Goal: Information Seeking & Learning: Compare options

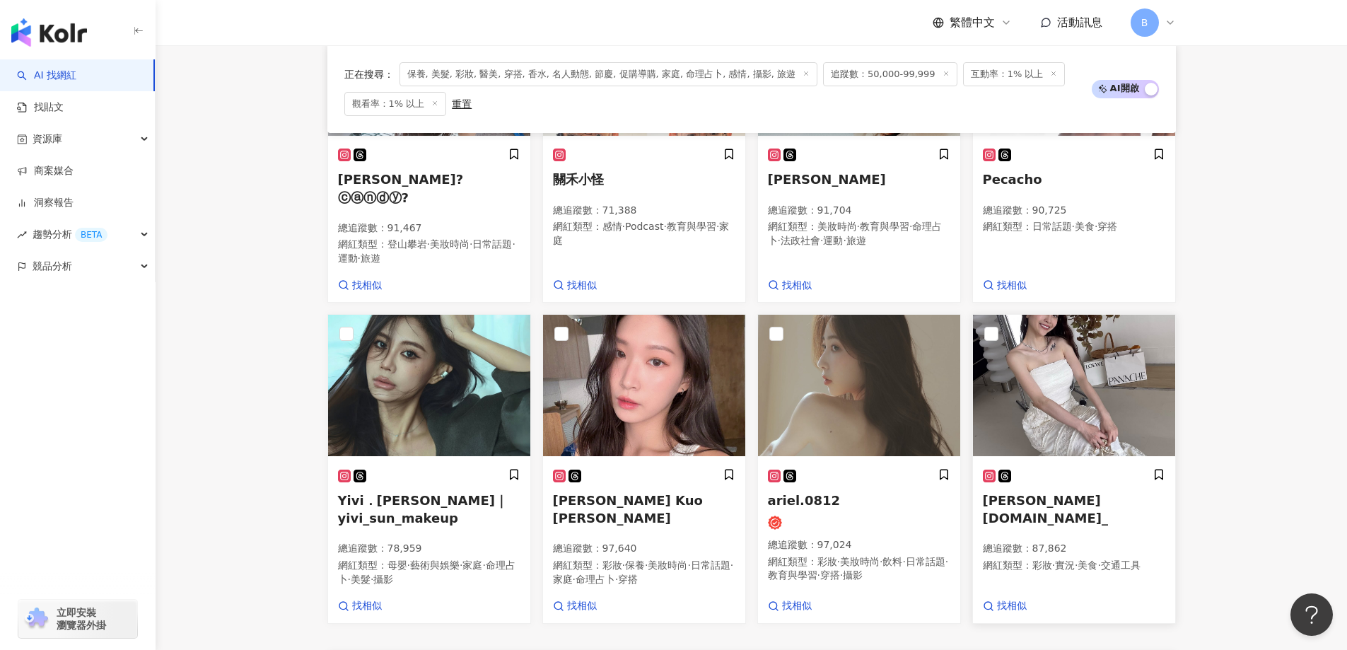
scroll to position [1020, 0]
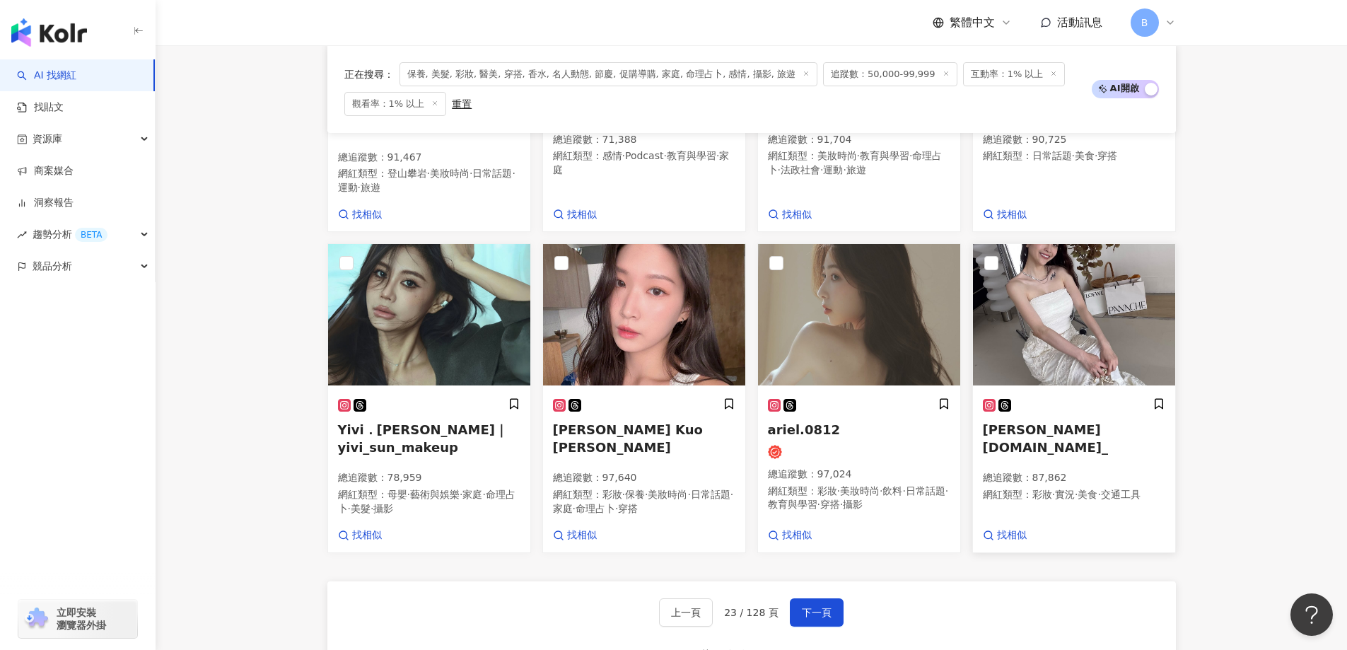
click at [1046, 320] on img at bounding box center [1074, 314] width 202 height 141
click at [826, 598] on button "下一頁" at bounding box center [817, 612] width 54 height 28
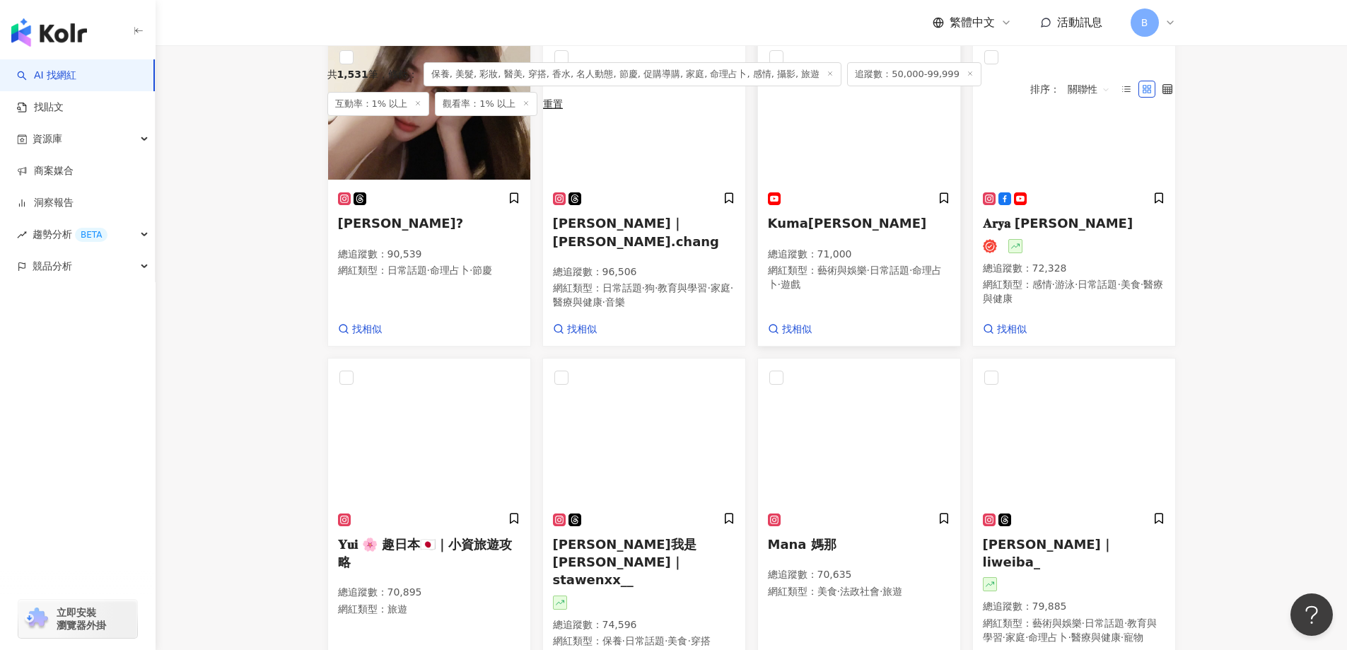
scroll to position [354, 0]
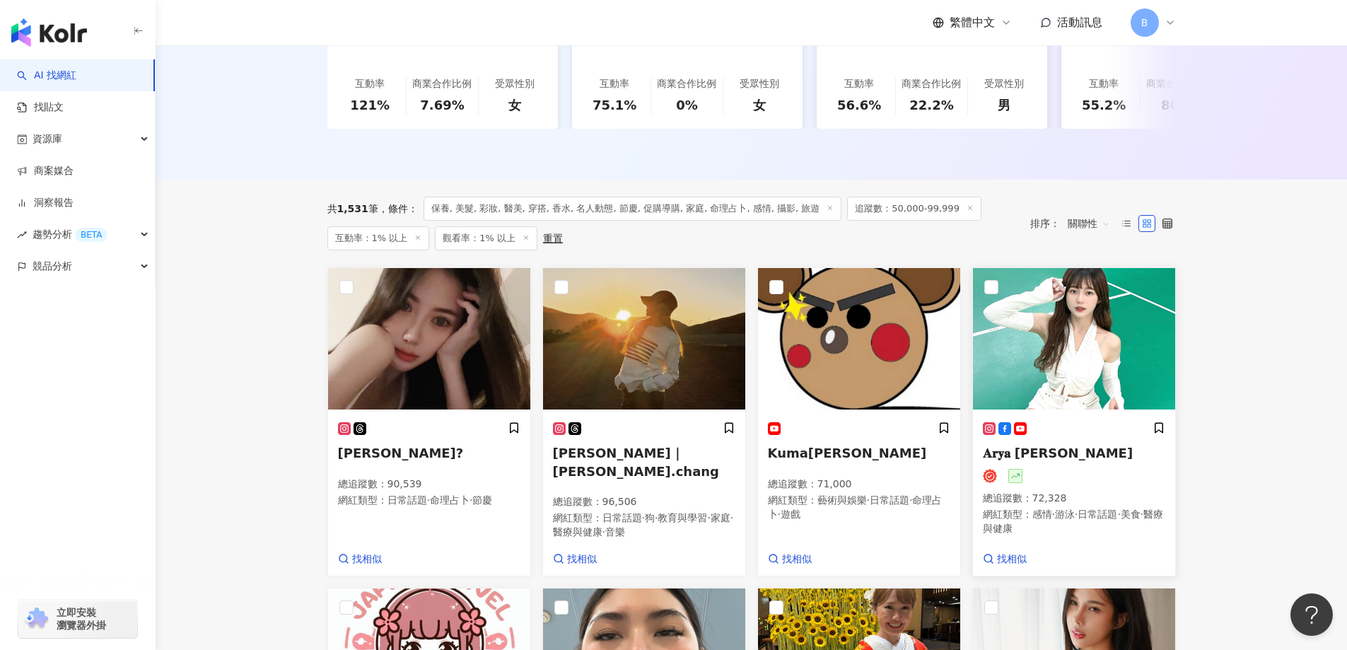
click at [1098, 342] on img at bounding box center [1074, 338] width 202 height 141
click at [652, 344] on img at bounding box center [644, 338] width 202 height 141
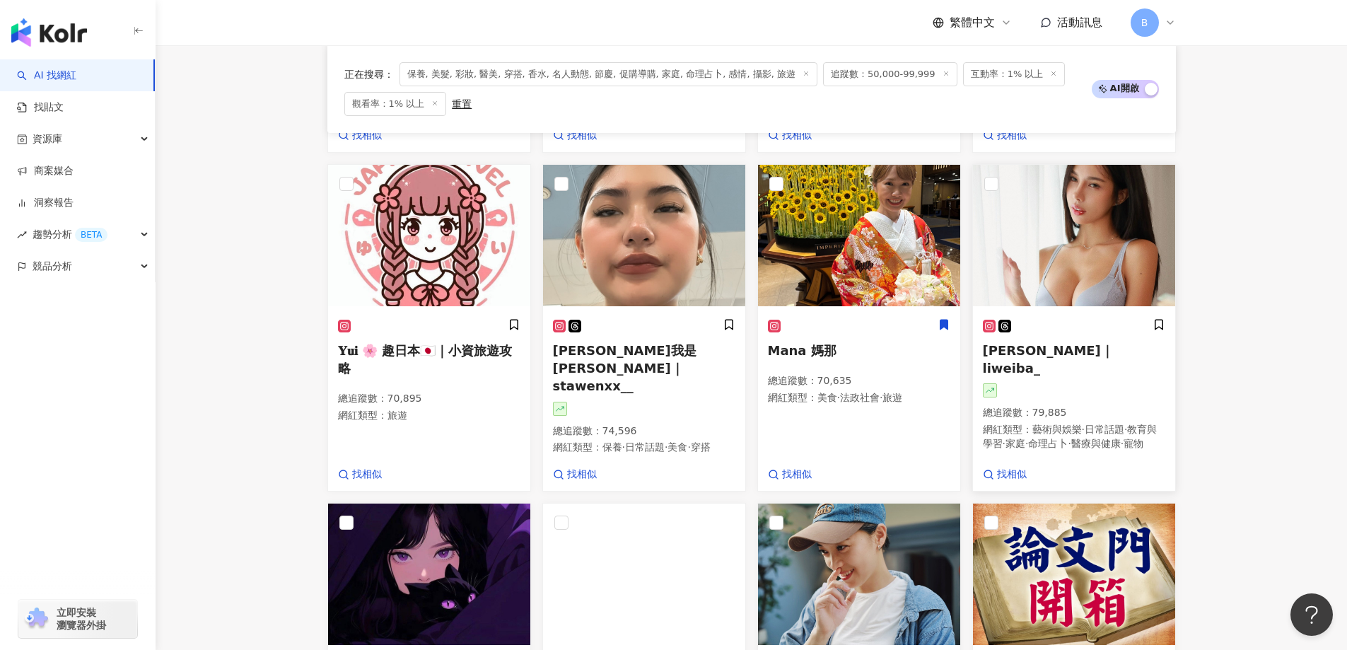
scroll to position [778, 0]
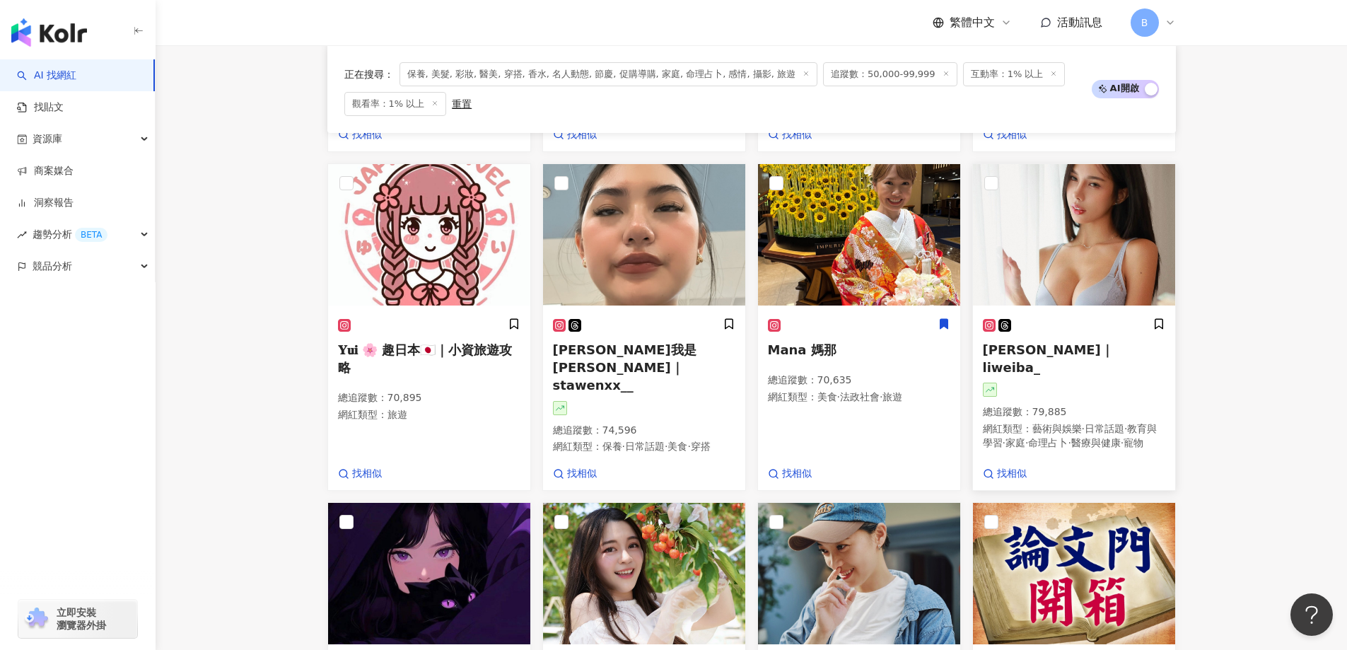
click at [1057, 234] on img at bounding box center [1074, 234] width 202 height 141
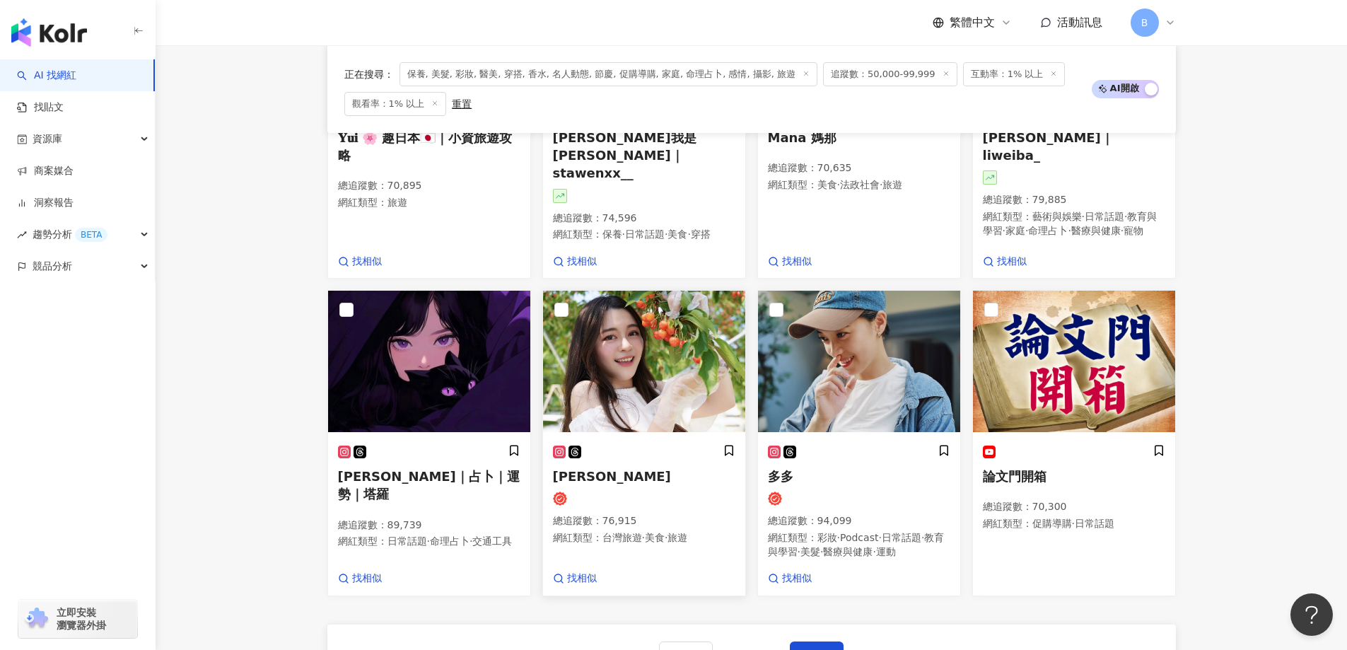
click at [598, 394] on img at bounding box center [644, 361] width 202 height 141
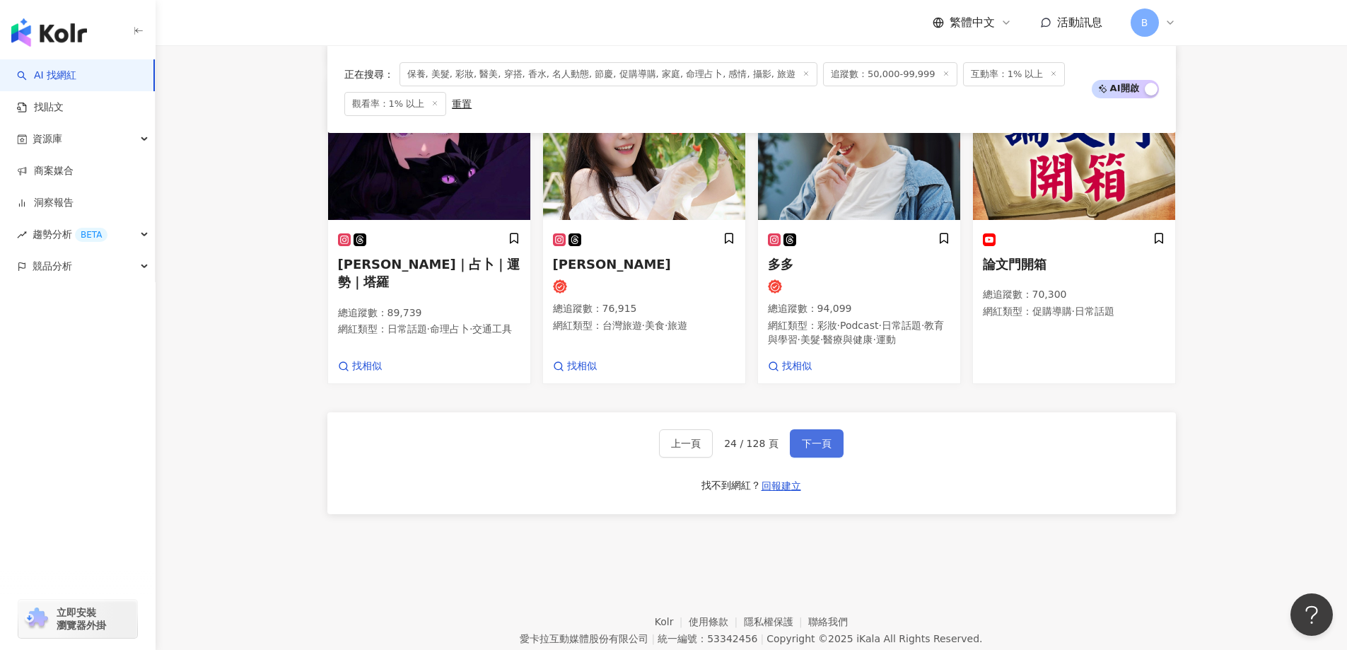
click at [824, 449] on span "下一頁" at bounding box center [817, 443] width 30 height 11
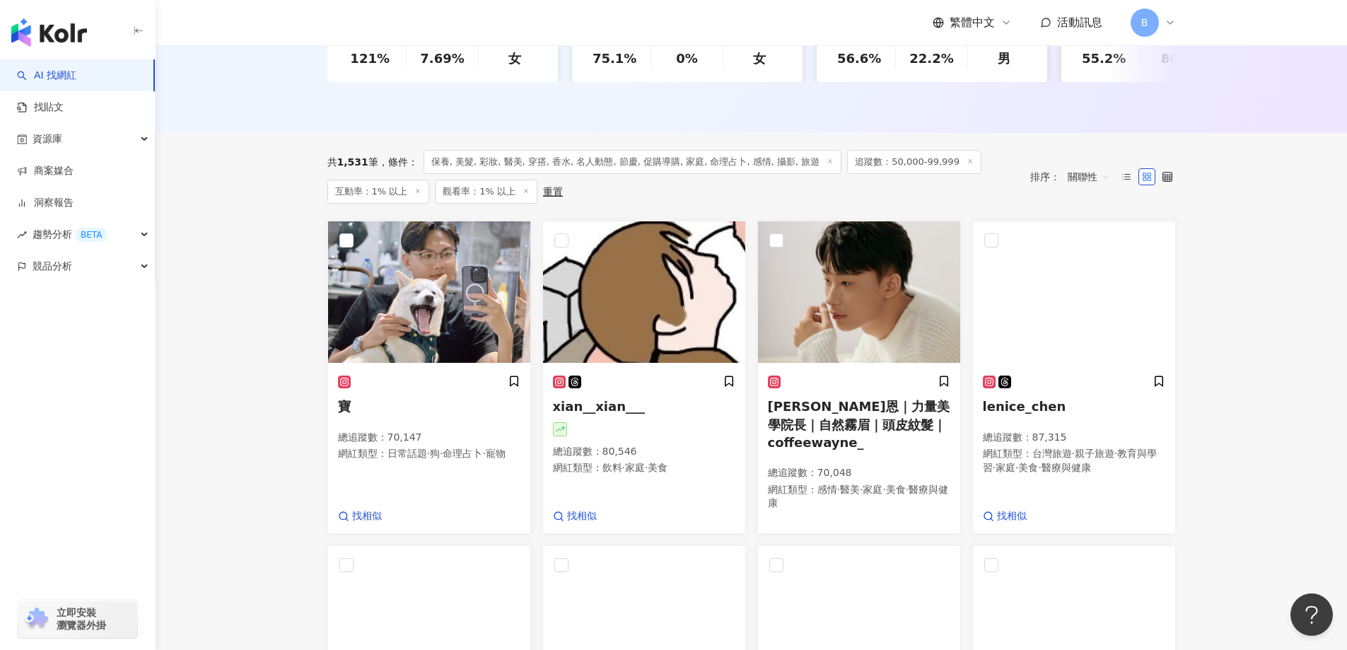
scroll to position [684, 0]
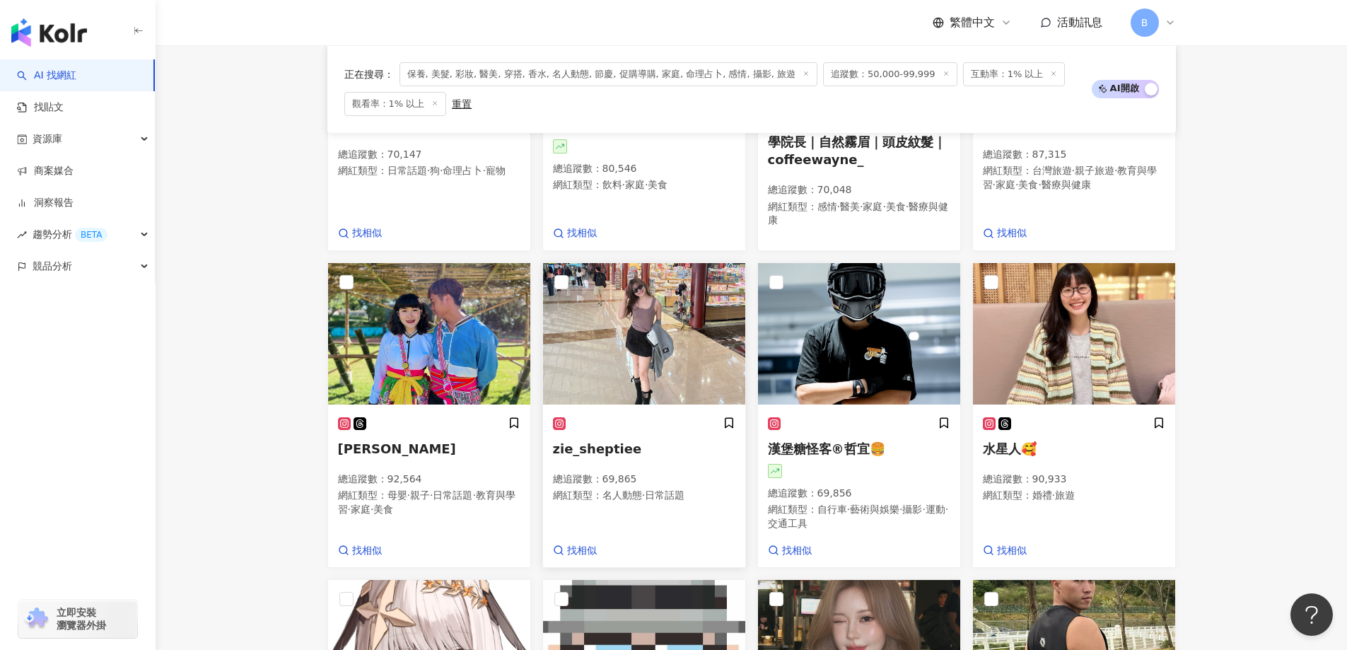
click at [659, 322] on img at bounding box center [644, 333] width 202 height 141
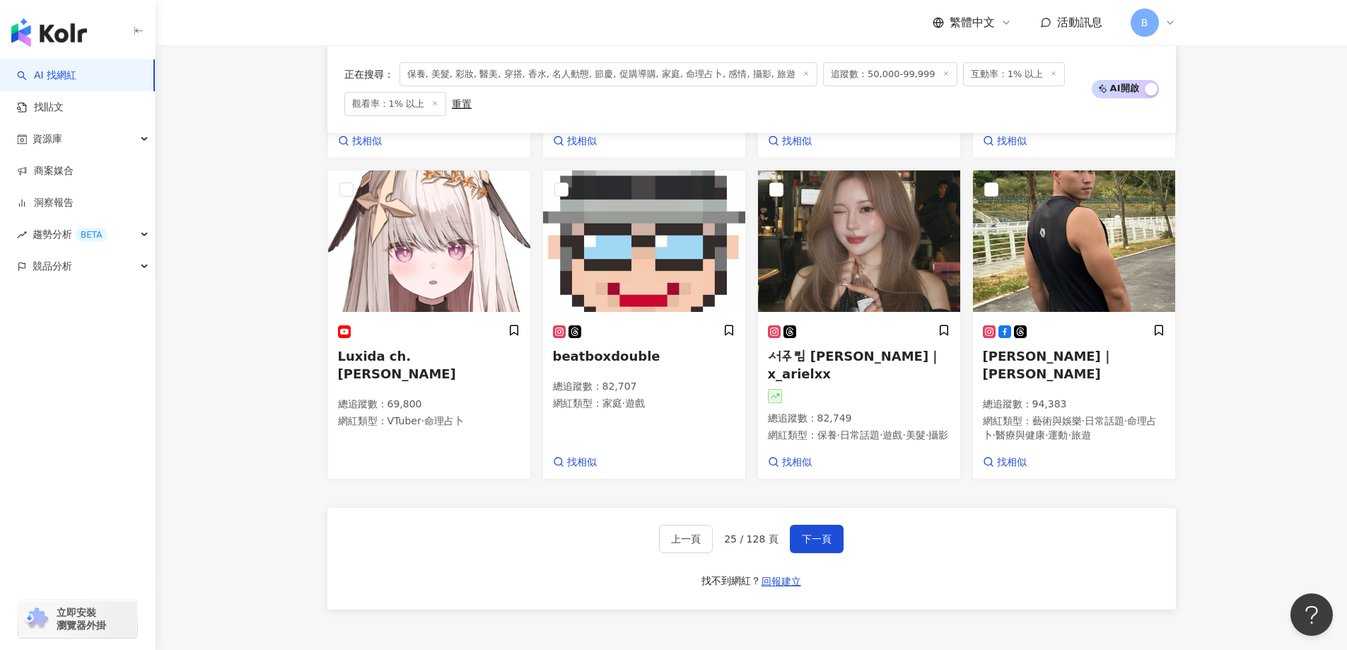
scroll to position [1179, 0]
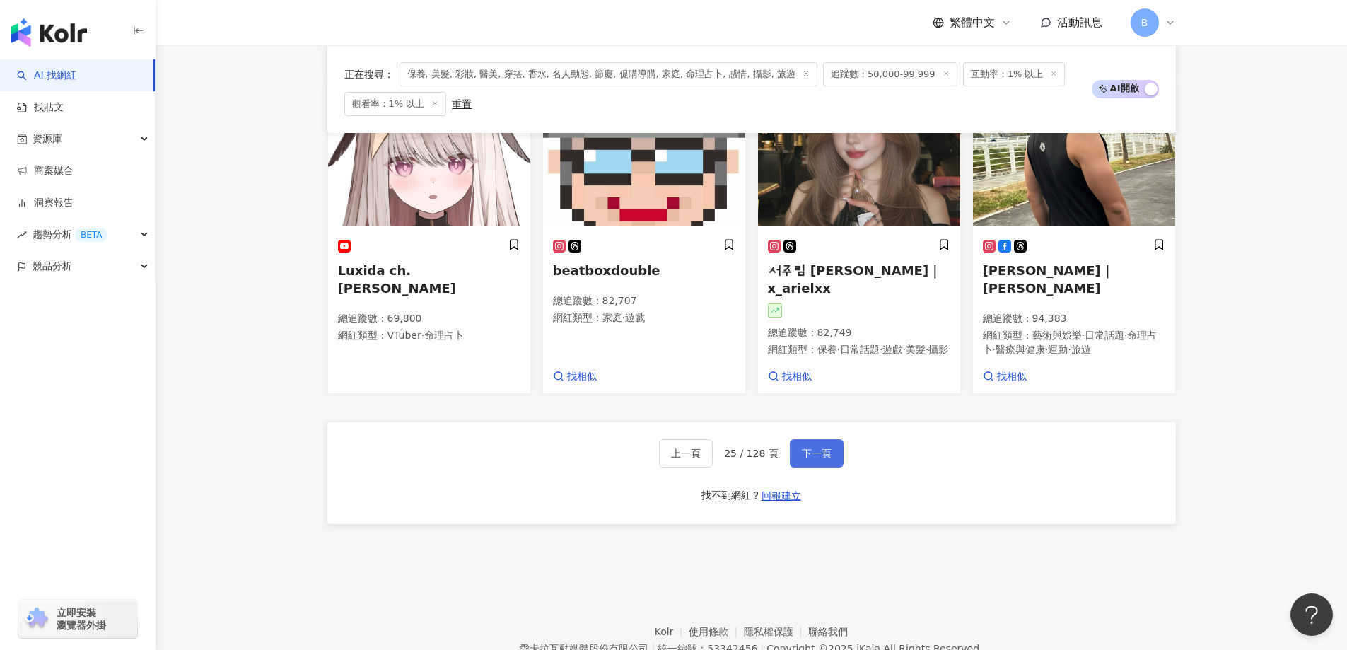
click at [807, 450] on button "下一頁" at bounding box center [817, 453] width 54 height 28
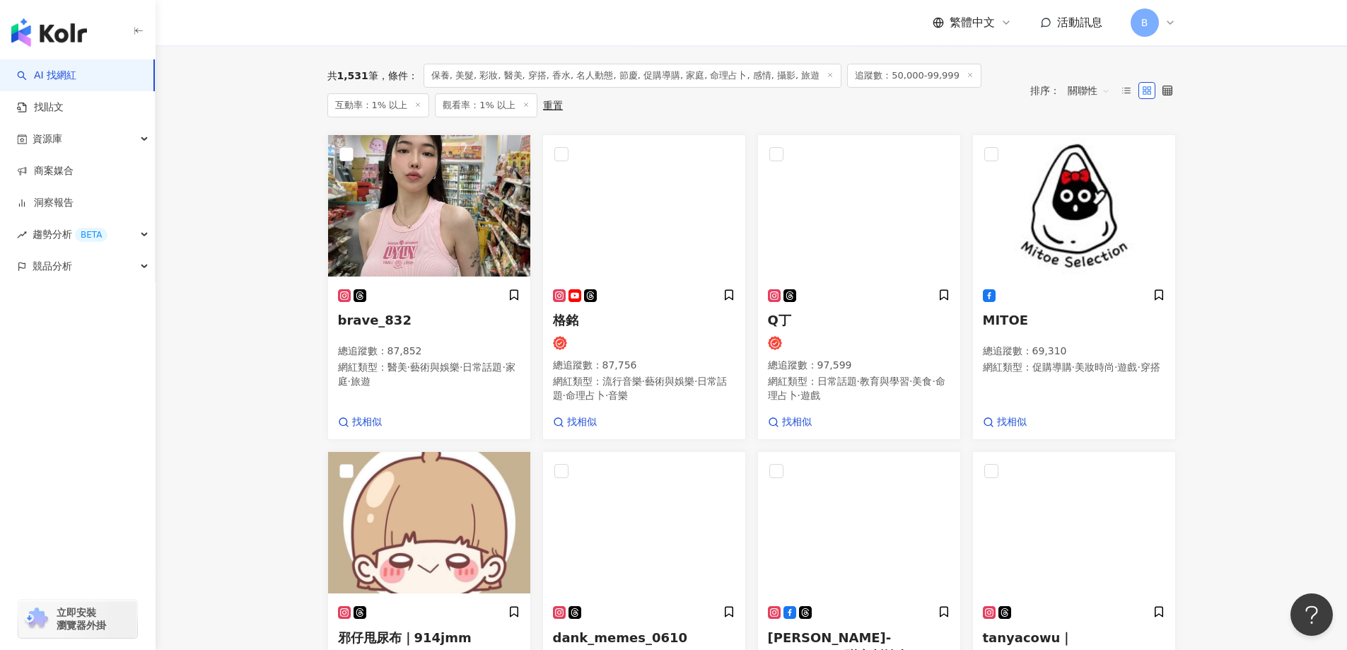
scroll to position [454, 0]
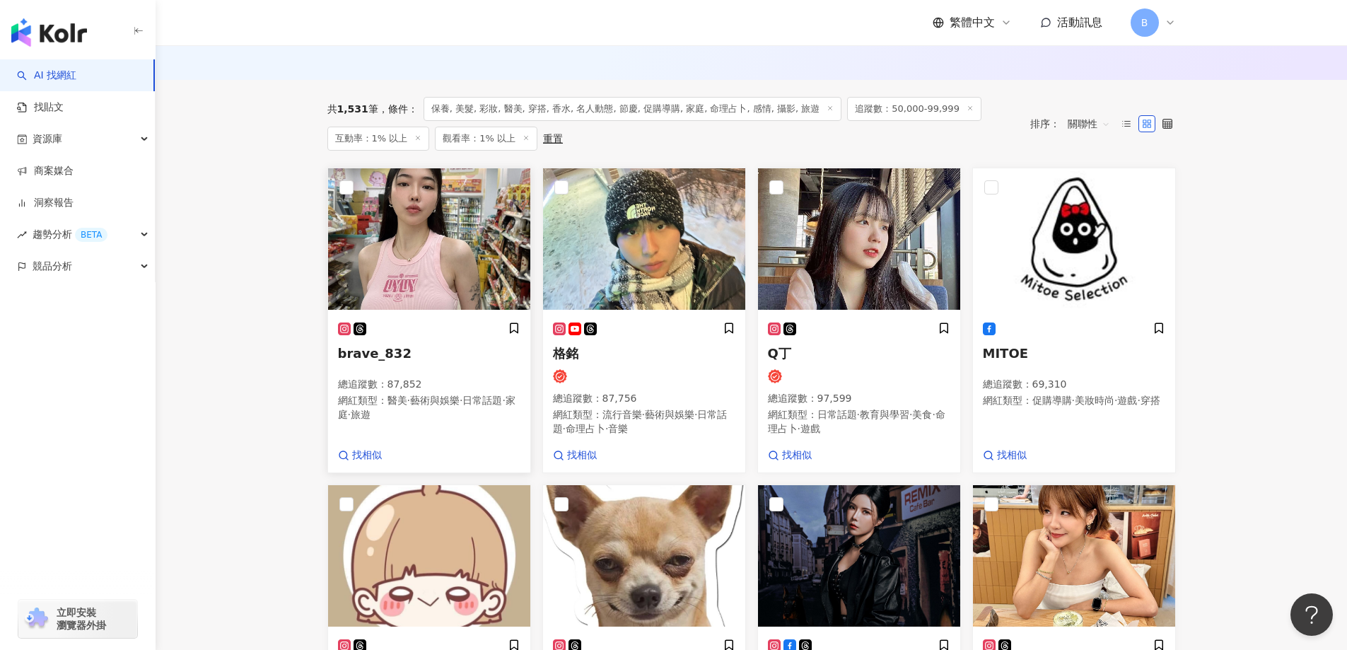
click at [424, 226] on img at bounding box center [429, 238] width 202 height 141
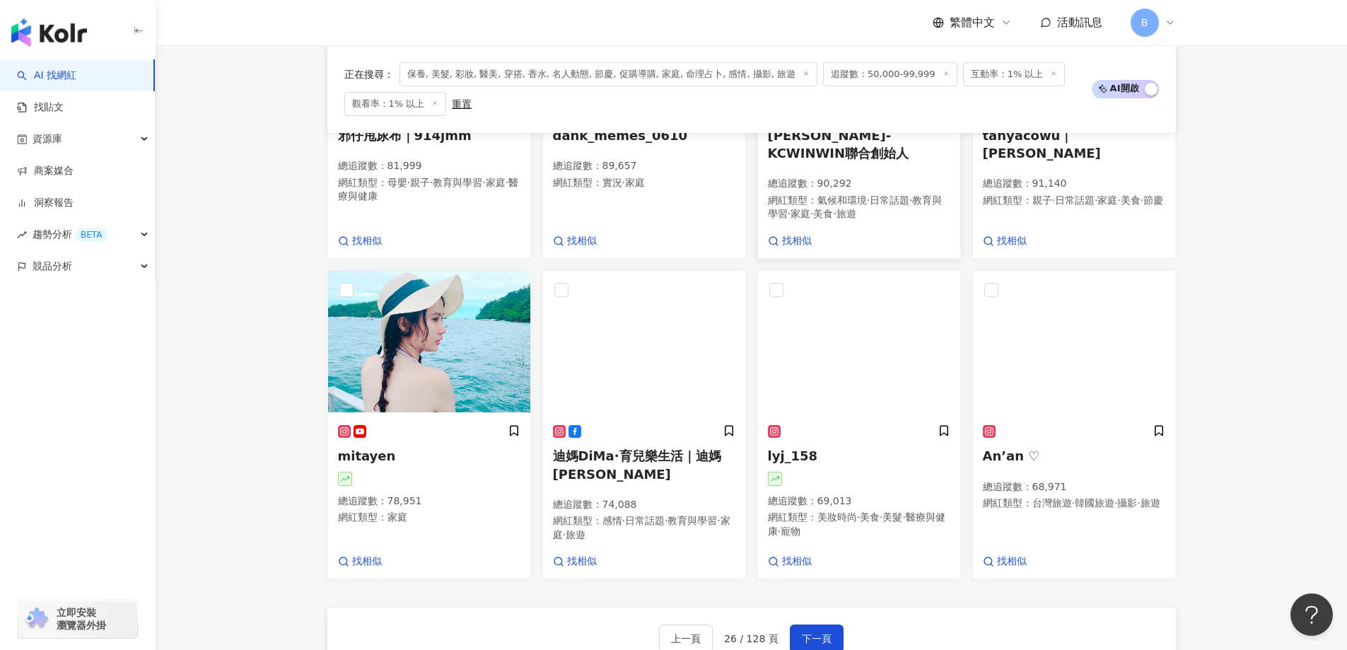
scroll to position [1020, 0]
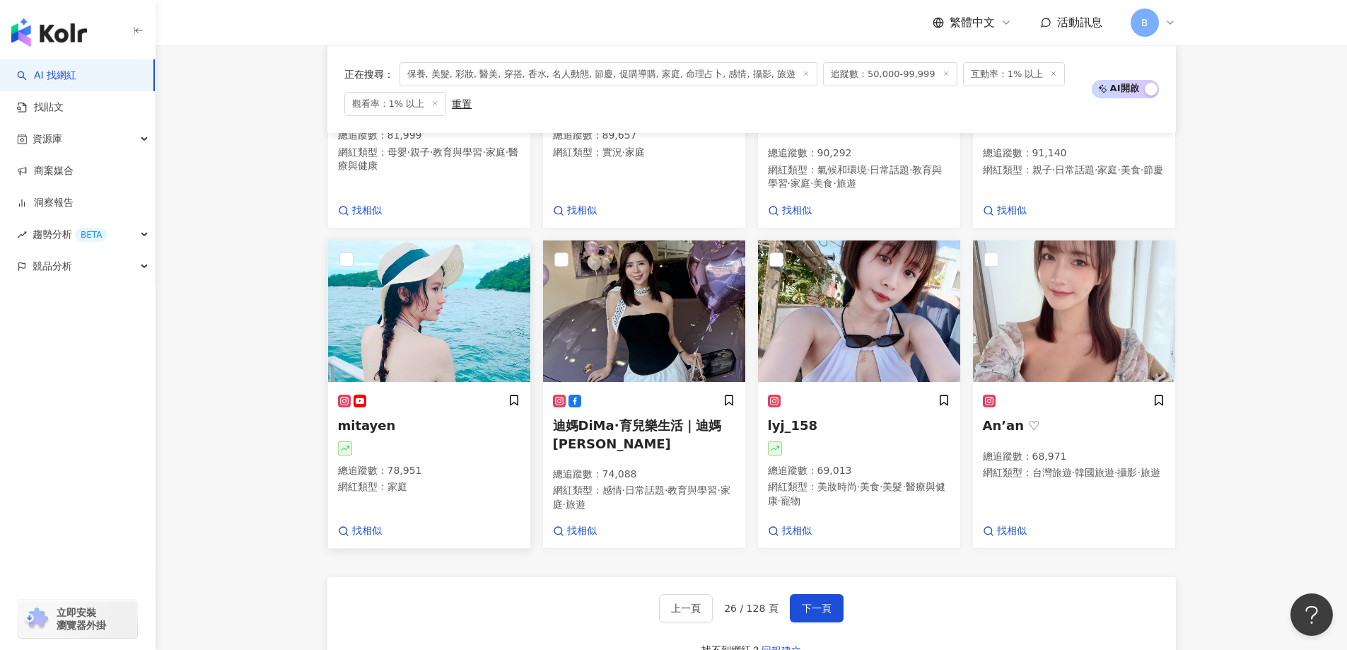
click at [443, 326] on img at bounding box center [429, 310] width 202 height 141
click at [841, 293] on img at bounding box center [859, 310] width 202 height 141
click at [1045, 296] on img at bounding box center [1074, 310] width 202 height 141
click at [825, 605] on span "下一頁" at bounding box center [817, 607] width 30 height 11
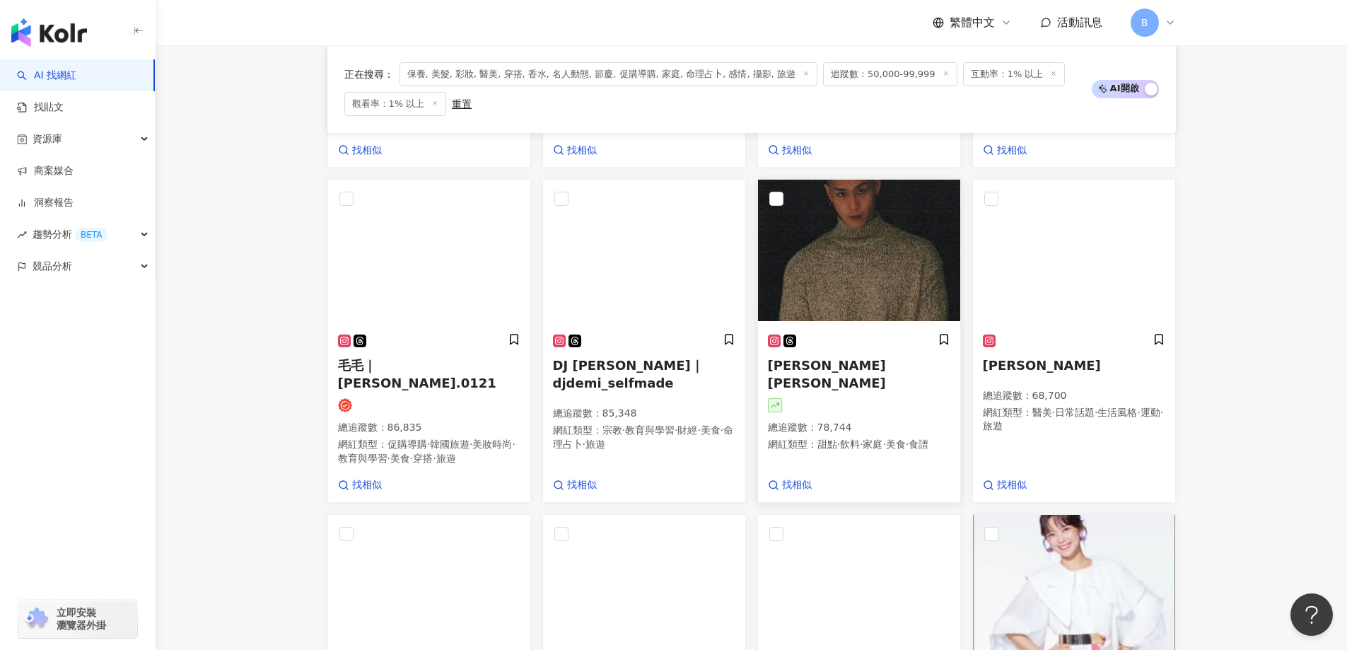
scroll to position [764, 0]
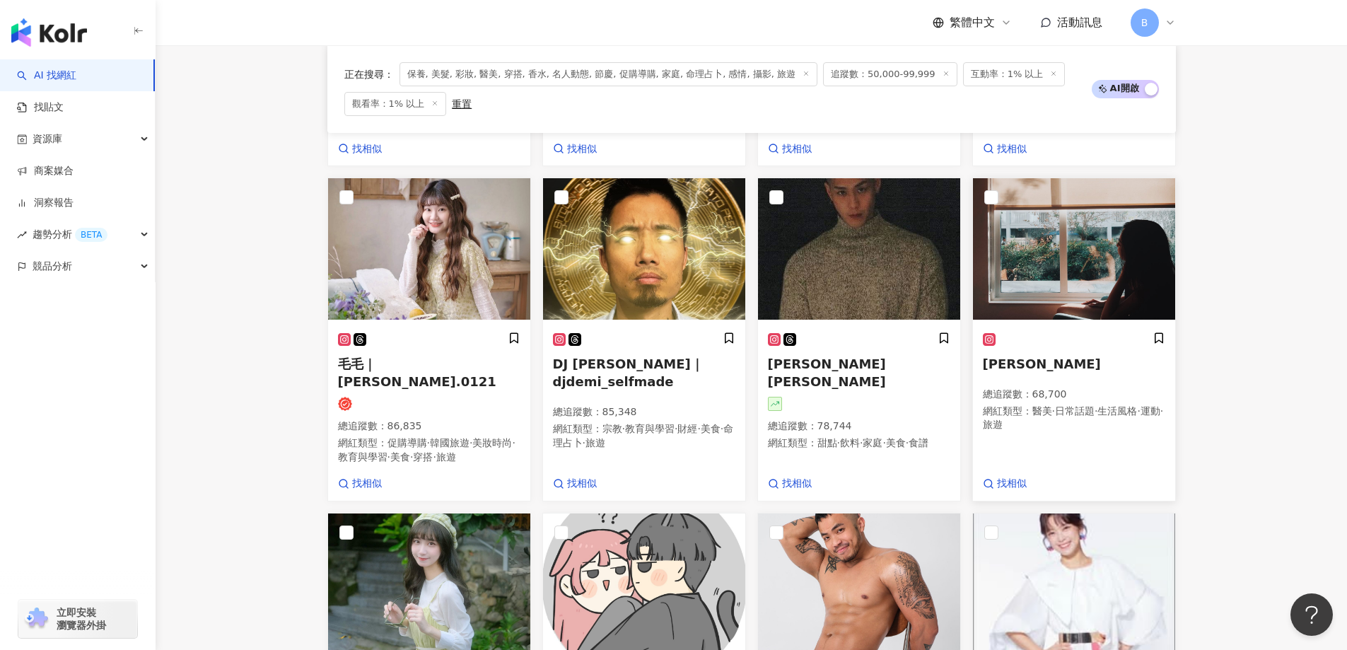
click at [1063, 243] on img at bounding box center [1074, 248] width 202 height 141
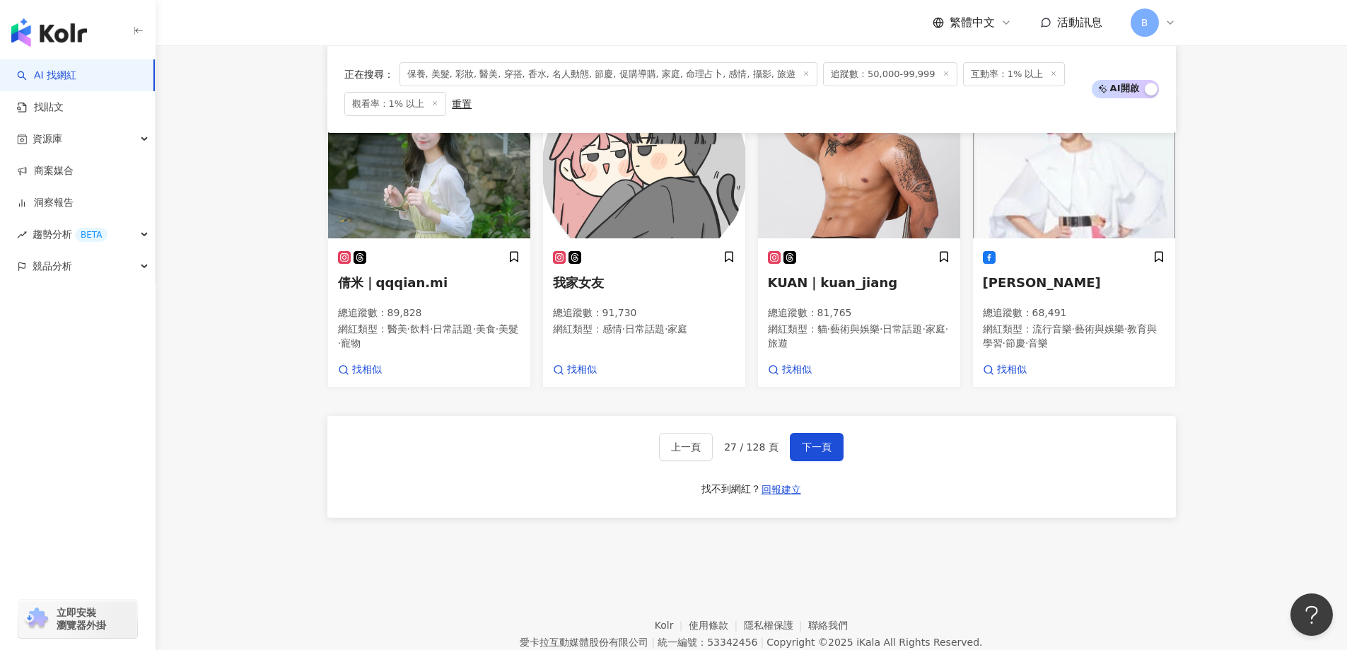
scroll to position [1188, 0]
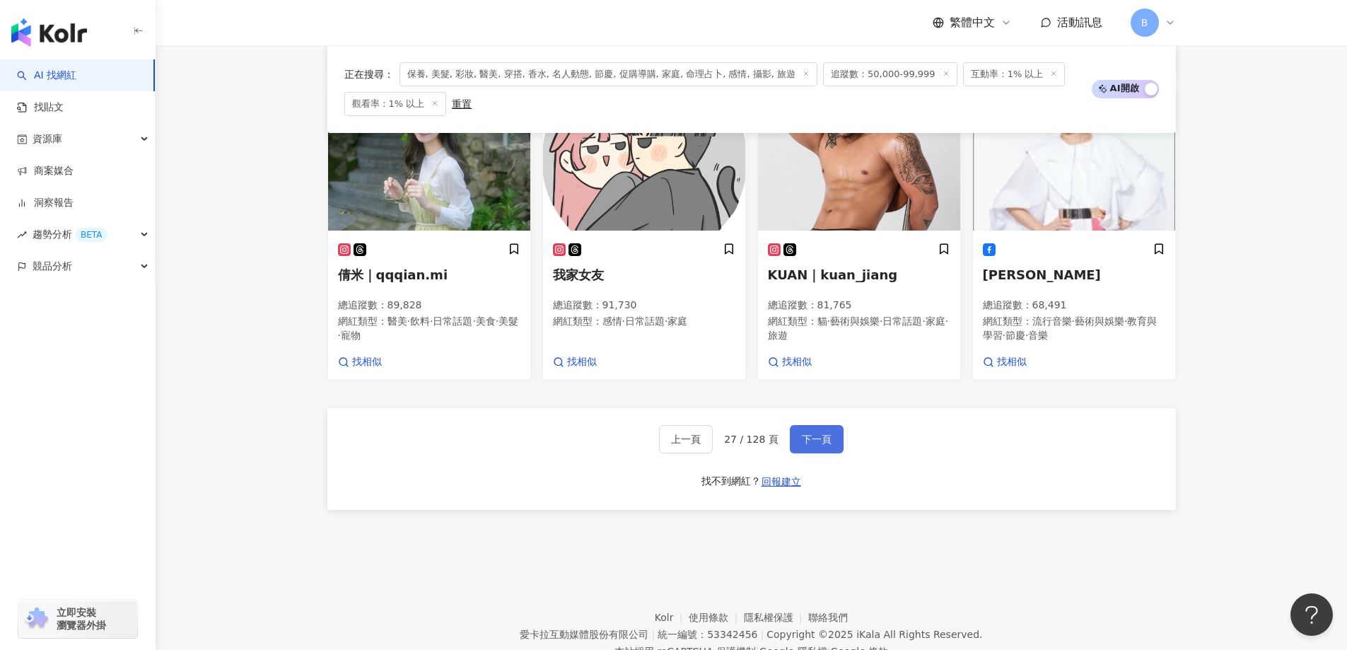
click at [814, 445] on span "下一頁" at bounding box center [817, 438] width 30 height 11
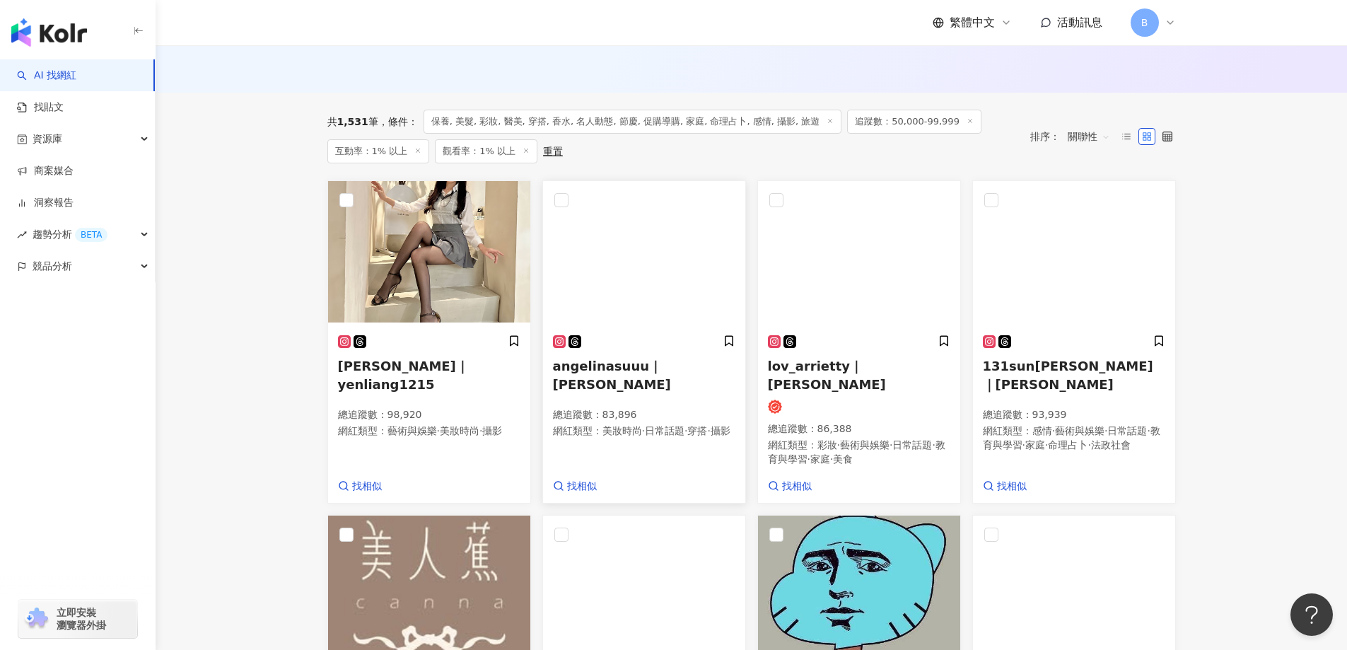
scroll to position [383, 0]
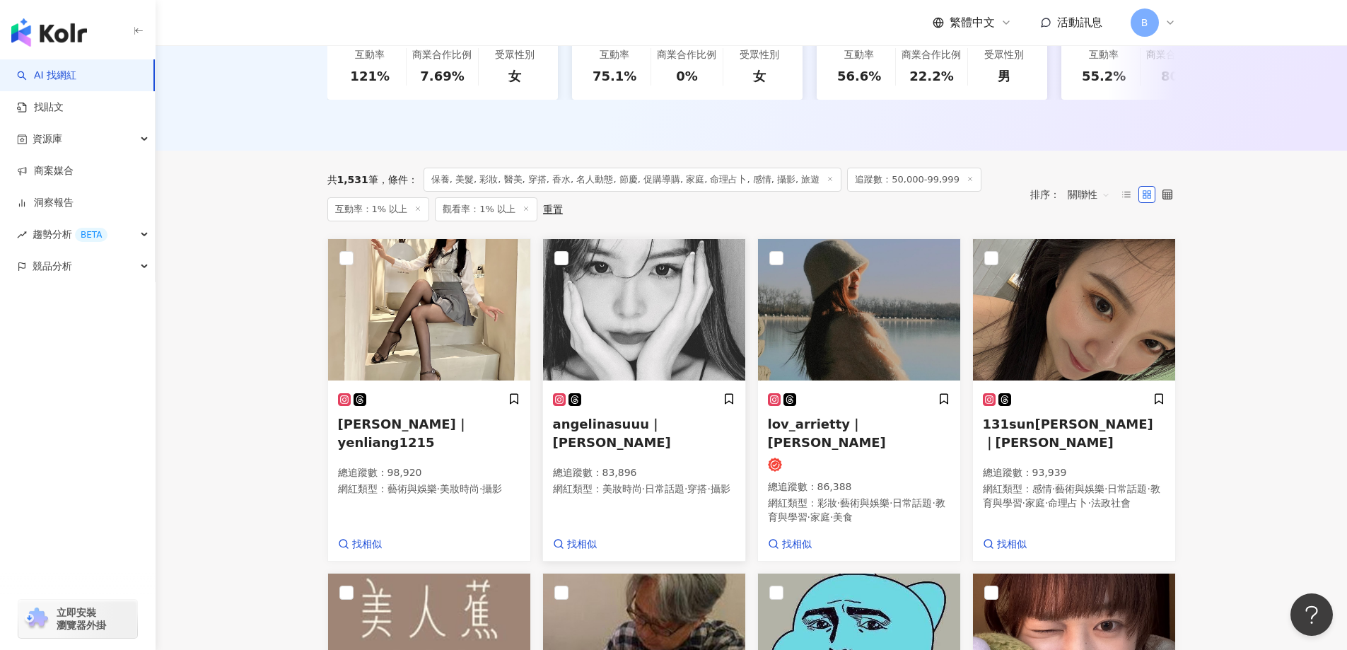
click at [630, 309] on img at bounding box center [644, 309] width 202 height 141
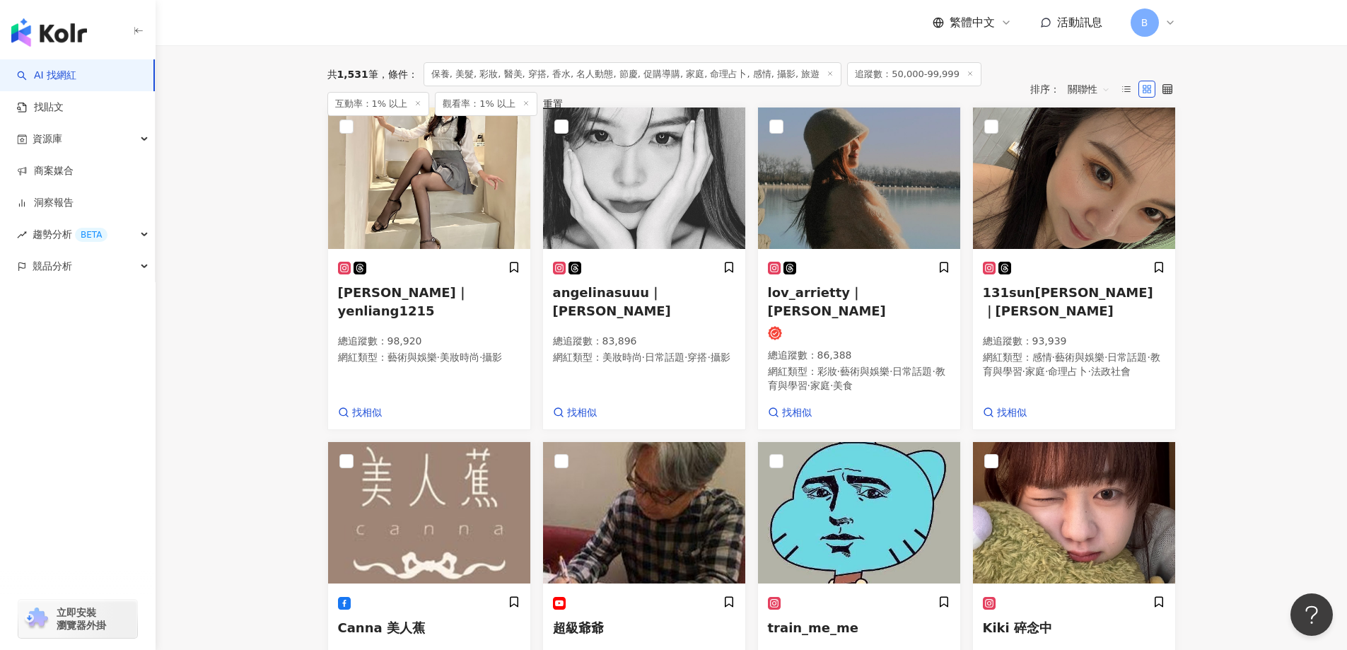
scroll to position [525, 0]
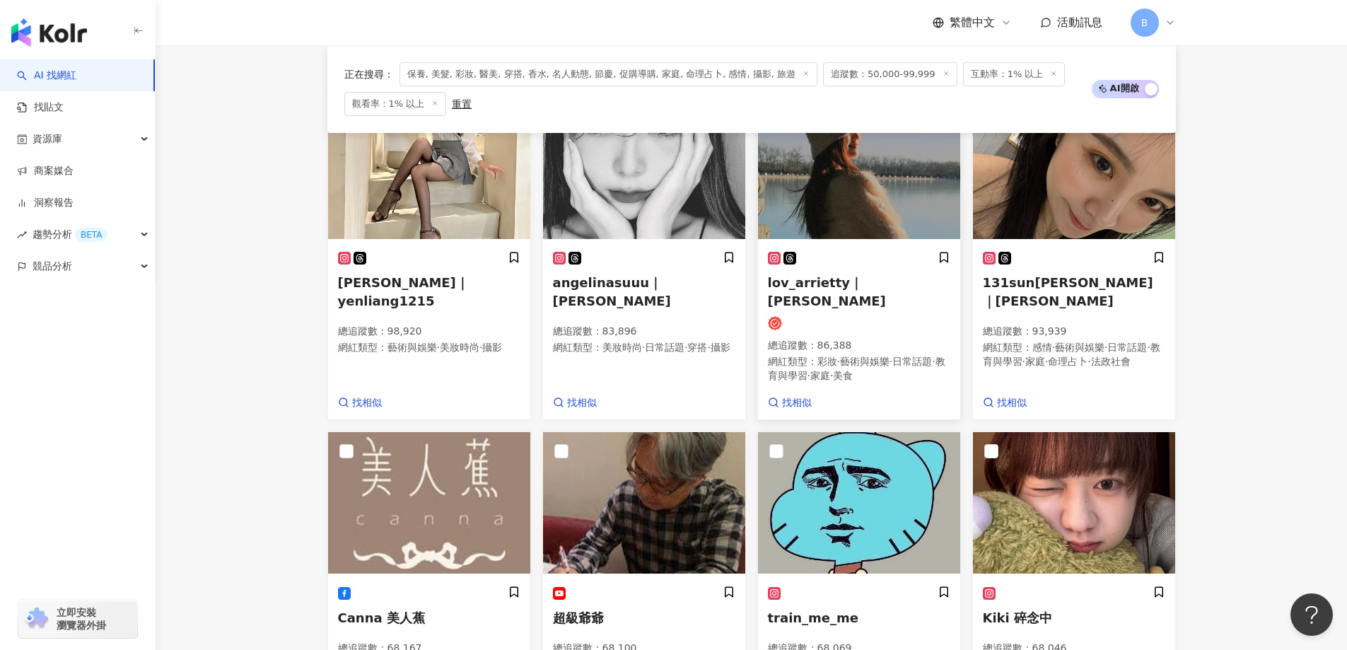
click at [857, 199] on img at bounding box center [859, 168] width 202 height 141
click at [1053, 157] on img at bounding box center [1074, 168] width 202 height 141
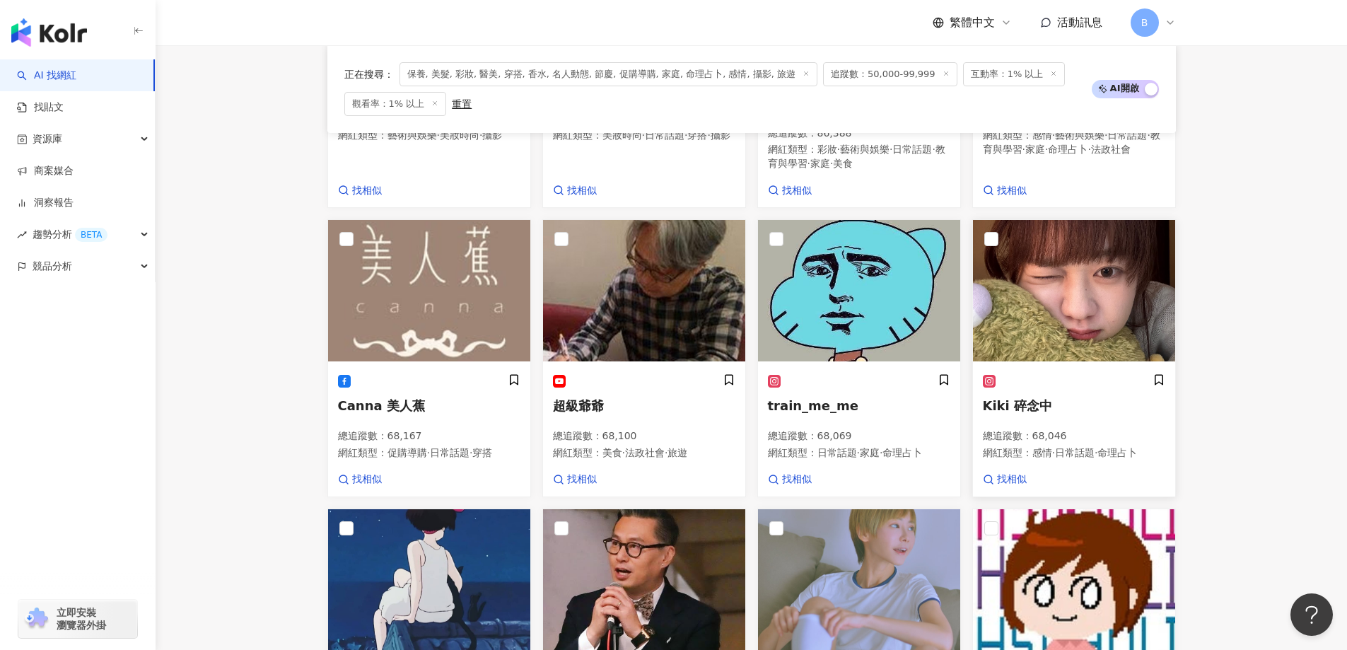
click at [1044, 268] on img at bounding box center [1074, 290] width 202 height 141
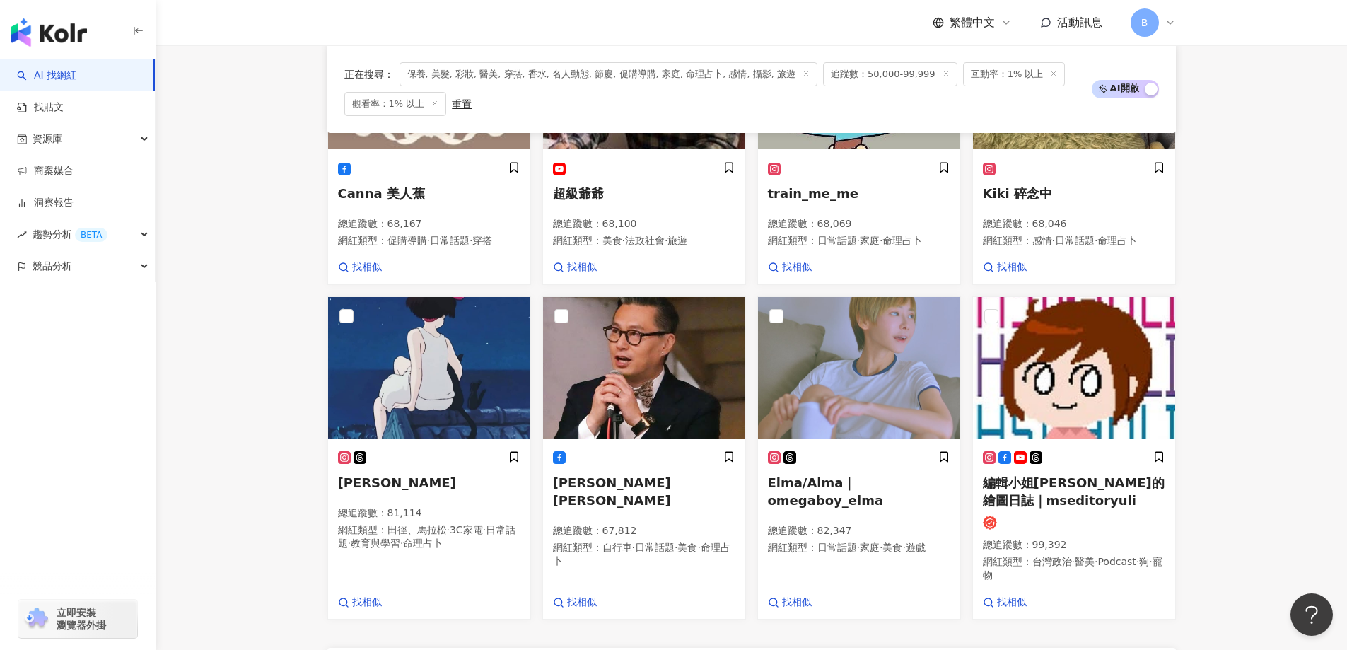
scroll to position [1090, 0]
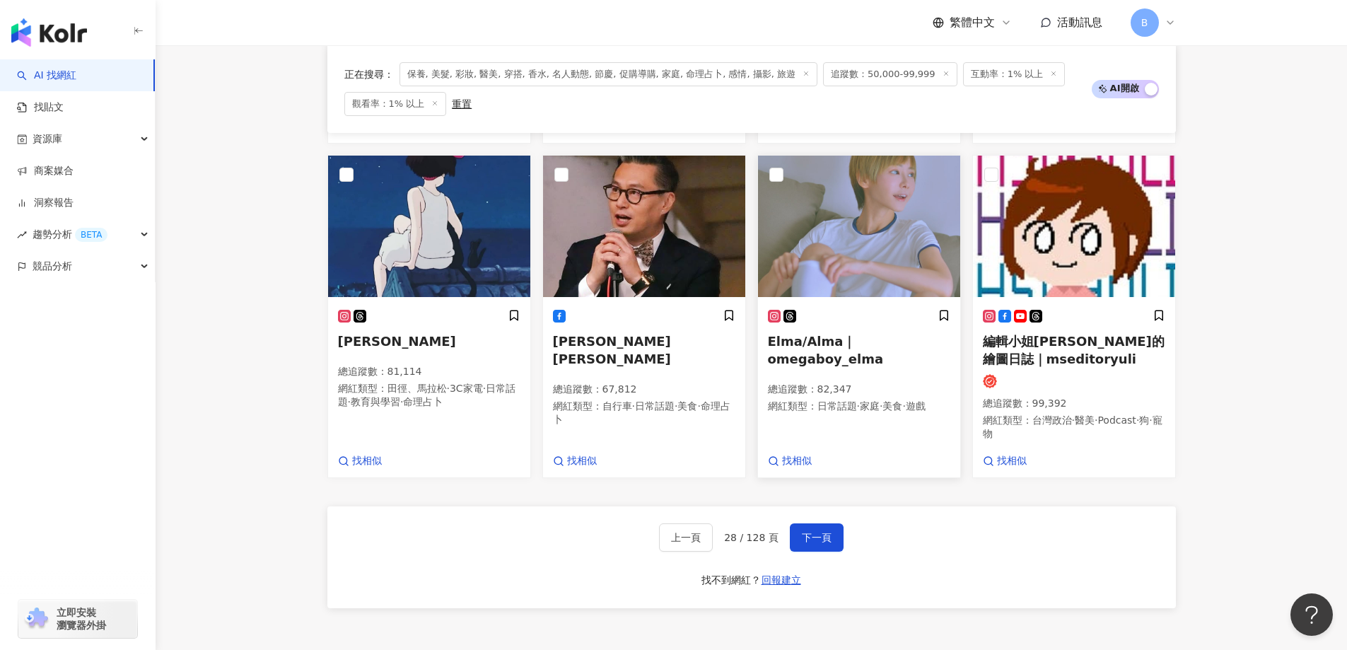
click at [829, 230] on img at bounding box center [859, 226] width 202 height 141
click at [812, 532] on span "下一頁" at bounding box center [817, 537] width 30 height 11
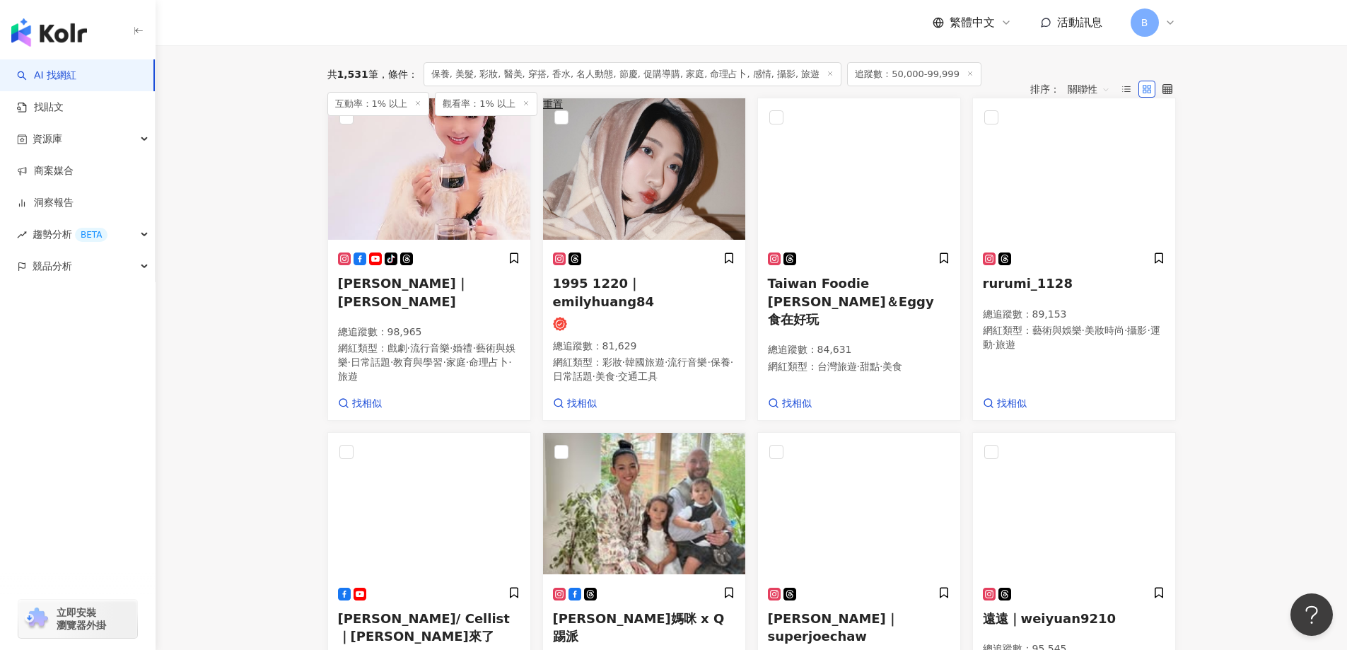
scroll to position [313, 0]
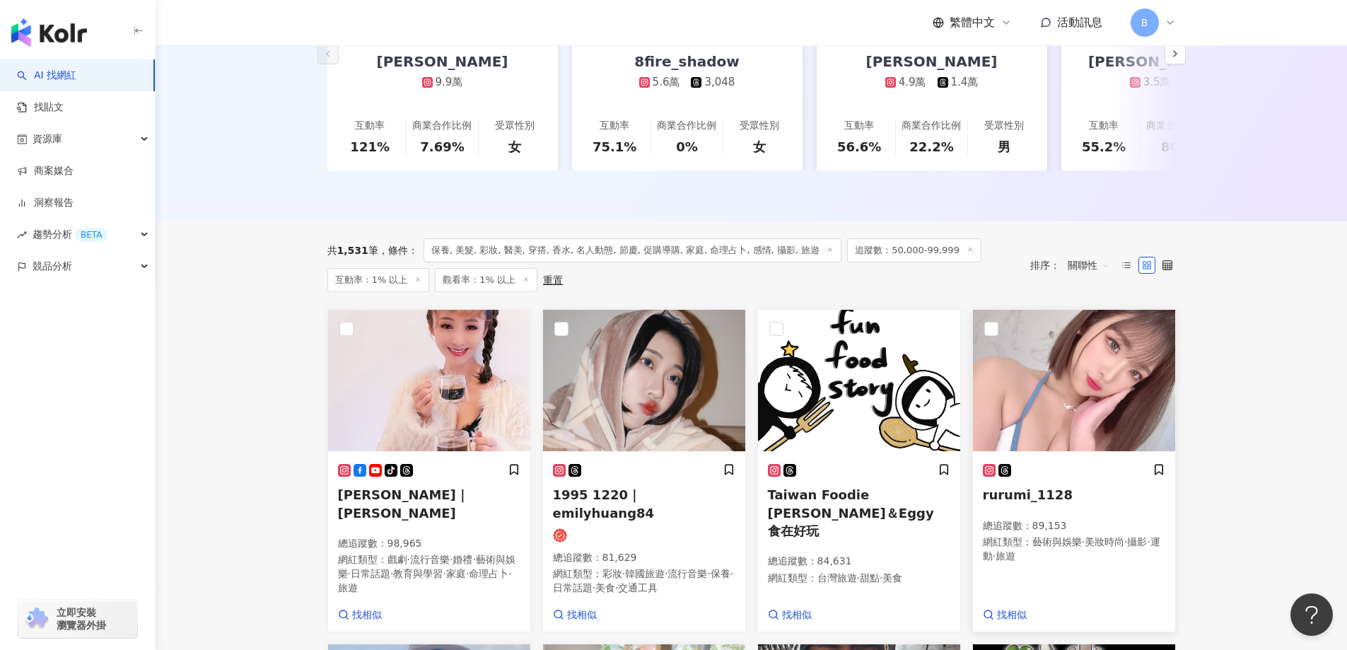
click at [1118, 407] on img at bounding box center [1074, 380] width 202 height 141
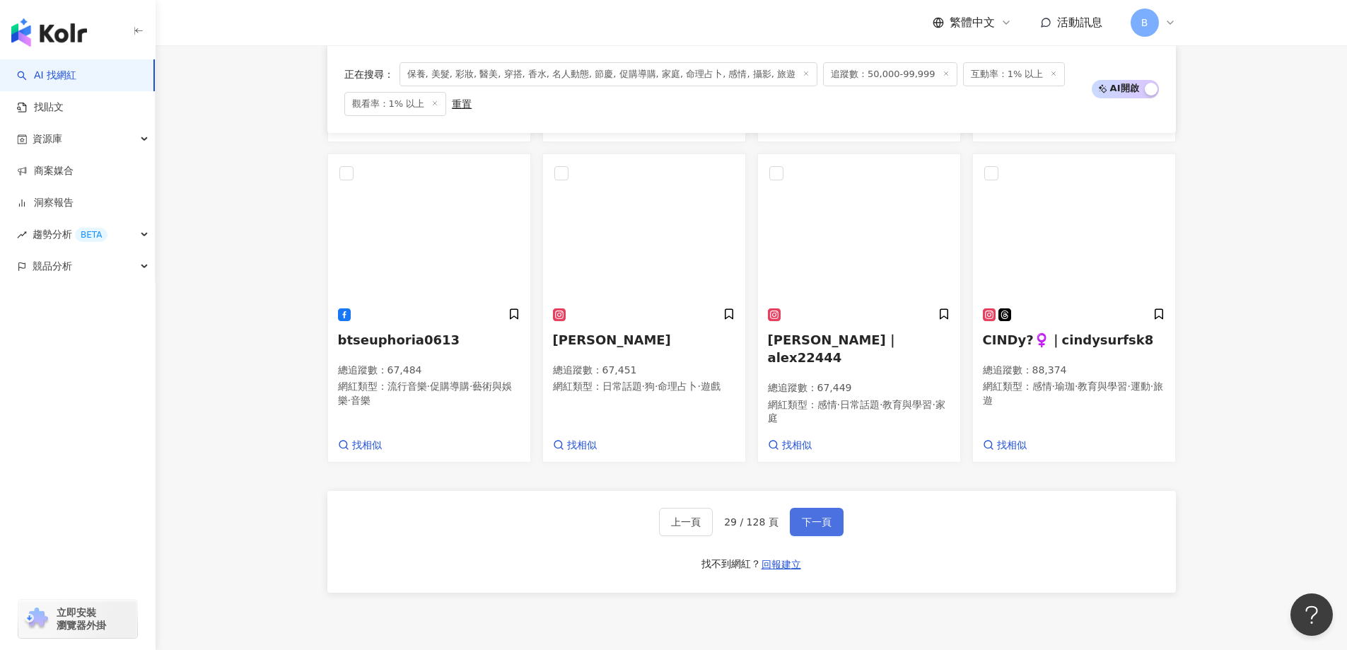
scroll to position [1161, 0]
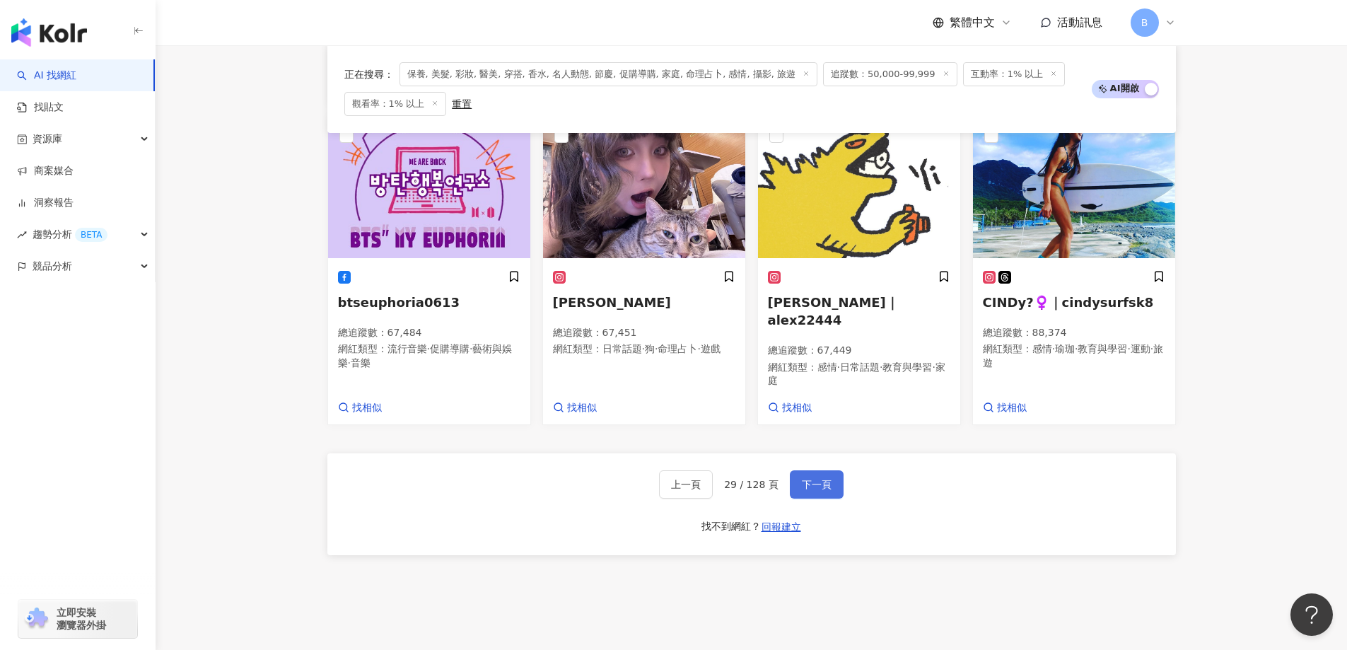
click at [817, 479] on span "下一頁" at bounding box center [817, 484] width 30 height 11
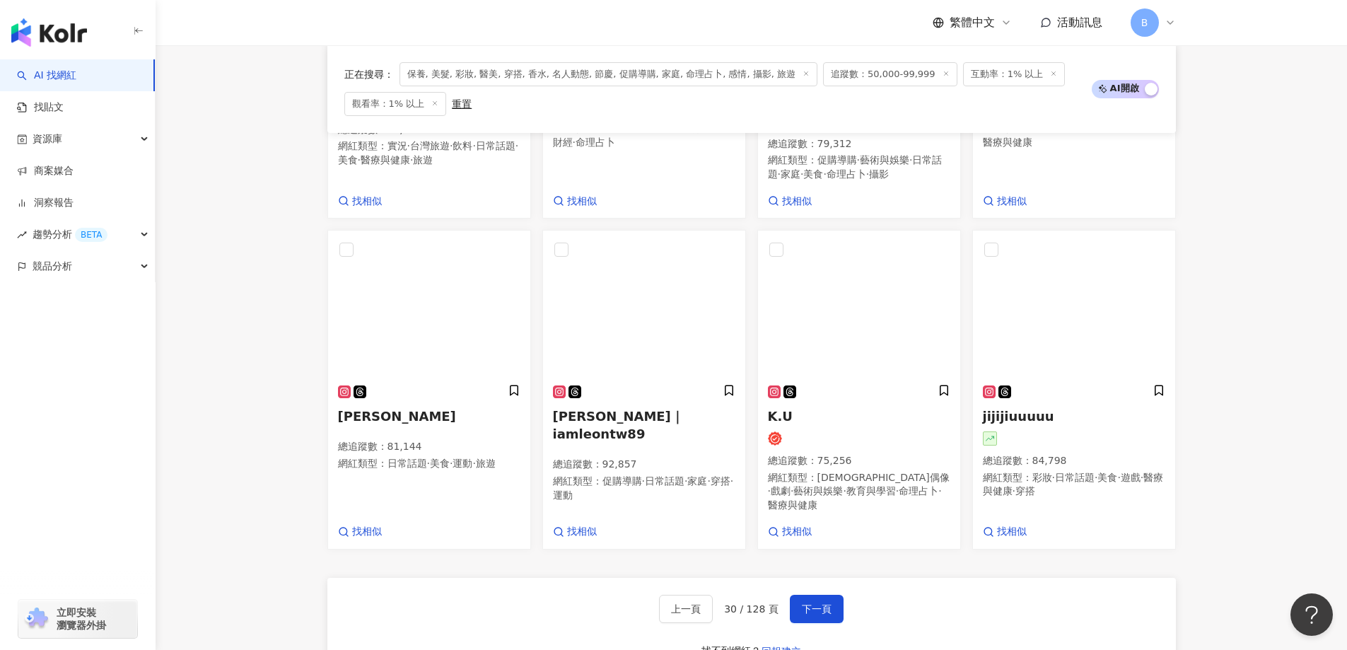
scroll to position [1058, 0]
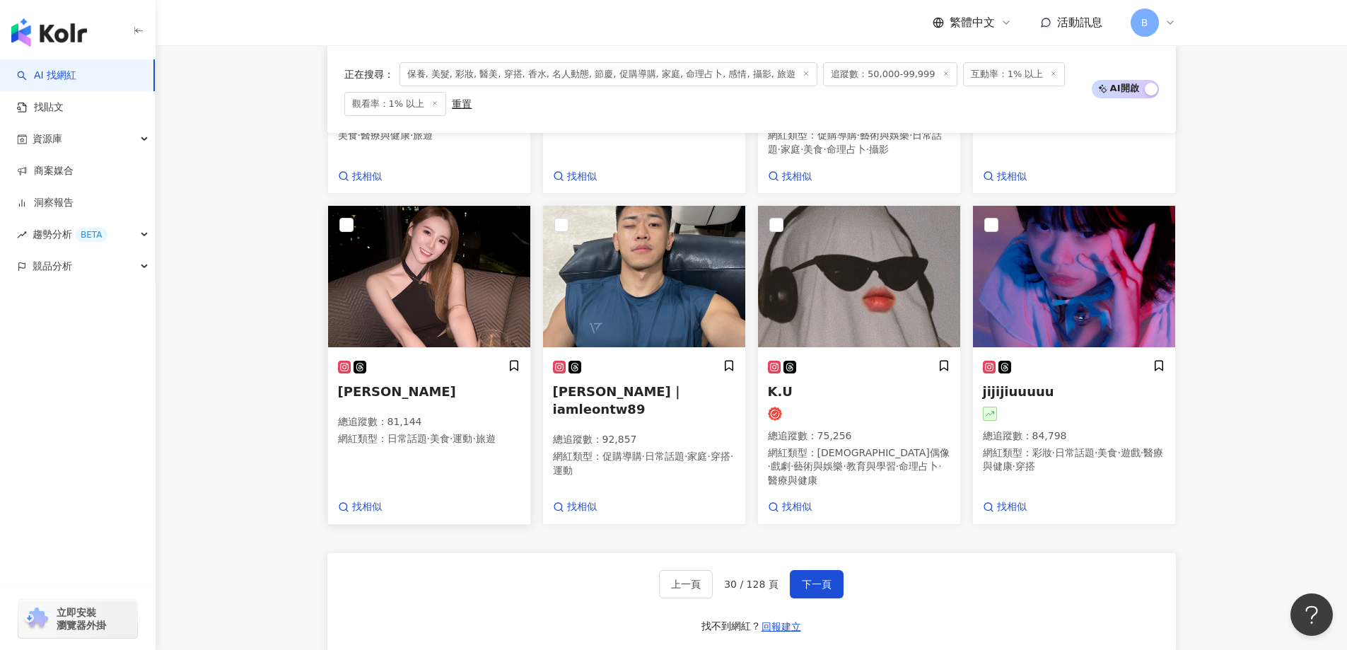
click at [448, 329] on img at bounding box center [429, 276] width 202 height 141
drag, startPoint x: 819, startPoint y: 604, endPoint x: 812, endPoint y: 617, distance: 14.6
click at [819, 590] on span "下一頁" at bounding box center [817, 583] width 30 height 11
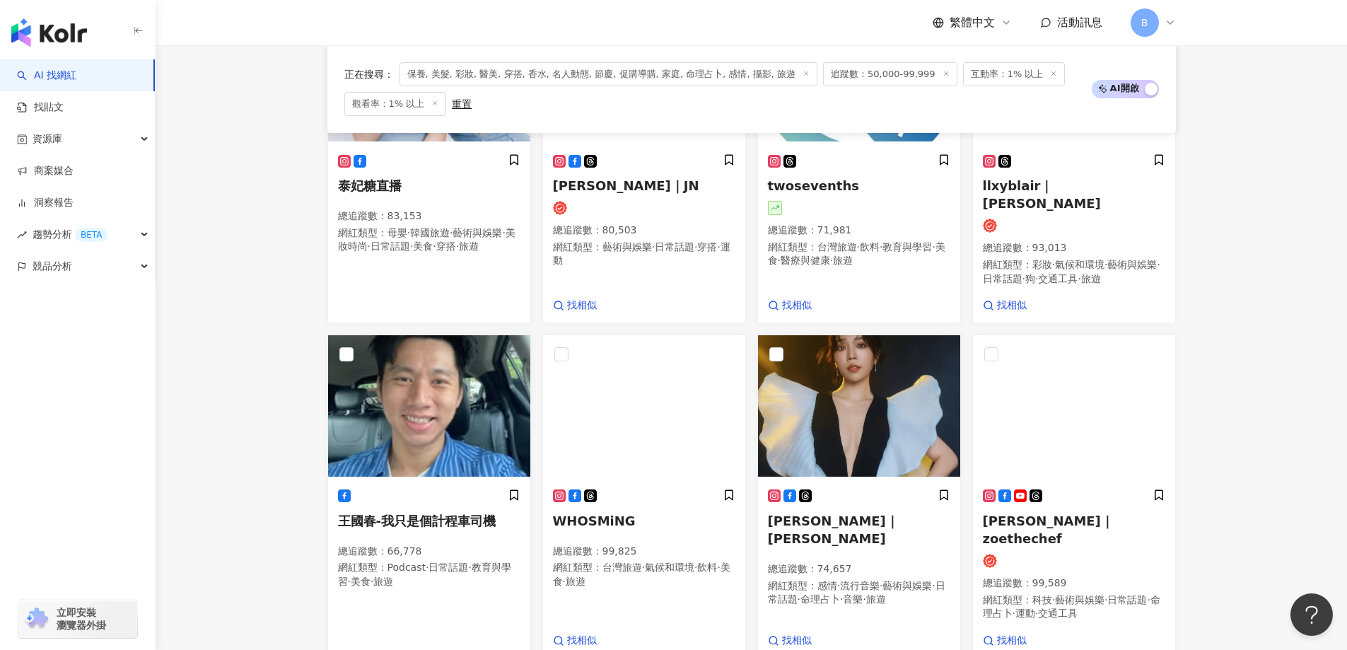
scroll to position [1029, 0]
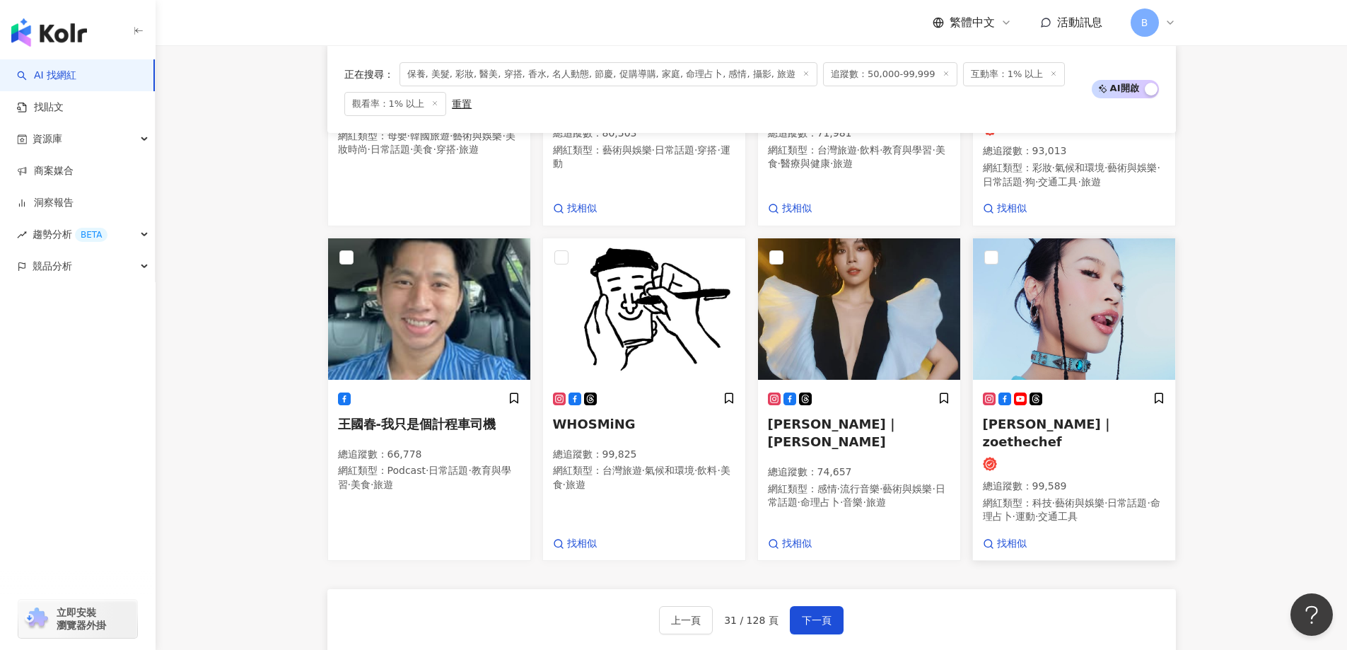
drag, startPoint x: 1275, startPoint y: 204, endPoint x: 1151, endPoint y: 265, distance: 138.5
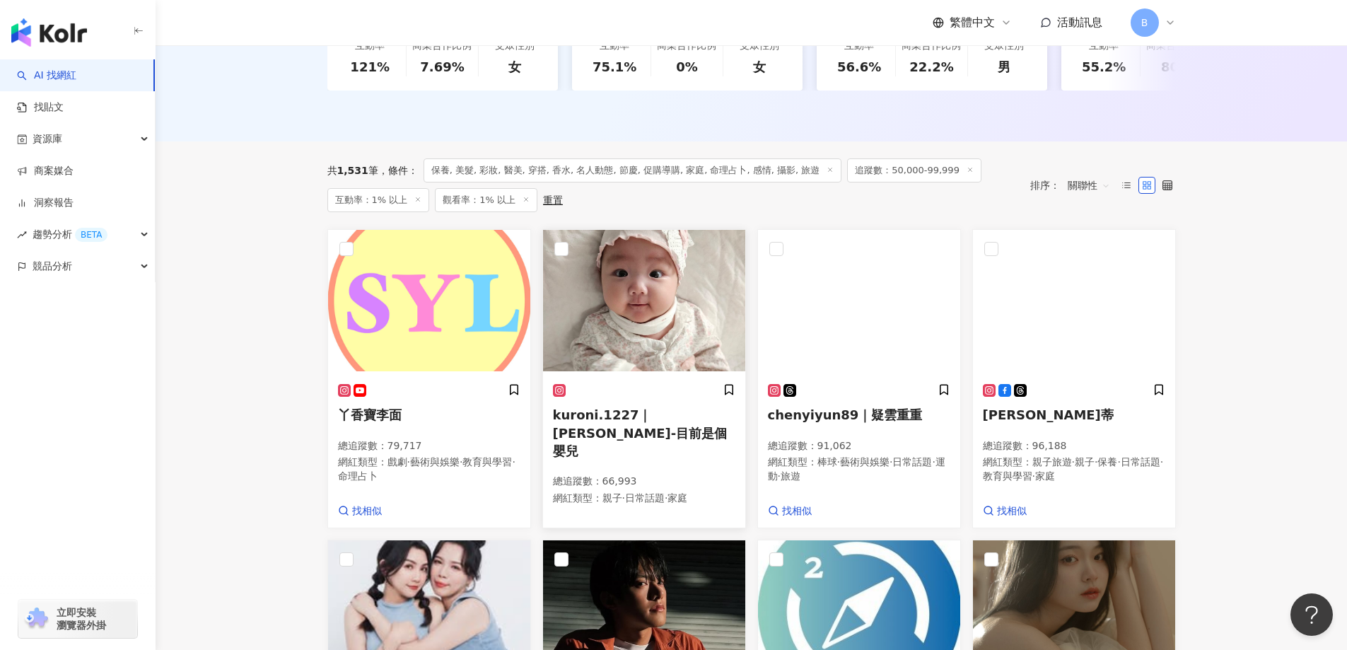
scroll to position [393, 0]
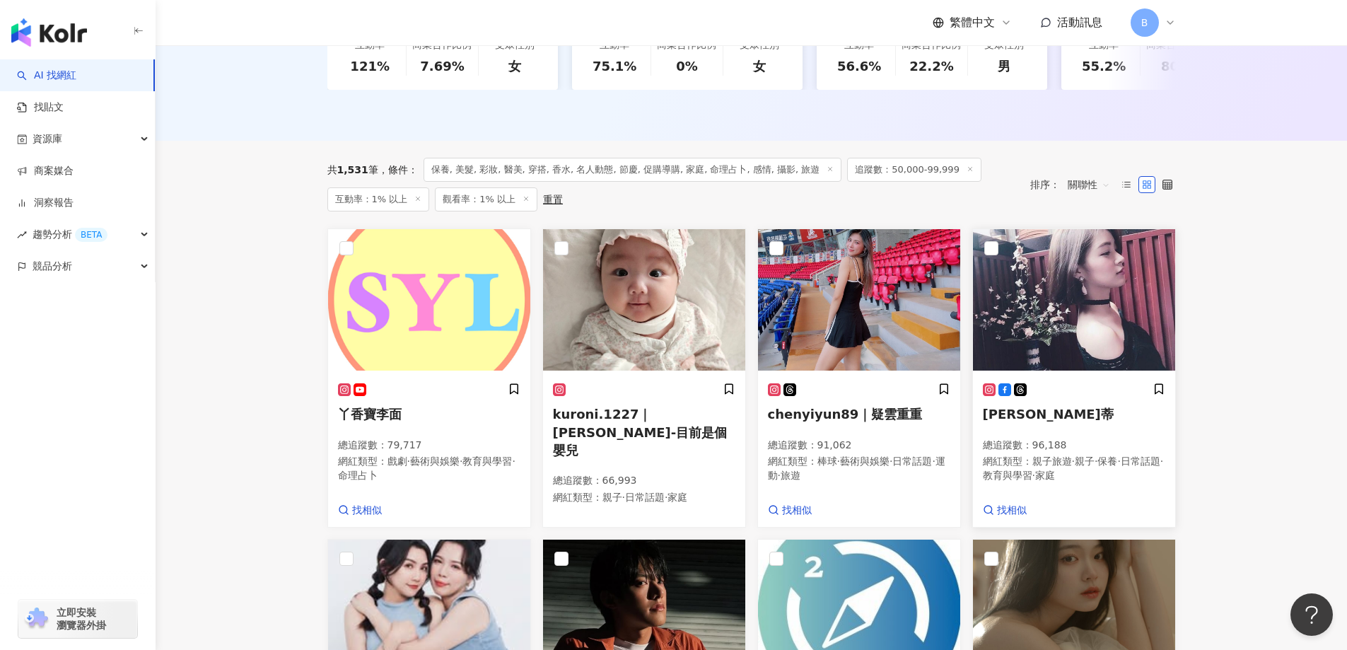
click at [1025, 314] on img at bounding box center [1074, 299] width 202 height 141
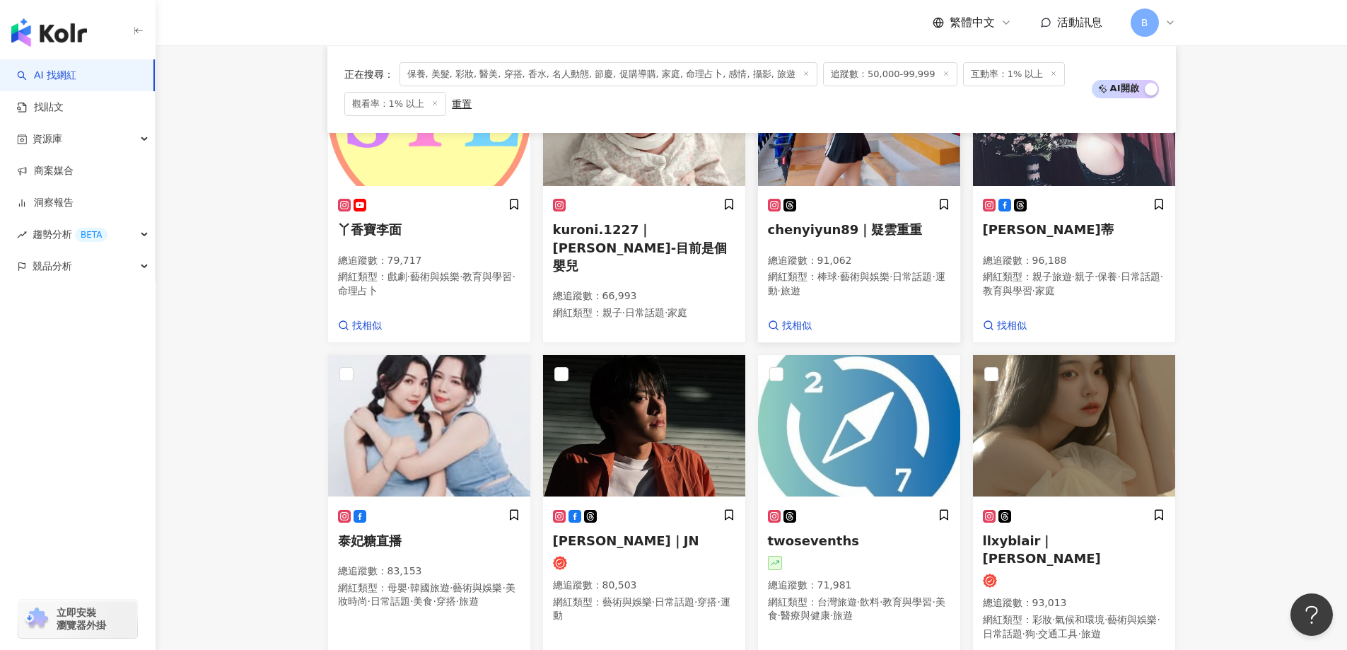
scroll to position [605, 0]
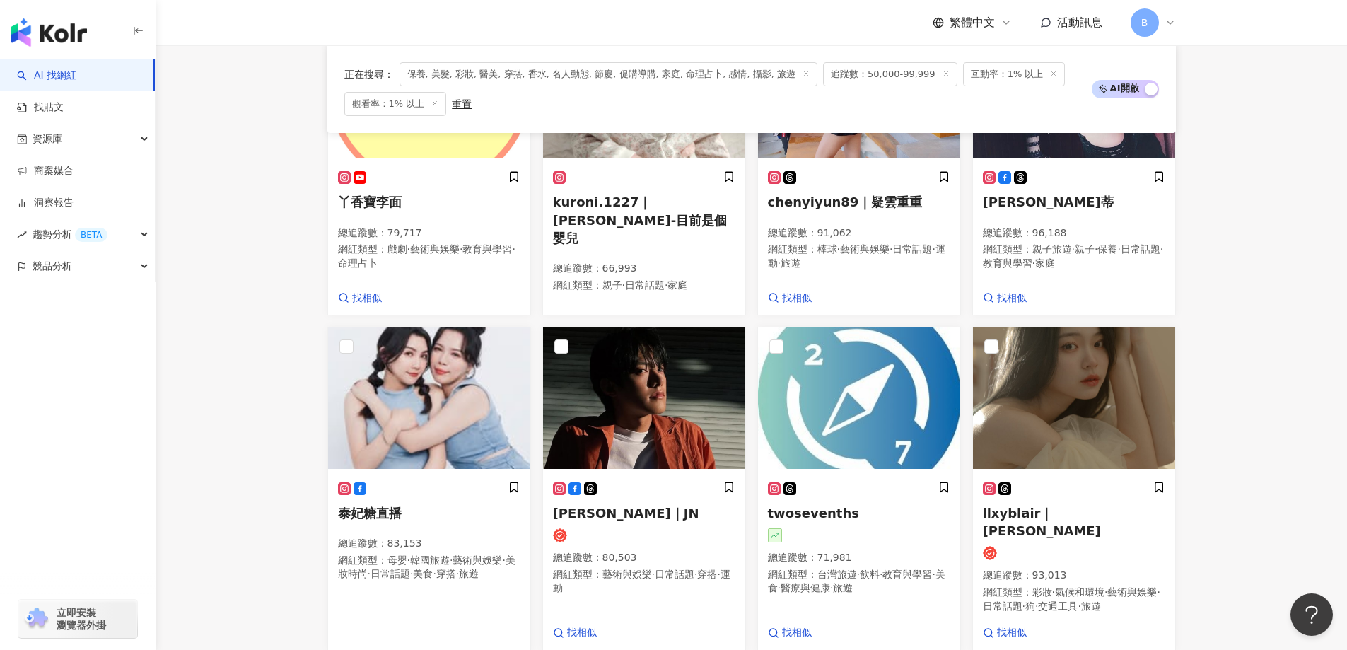
drag, startPoint x: 243, startPoint y: 170, endPoint x: 260, endPoint y: 173, distance: 17.8
click at [243, 170] on main "不分平台 台灣 搜尋 您可能感興趣： haikyu_rement_love haikyu_rement_love 香水油 香水品牌 類型 性別 追蹤數 互動率…" at bounding box center [751, 295] width 1191 height 1710
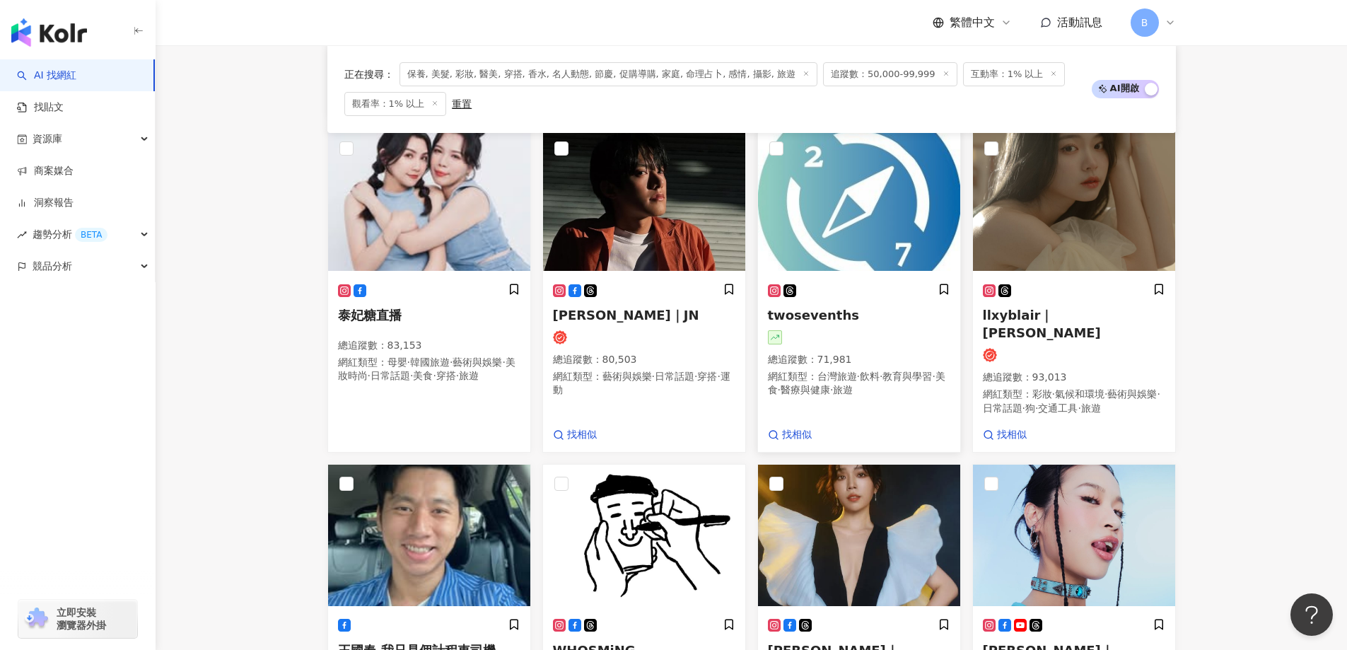
scroll to position [817, 0]
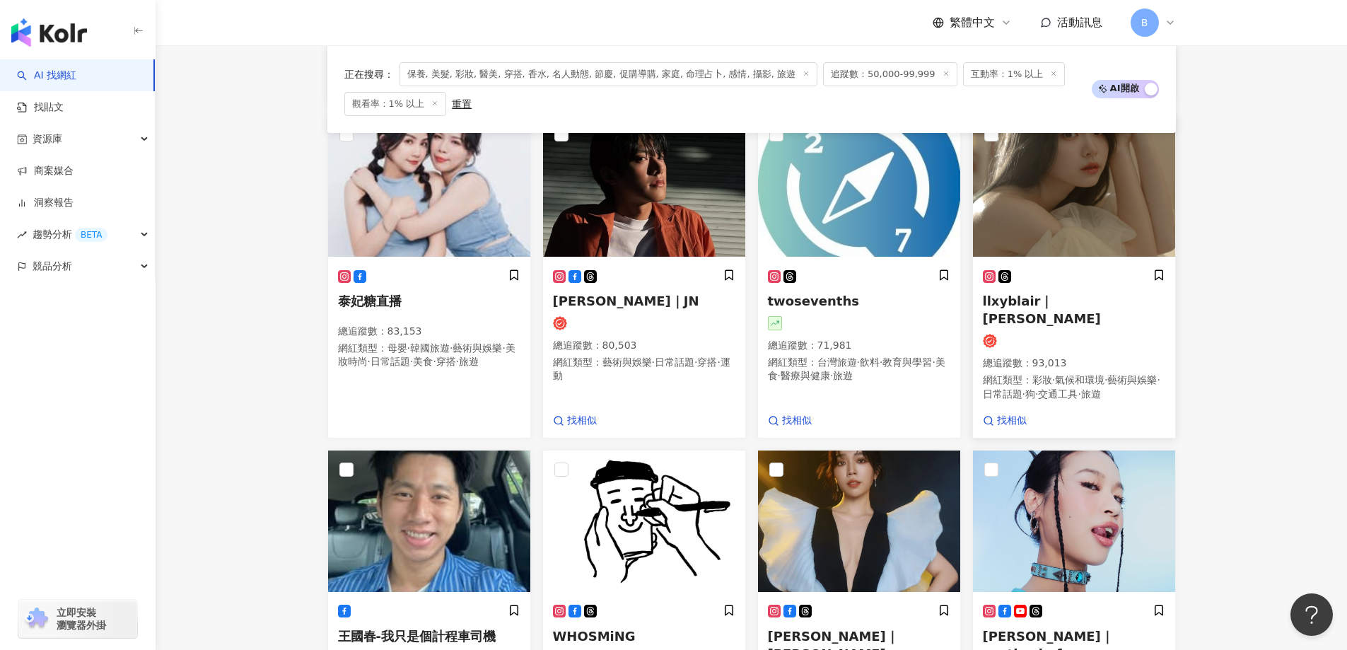
click at [1055, 230] on img at bounding box center [1074, 185] width 202 height 141
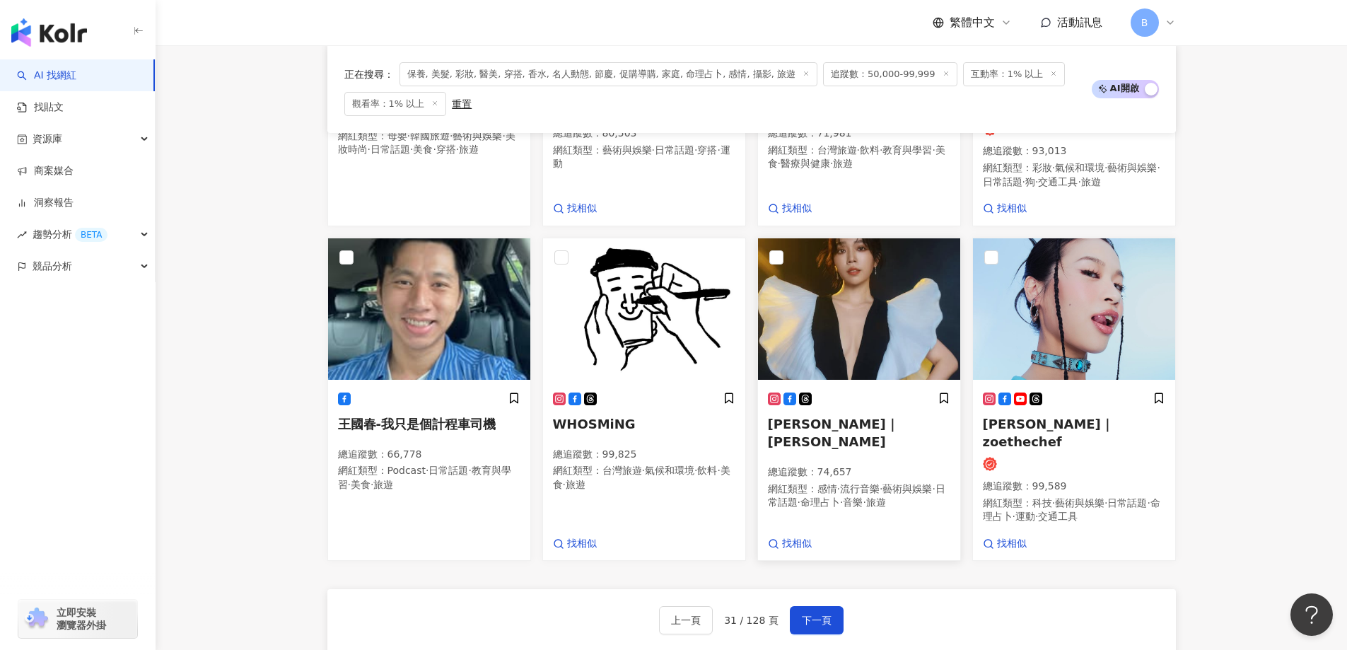
click at [913, 317] on img at bounding box center [859, 308] width 202 height 141
click at [828, 606] on button "下一頁" at bounding box center [817, 620] width 54 height 28
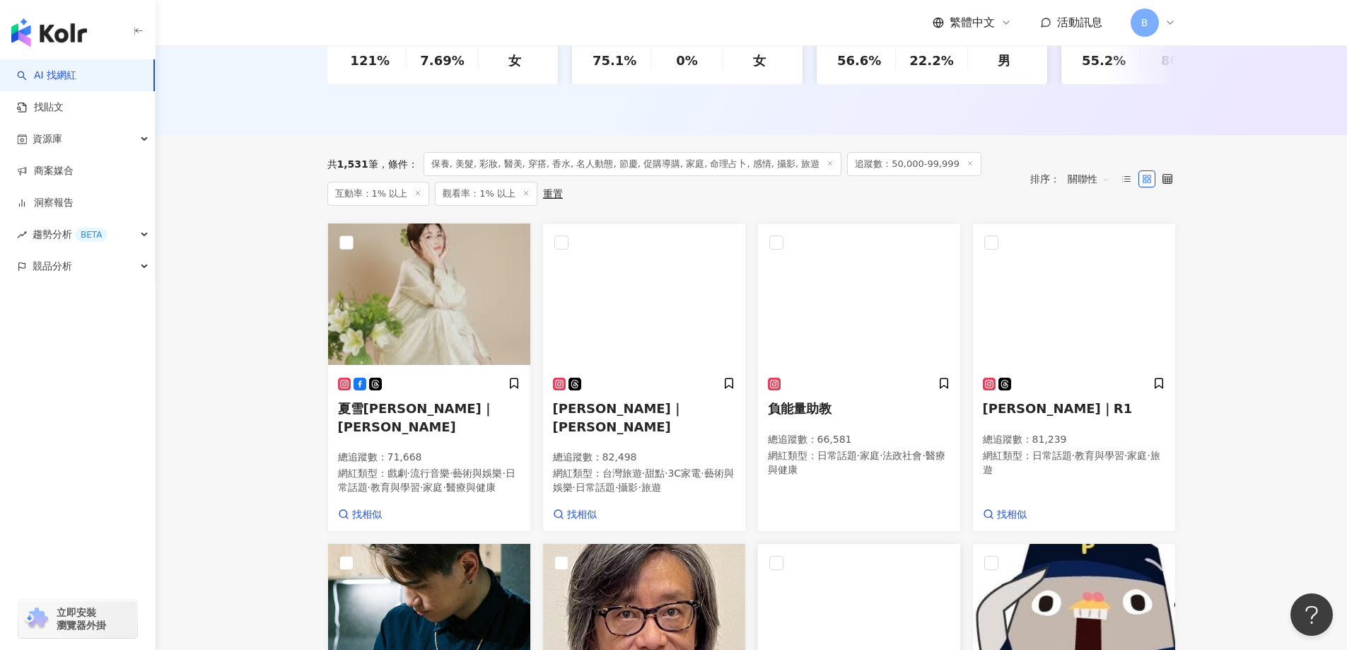
scroll to position [397, 0]
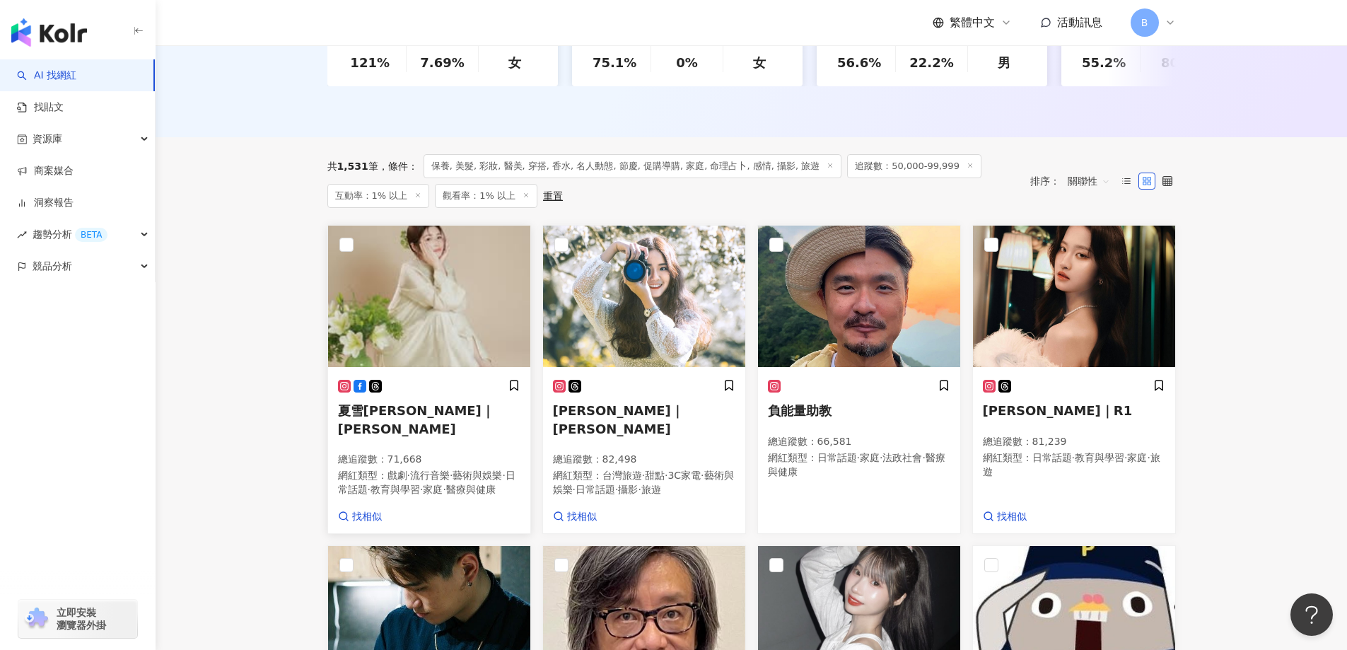
click at [474, 278] on img at bounding box center [429, 296] width 202 height 141
click at [654, 316] on img at bounding box center [644, 296] width 202 height 141
click at [1118, 272] on img at bounding box center [1074, 296] width 202 height 141
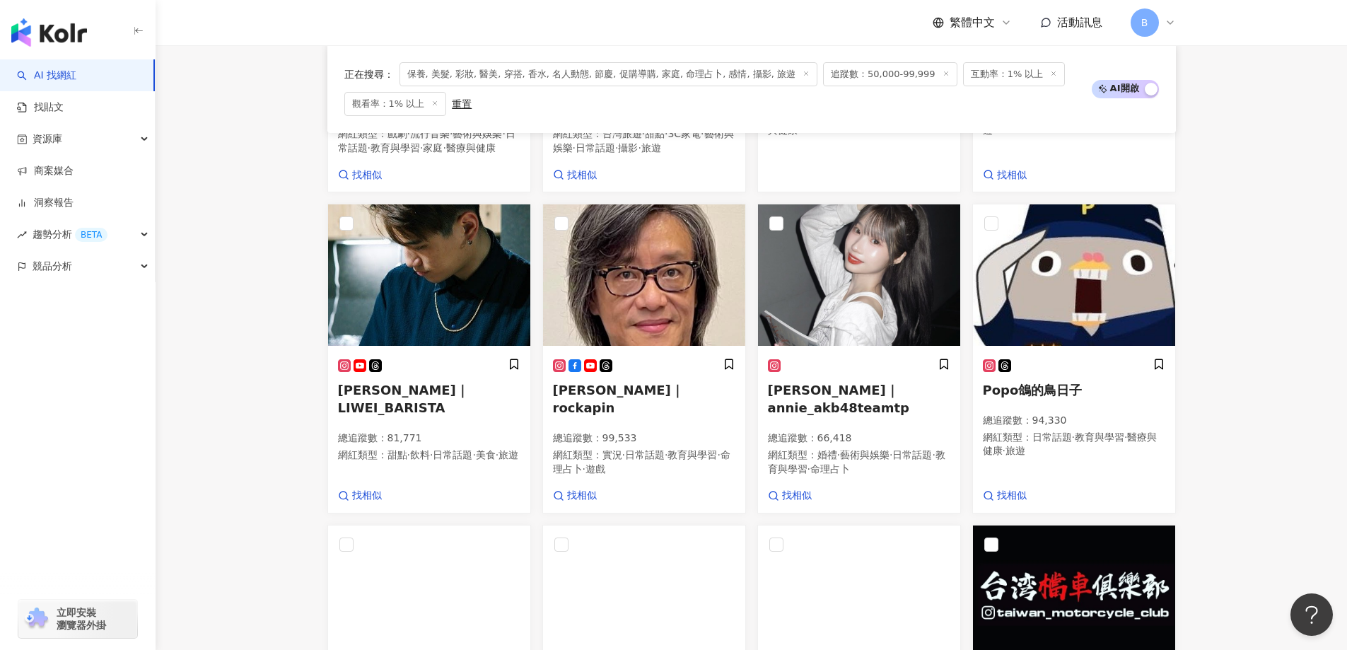
scroll to position [750, 0]
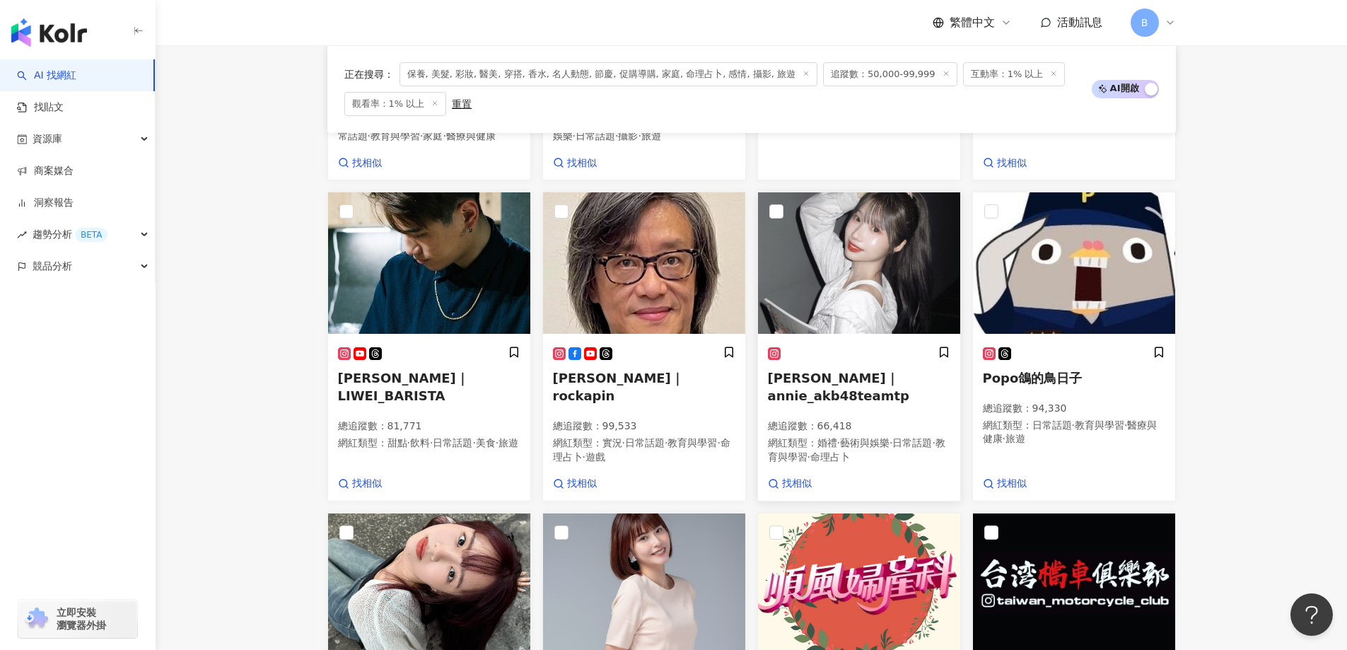
click at [836, 327] on img at bounding box center [859, 262] width 202 height 141
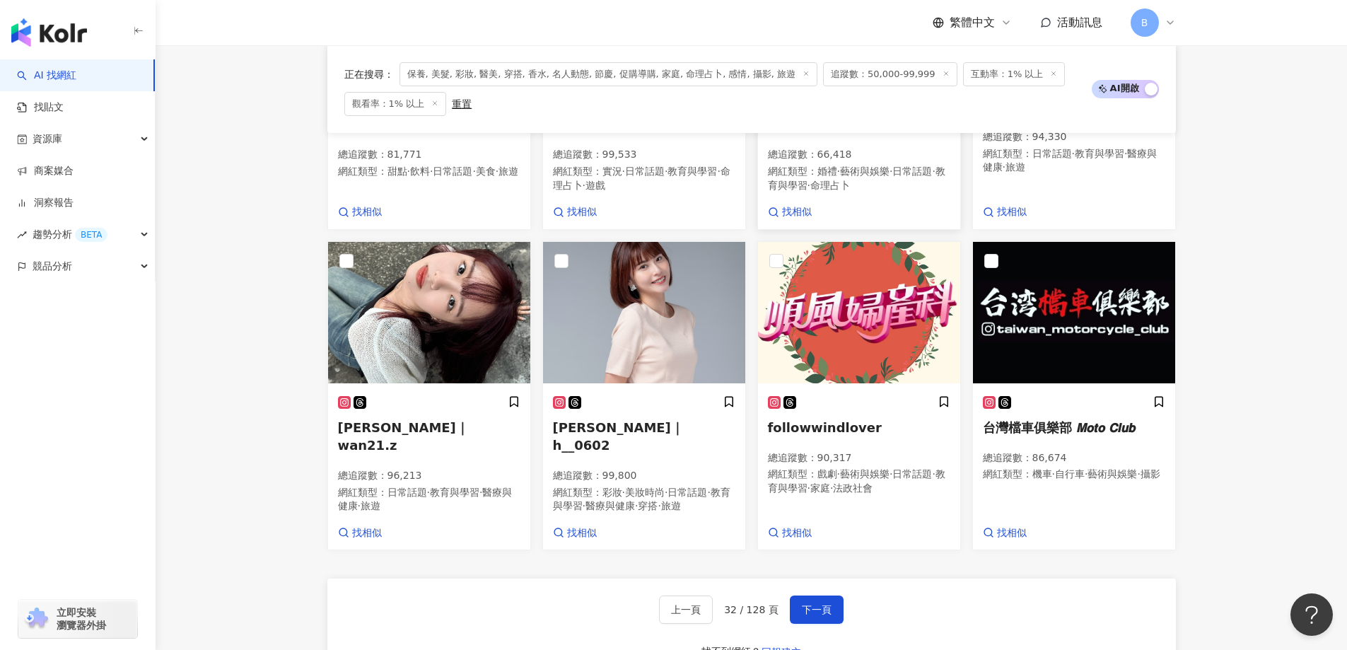
scroll to position [1033, 0]
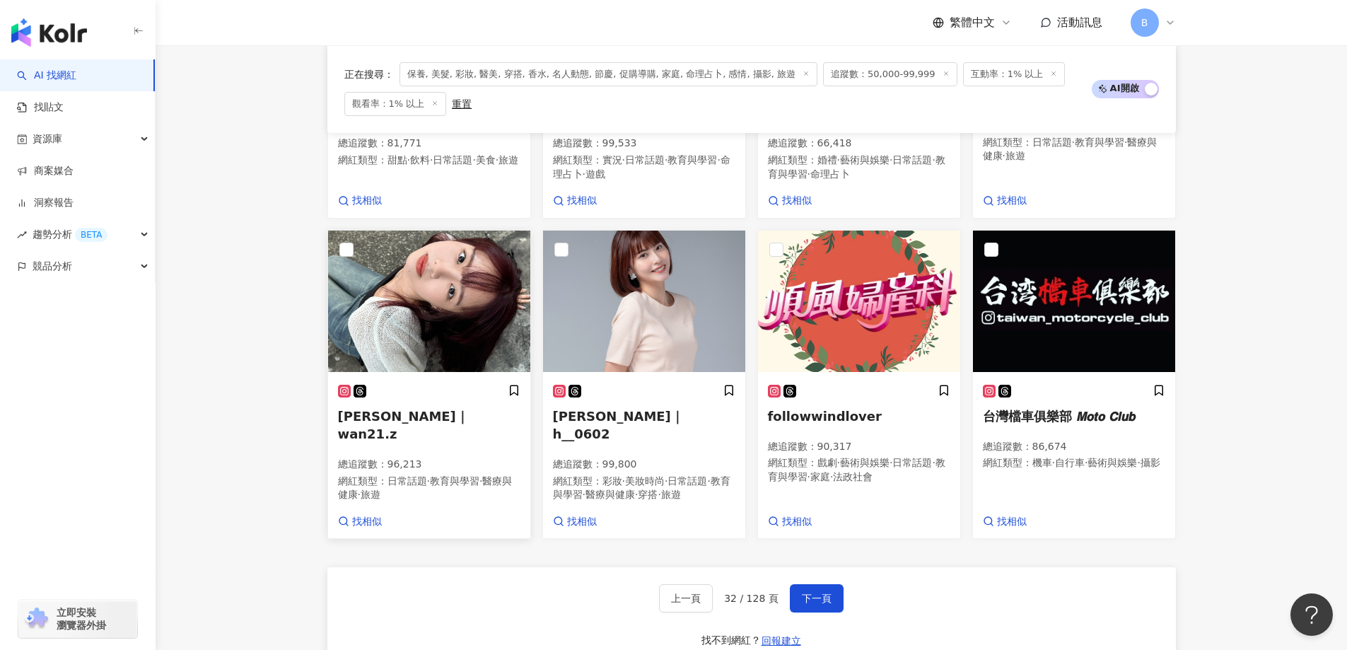
click at [445, 303] on img at bounding box center [429, 300] width 202 height 141
click at [676, 298] on img at bounding box center [644, 300] width 202 height 141
click at [648, 313] on img at bounding box center [644, 300] width 202 height 141
click at [827, 595] on span "下一頁" at bounding box center [817, 597] width 30 height 11
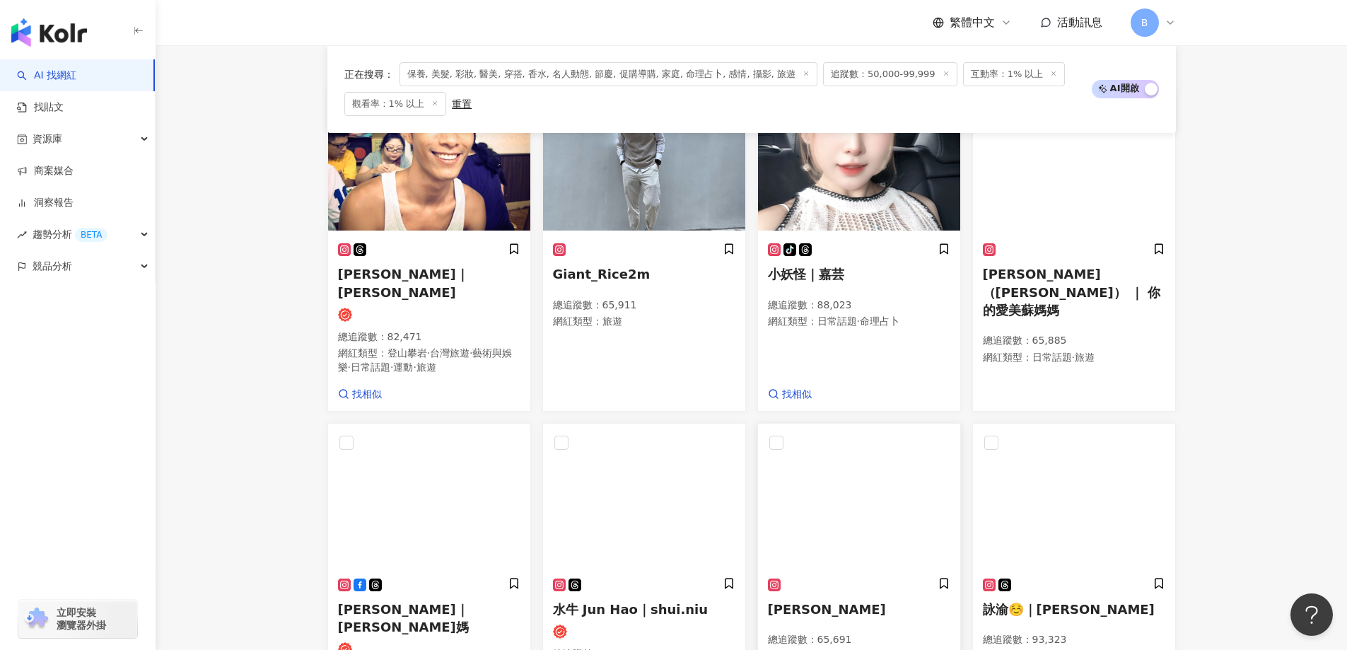
scroll to position [407, 0]
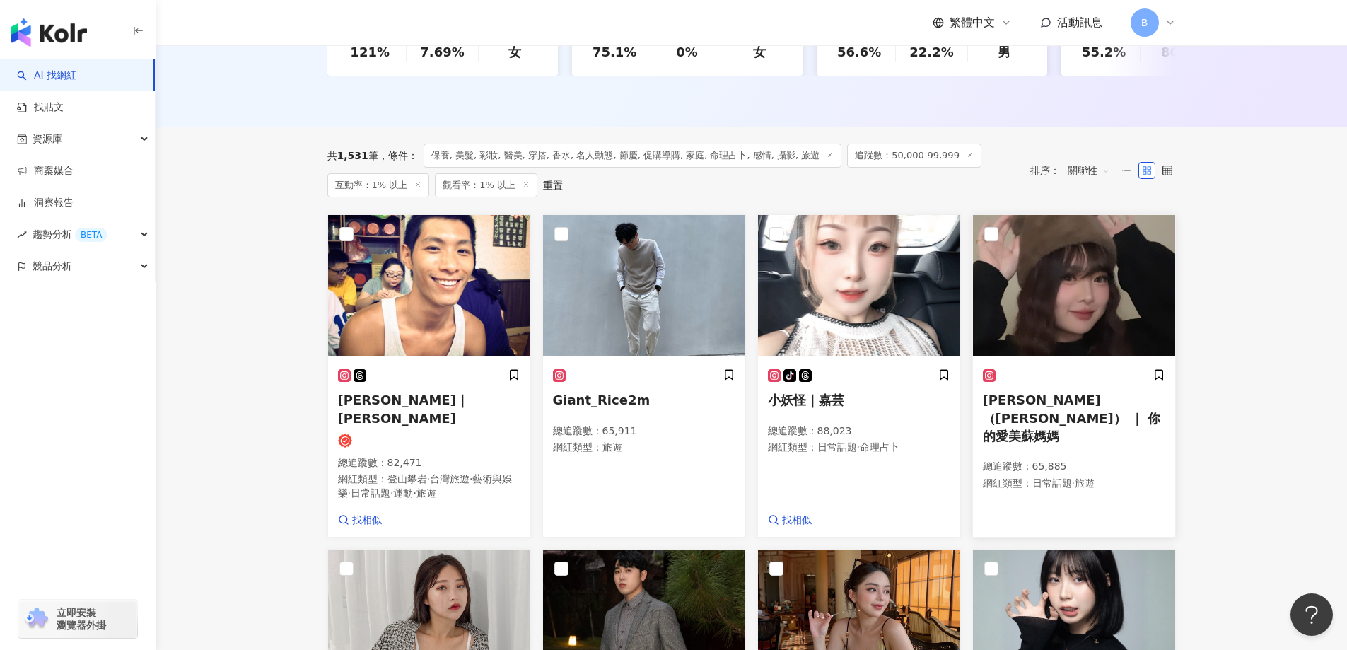
click at [1032, 298] on img at bounding box center [1074, 285] width 202 height 141
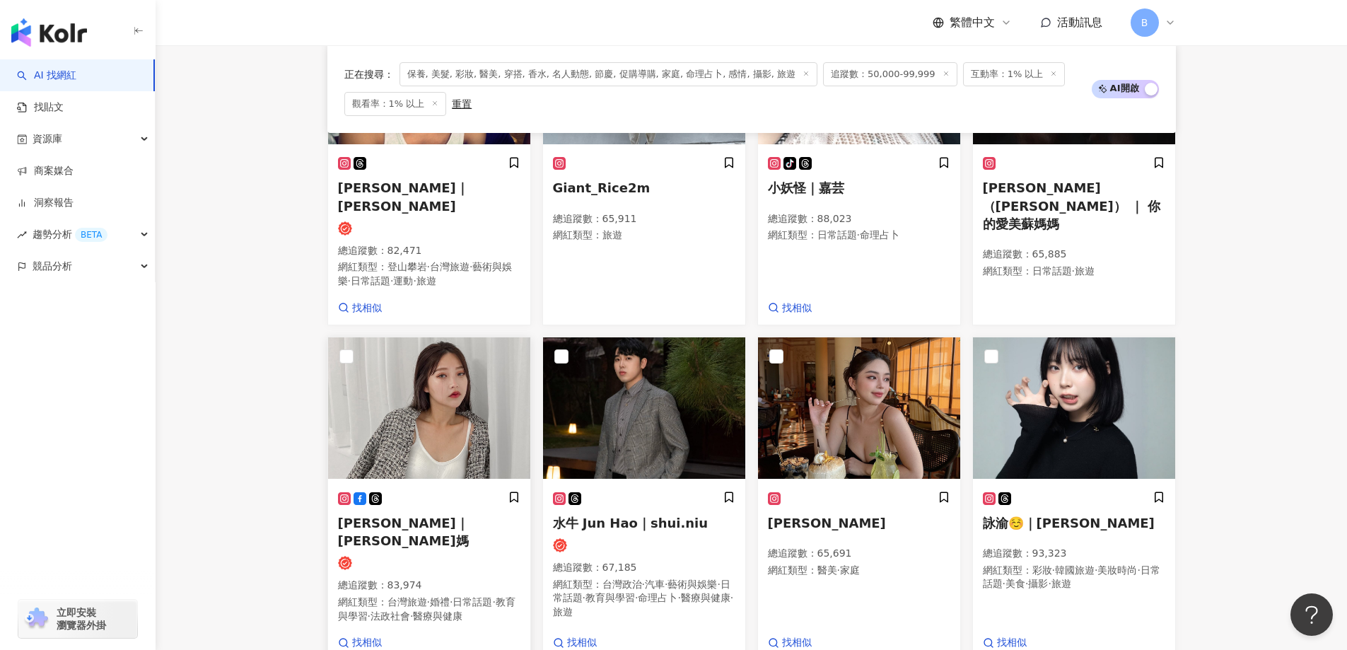
click at [410, 361] on img at bounding box center [429, 407] width 202 height 141
click at [839, 404] on img at bounding box center [859, 407] width 202 height 141
click at [1040, 370] on img at bounding box center [1074, 407] width 202 height 141
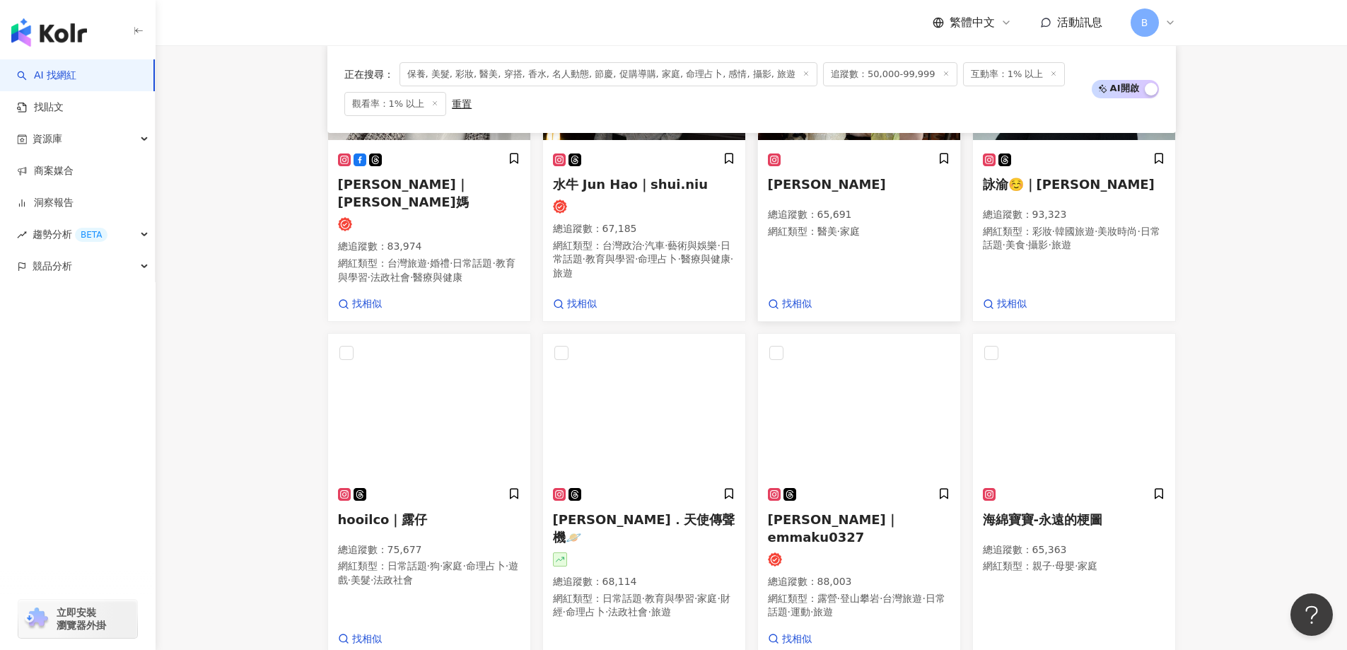
scroll to position [1044, 0]
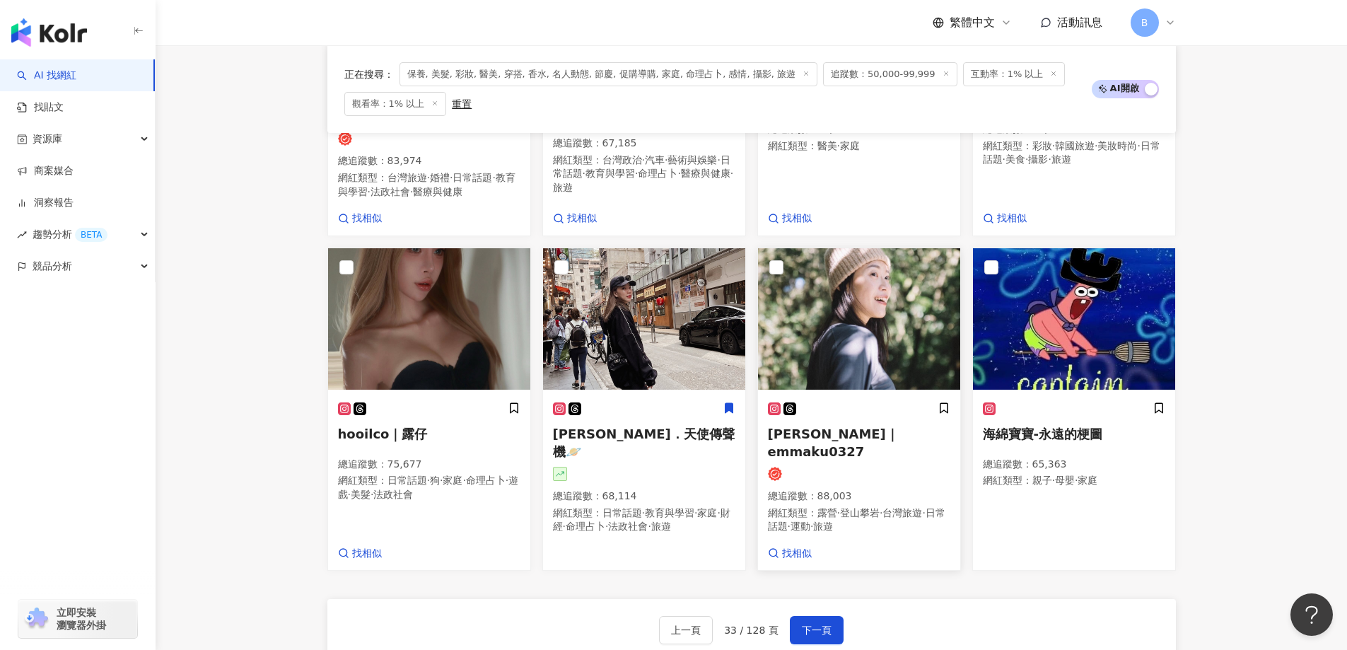
click at [839, 306] on img at bounding box center [859, 318] width 202 height 141
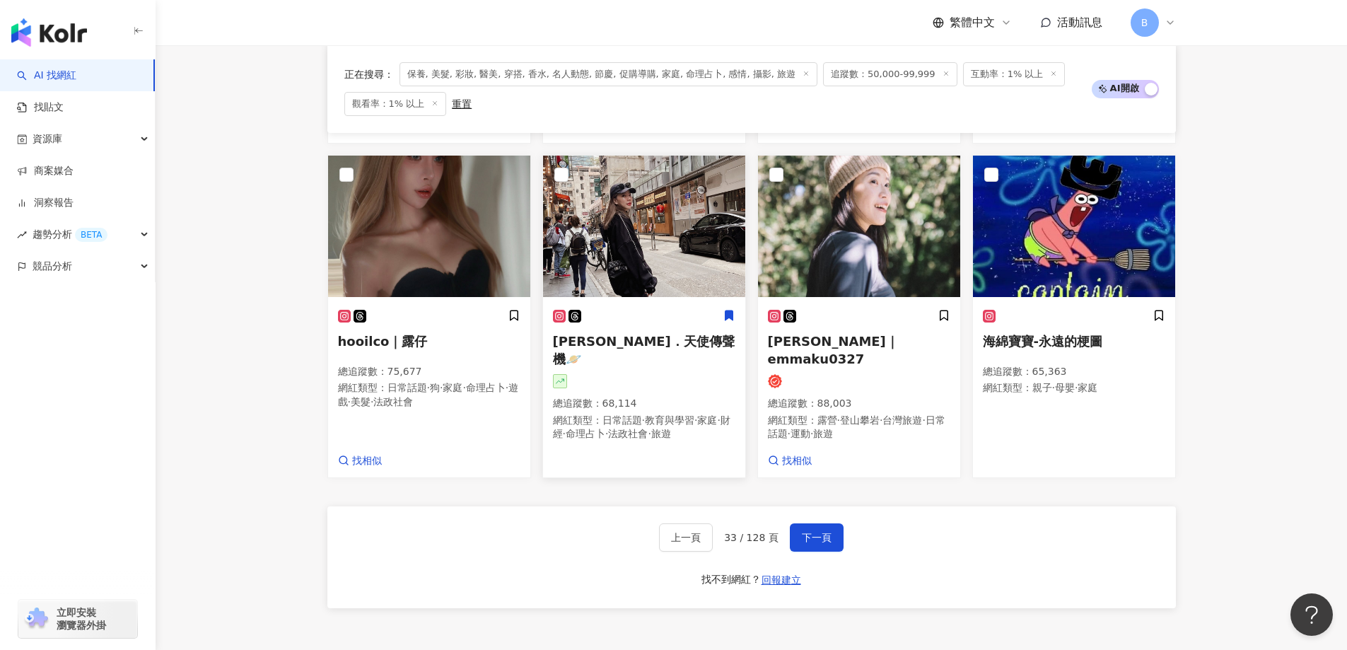
scroll to position [1256, 0]
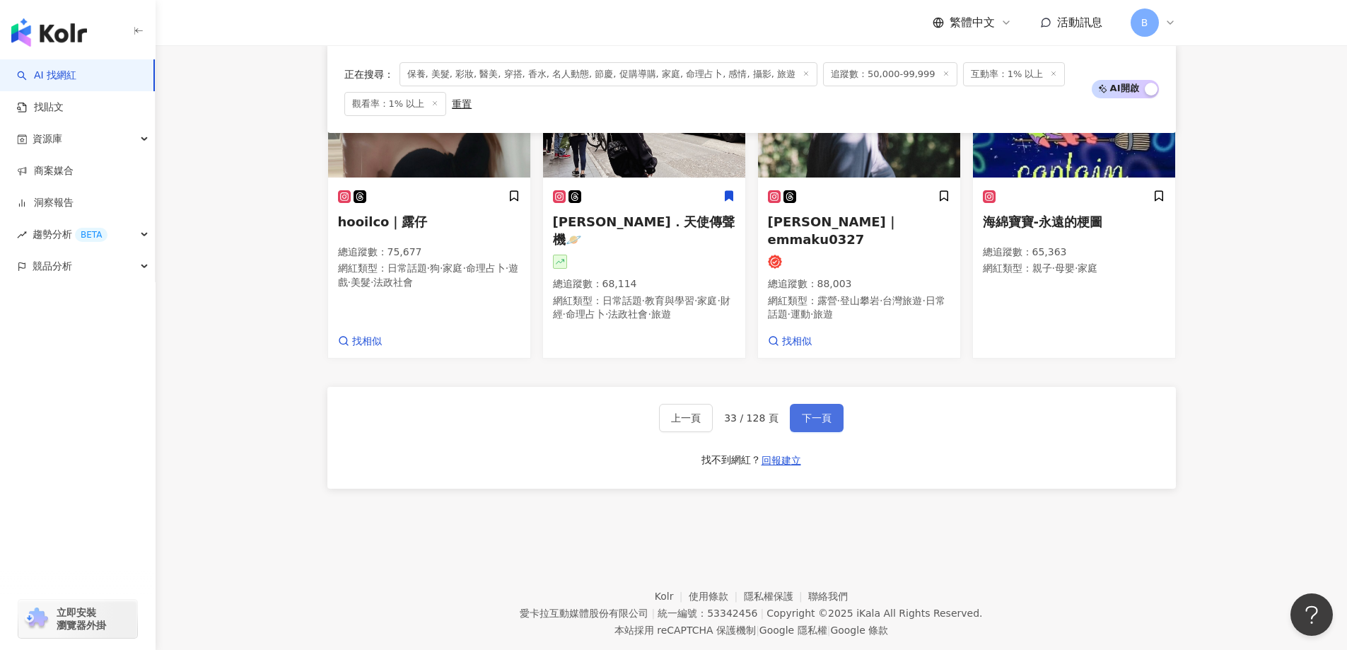
click at [821, 412] on span "下一頁" at bounding box center [817, 417] width 30 height 11
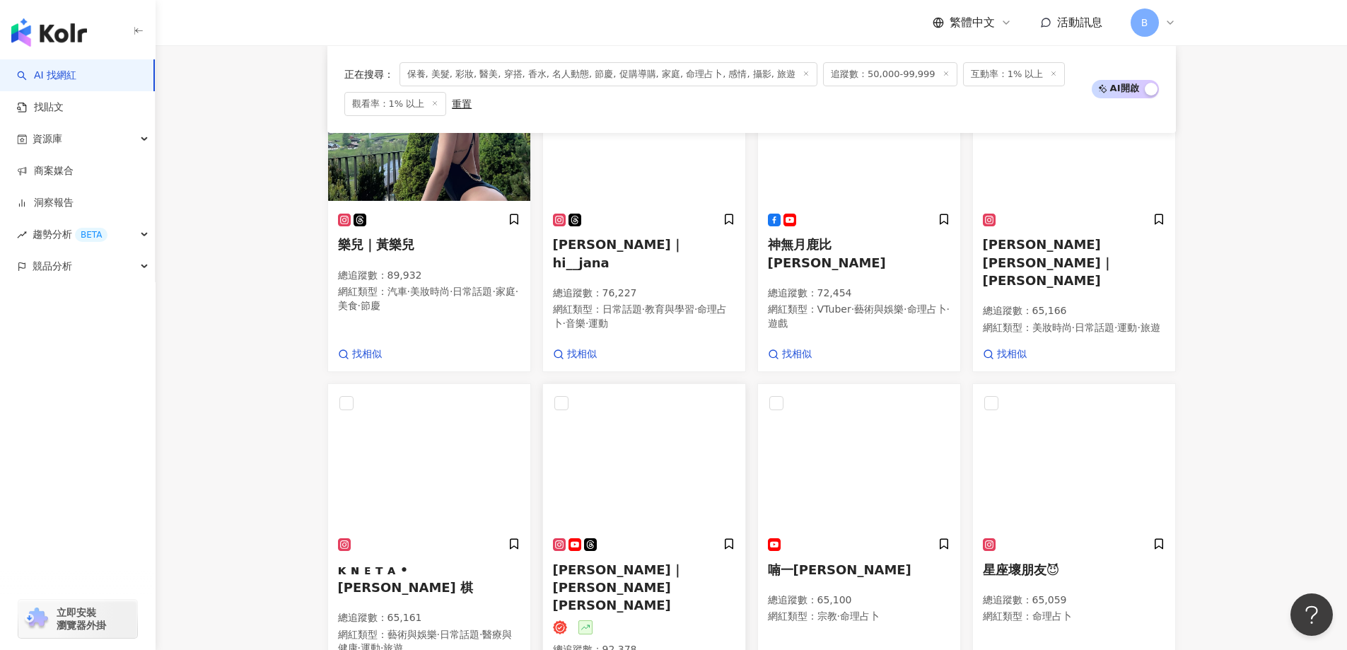
scroll to position [538, 0]
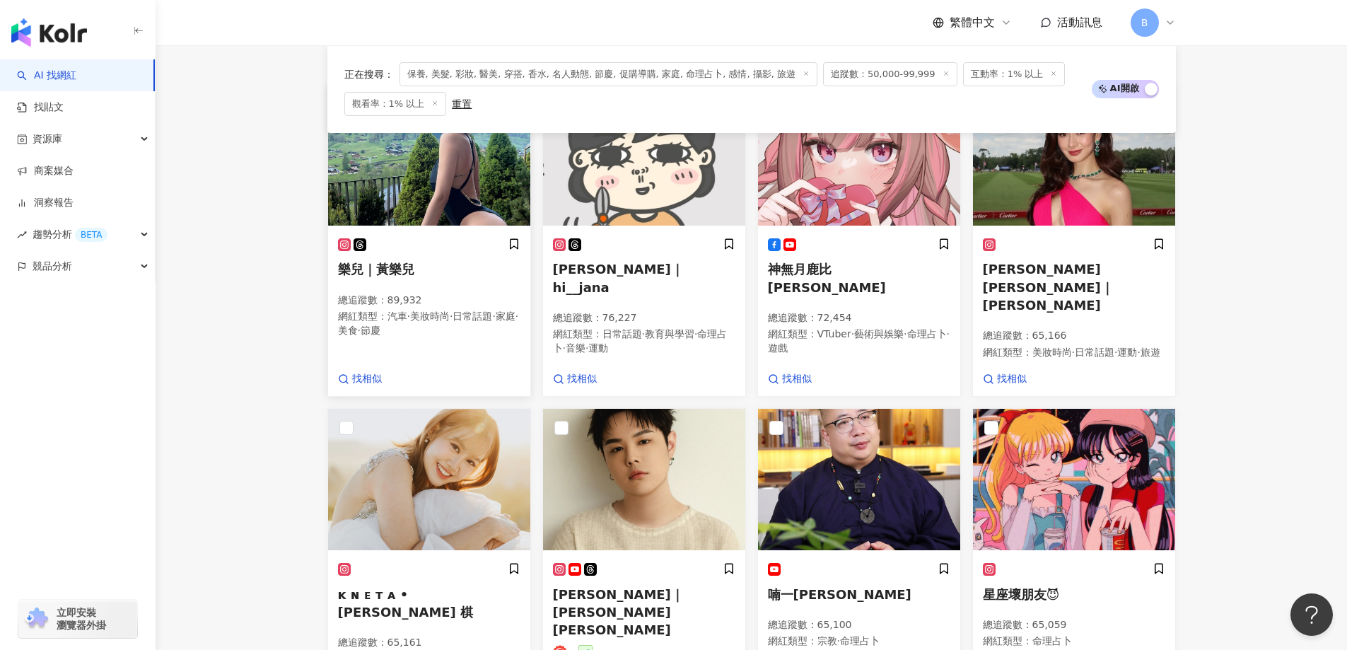
click at [455, 167] on img at bounding box center [429, 154] width 202 height 141
click at [424, 465] on img at bounding box center [429, 479] width 202 height 141
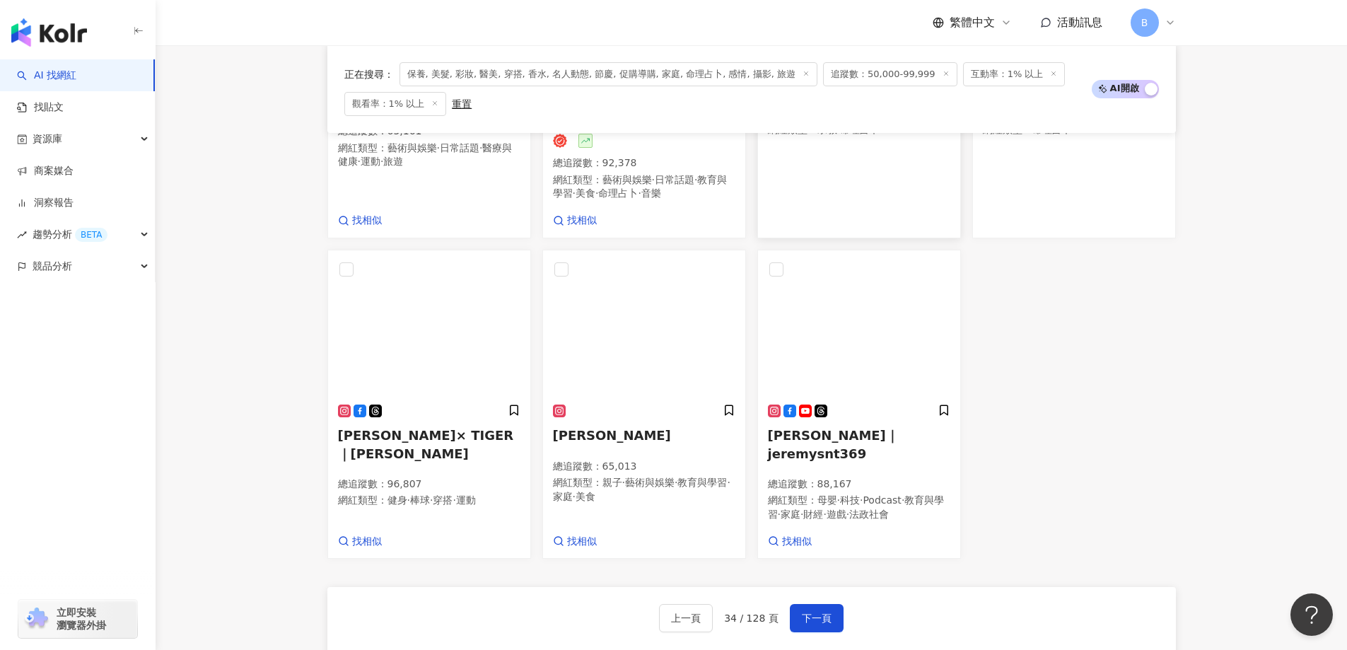
scroll to position [1174, 0]
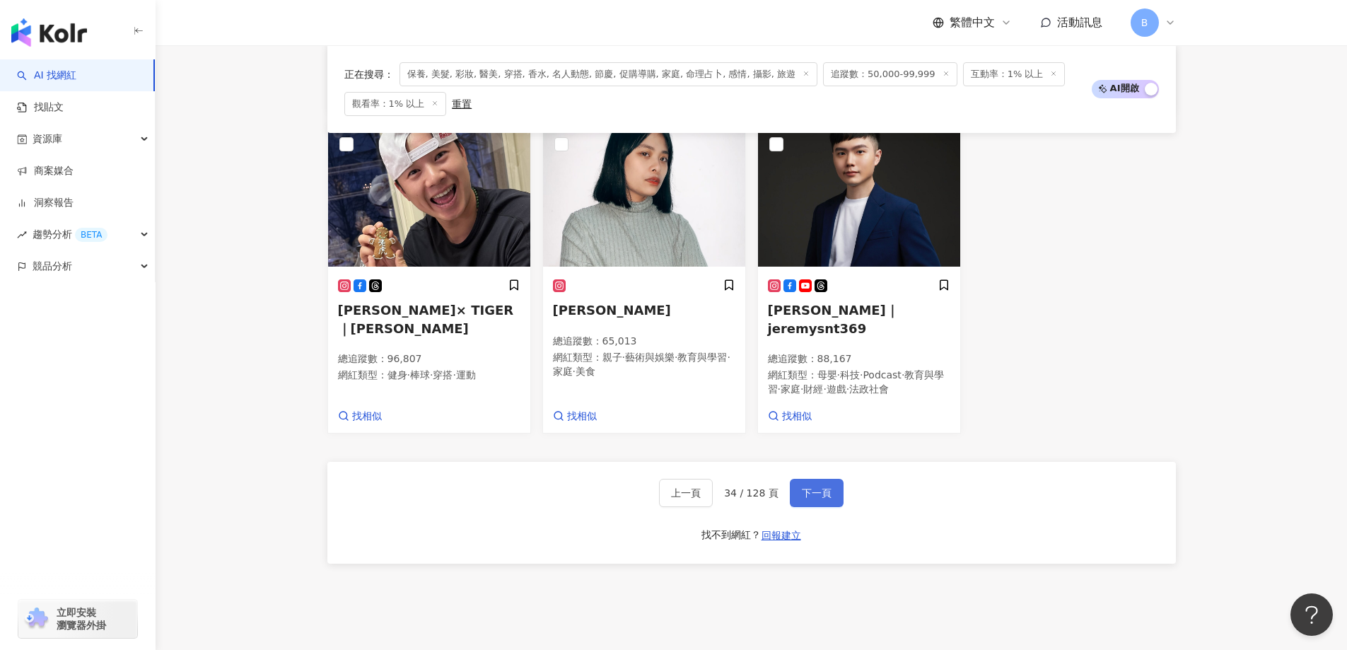
click at [828, 487] on span "下一頁" at bounding box center [817, 492] width 30 height 11
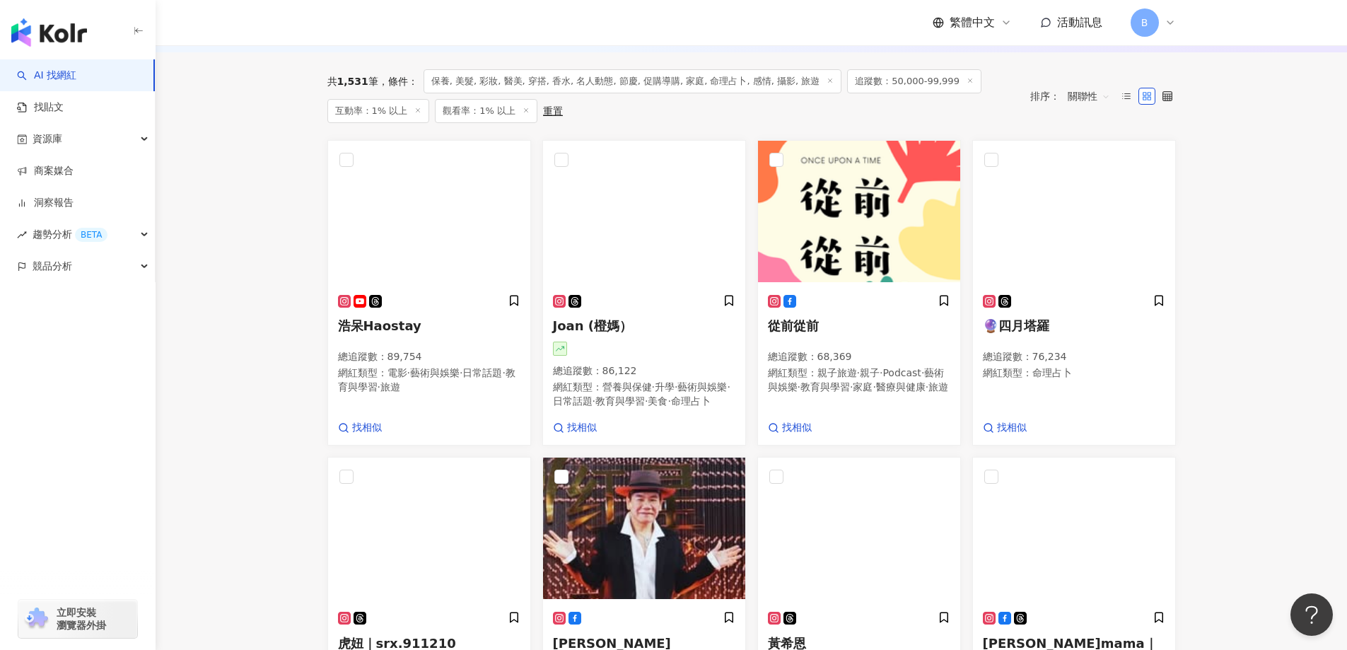
scroll to position [340, 0]
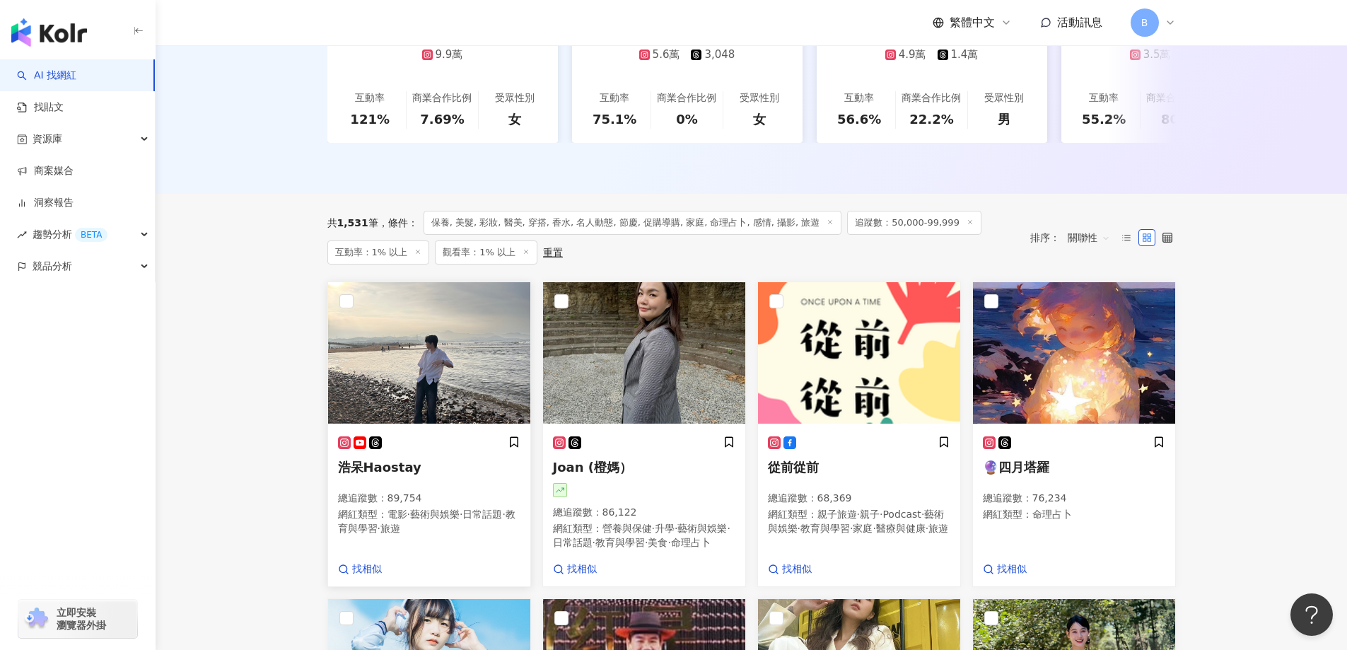
click at [402, 349] on img at bounding box center [429, 352] width 202 height 141
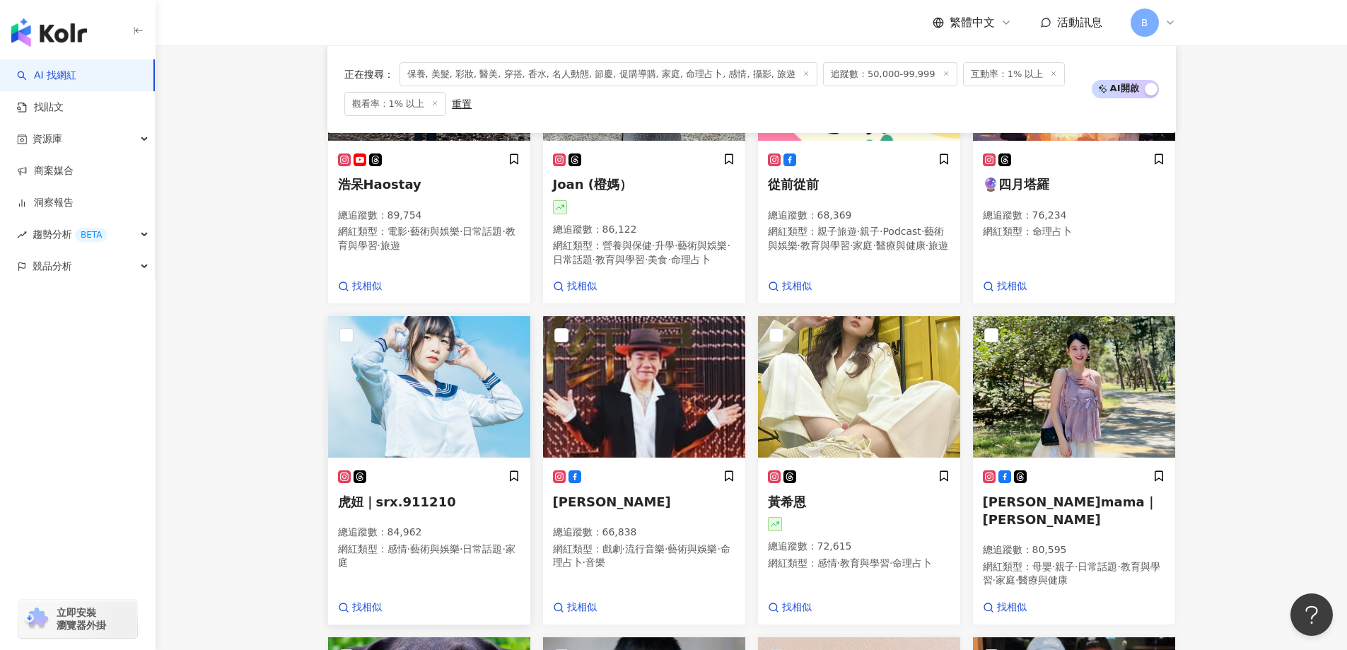
click at [437, 404] on img at bounding box center [429, 386] width 202 height 141
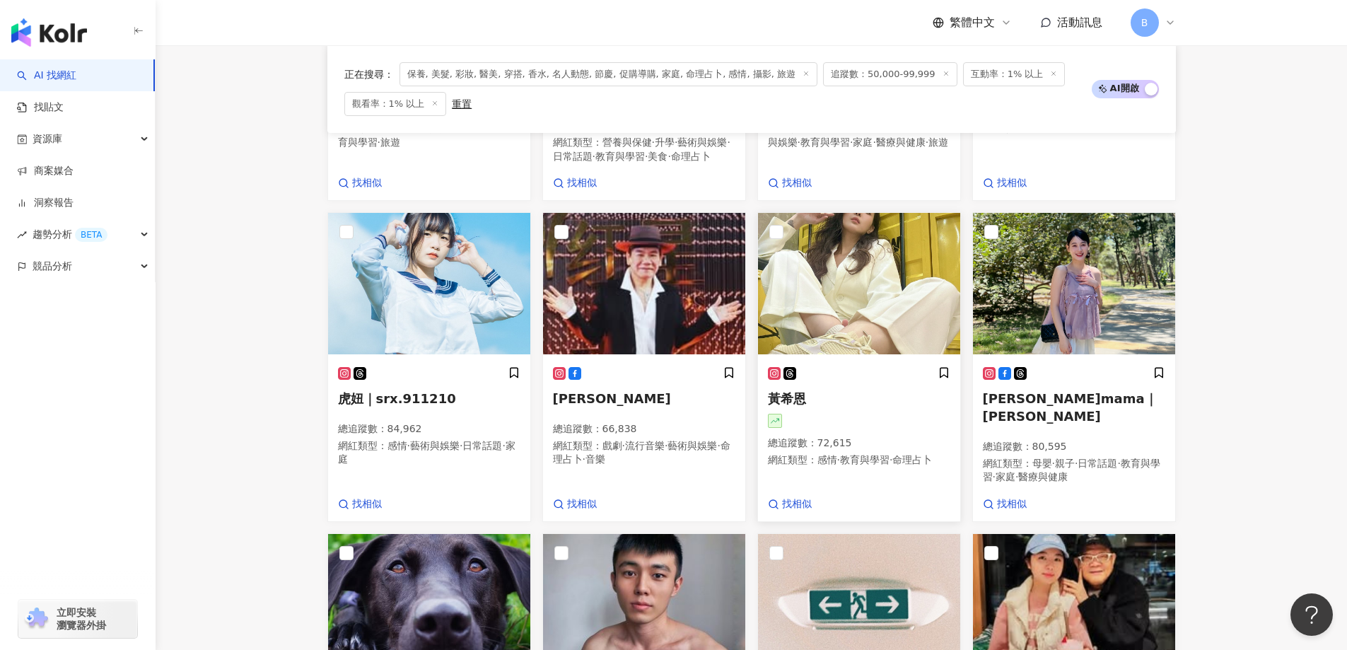
scroll to position [764, 0]
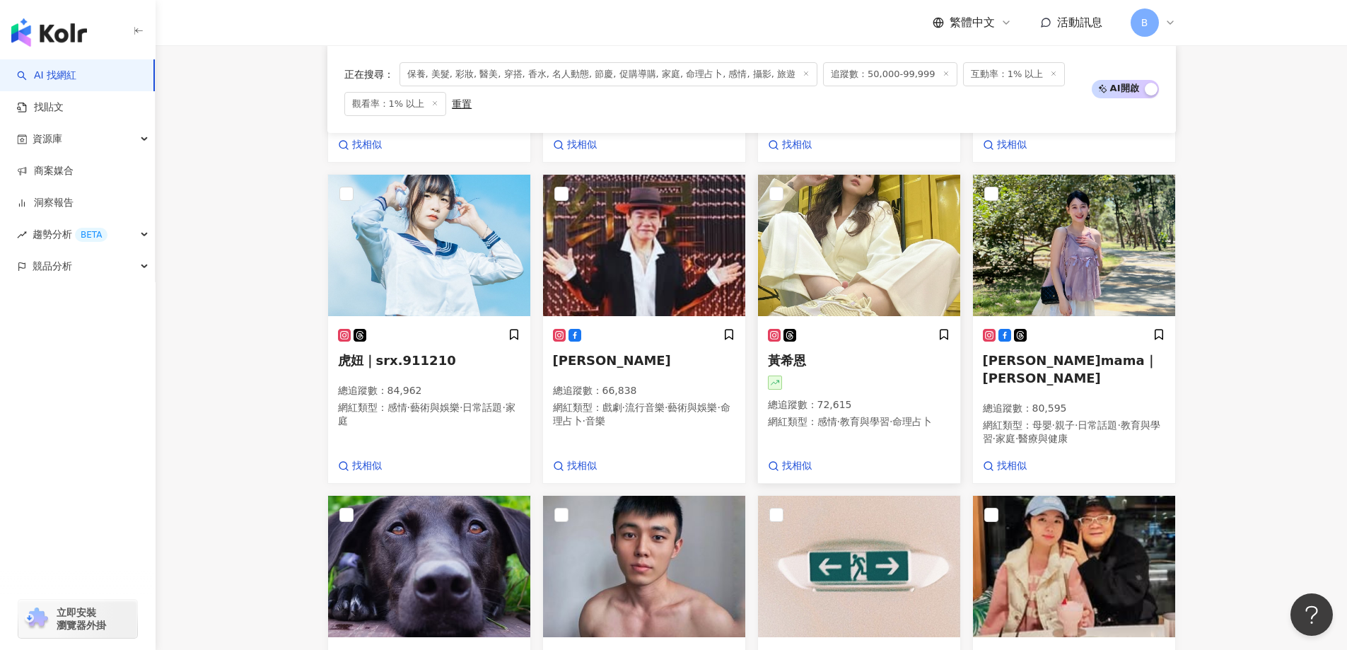
click at [844, 276] on img at bounding box center [859, 245] width 202 height 141
click at [1039, 248] on img at bounding box center [1074, 245] width 202 height 141
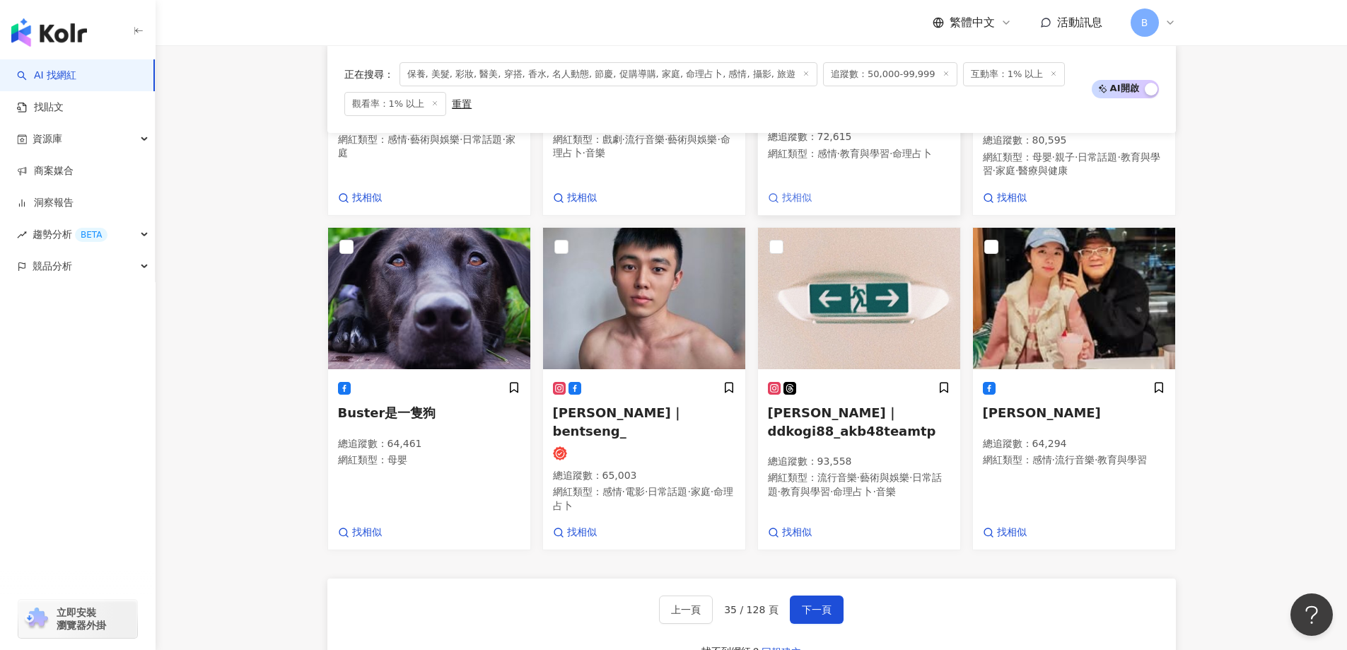
scroll to position [1047, 0]
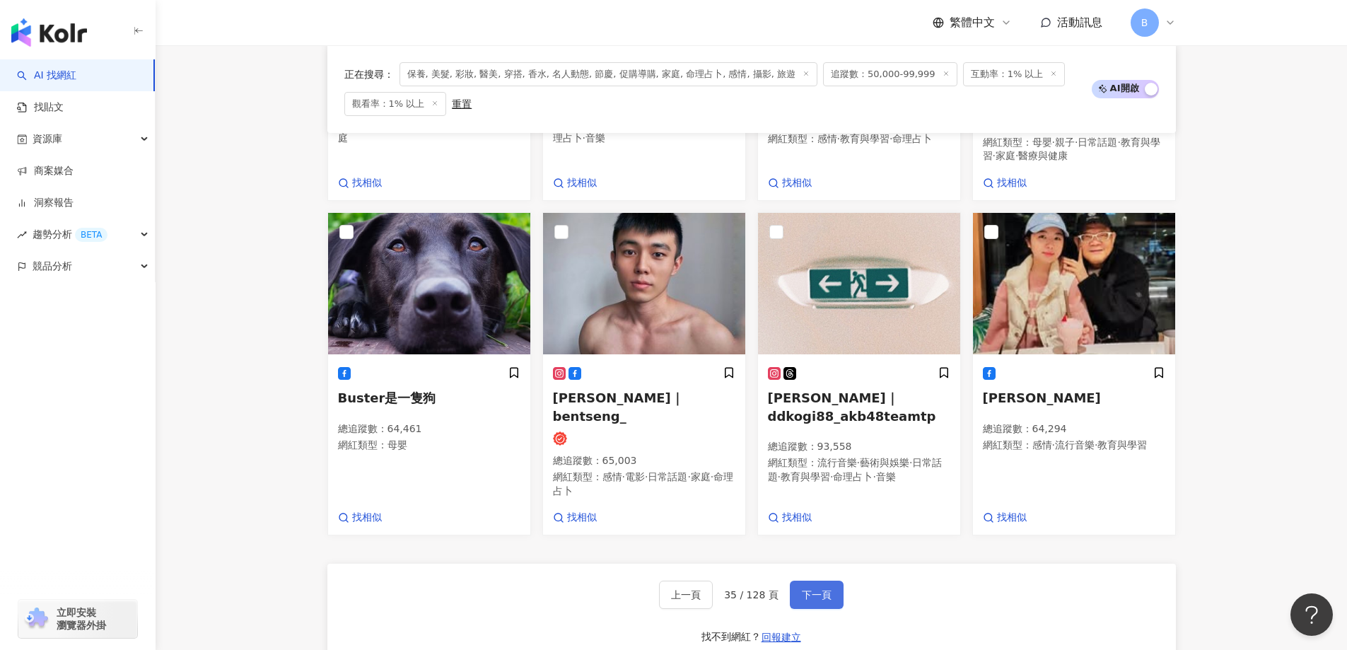
click at [812, 599] on span "下一頁" at bounding box center [817, 594] width 30 height 11
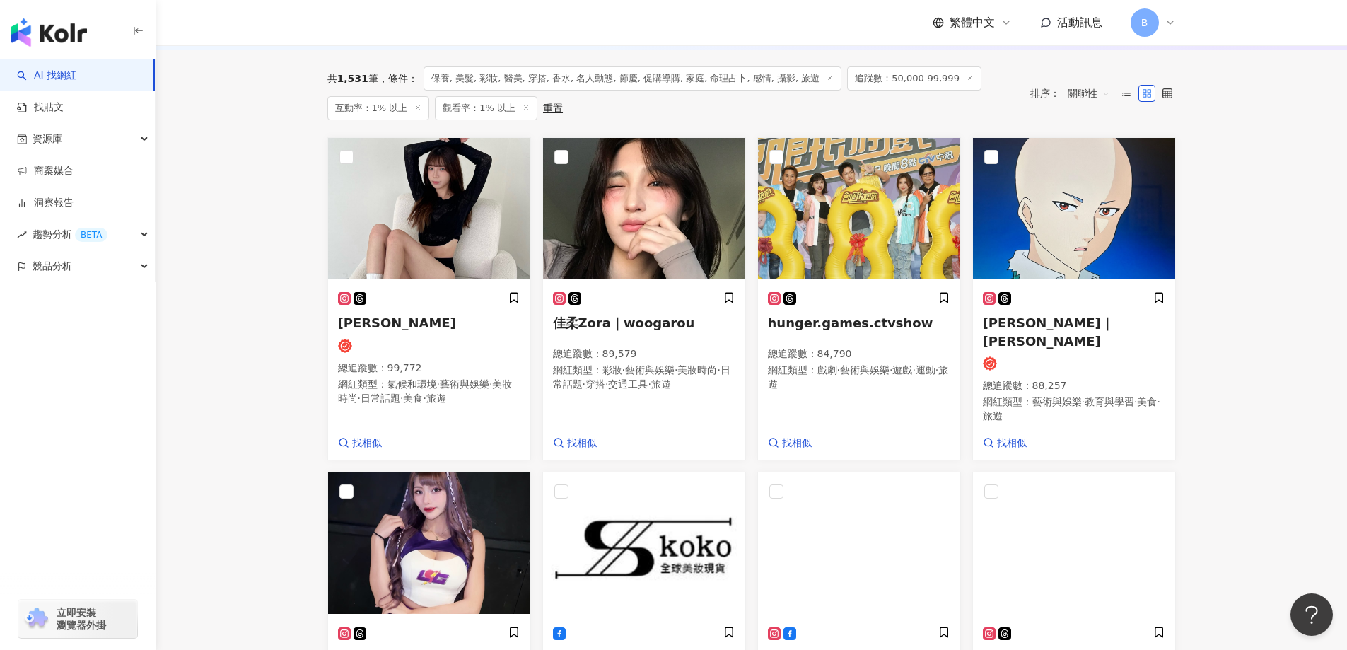
scroll to position [450, 0]
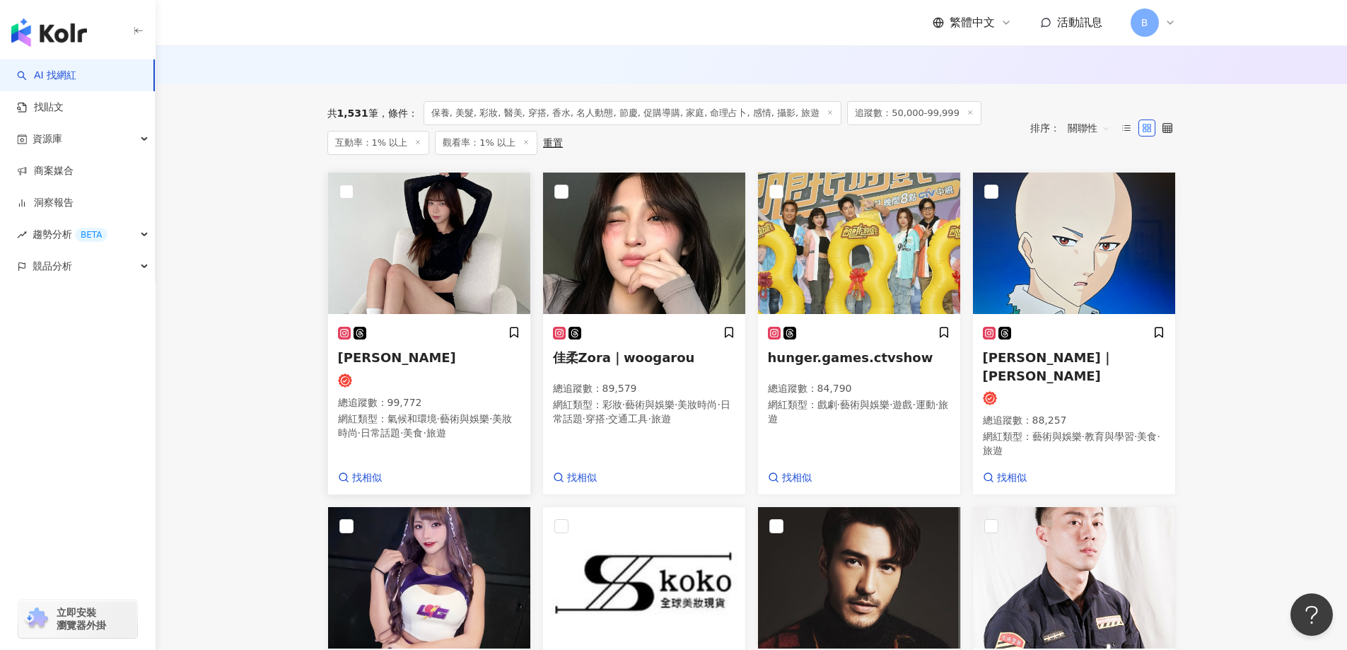
click at [460, 238] on img at bounding box center [429, 243] width 202 height 141
click at [624, 270] on img at bounding box center [644, 243] width 202 height 141
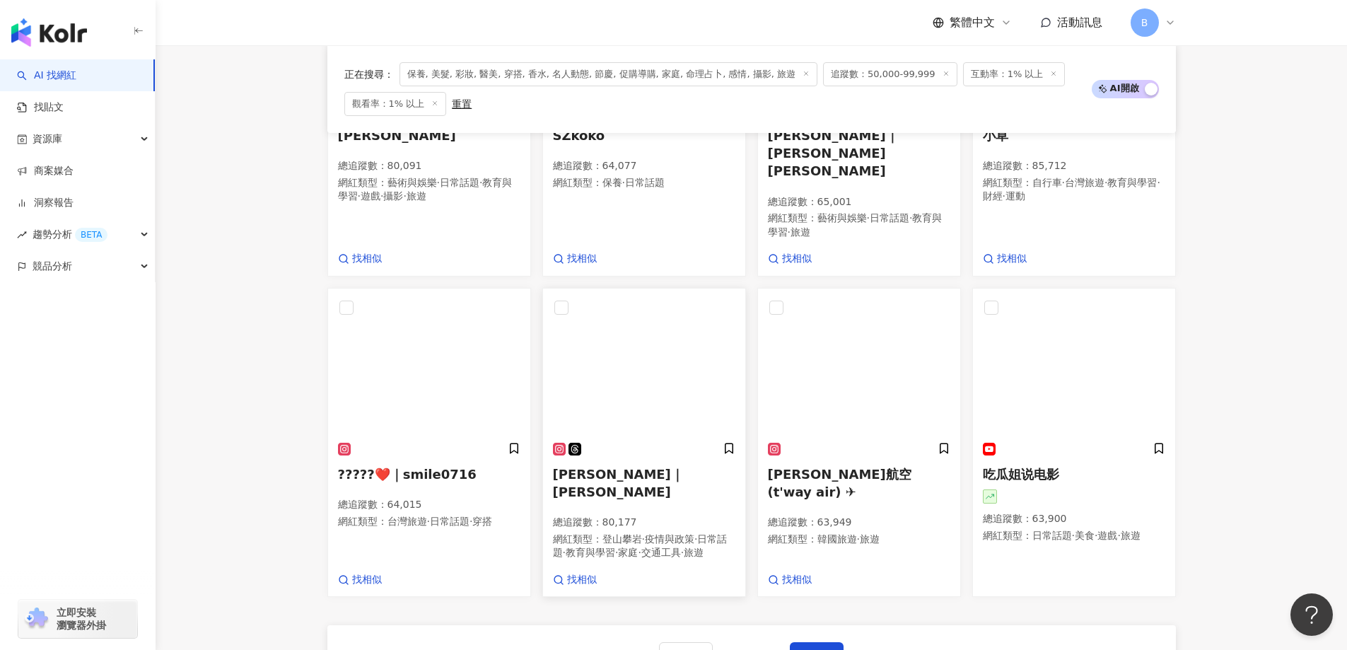
scroll to position [1015, 0]
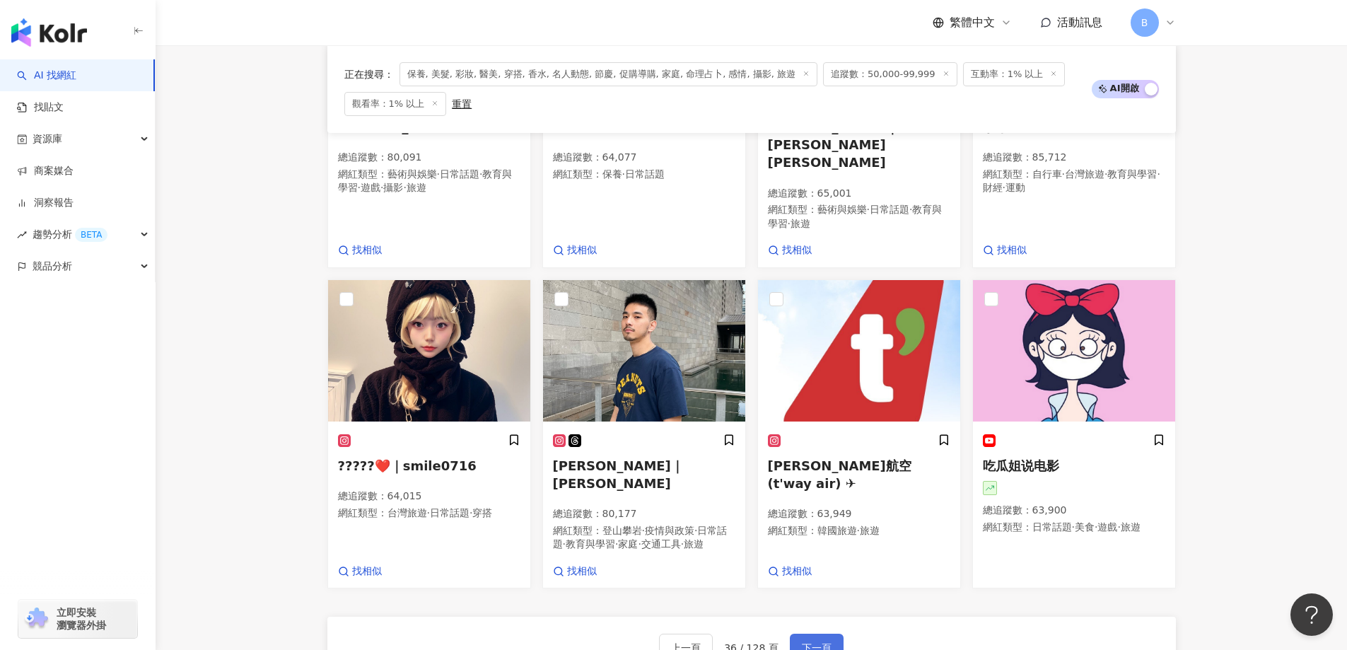
click at [820, 642] on span "下一頁" at bounding box center [817, 647] width 30 height 11
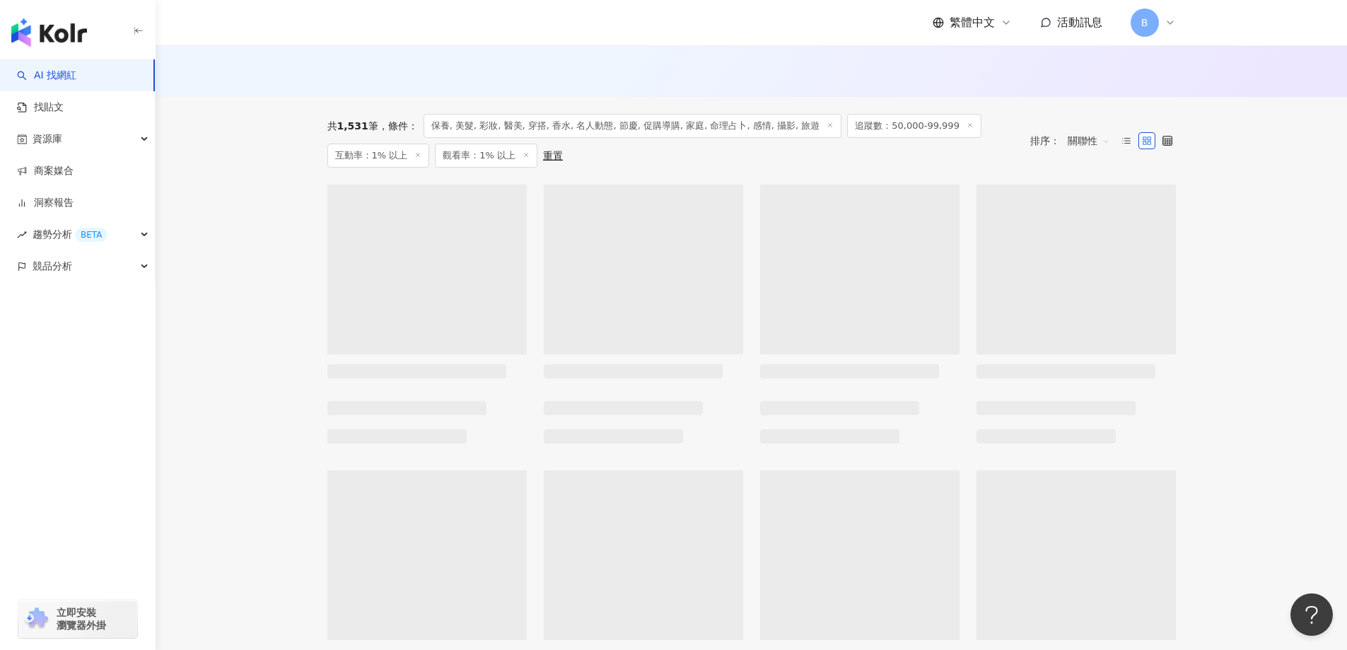
scroll to position [438, 0]
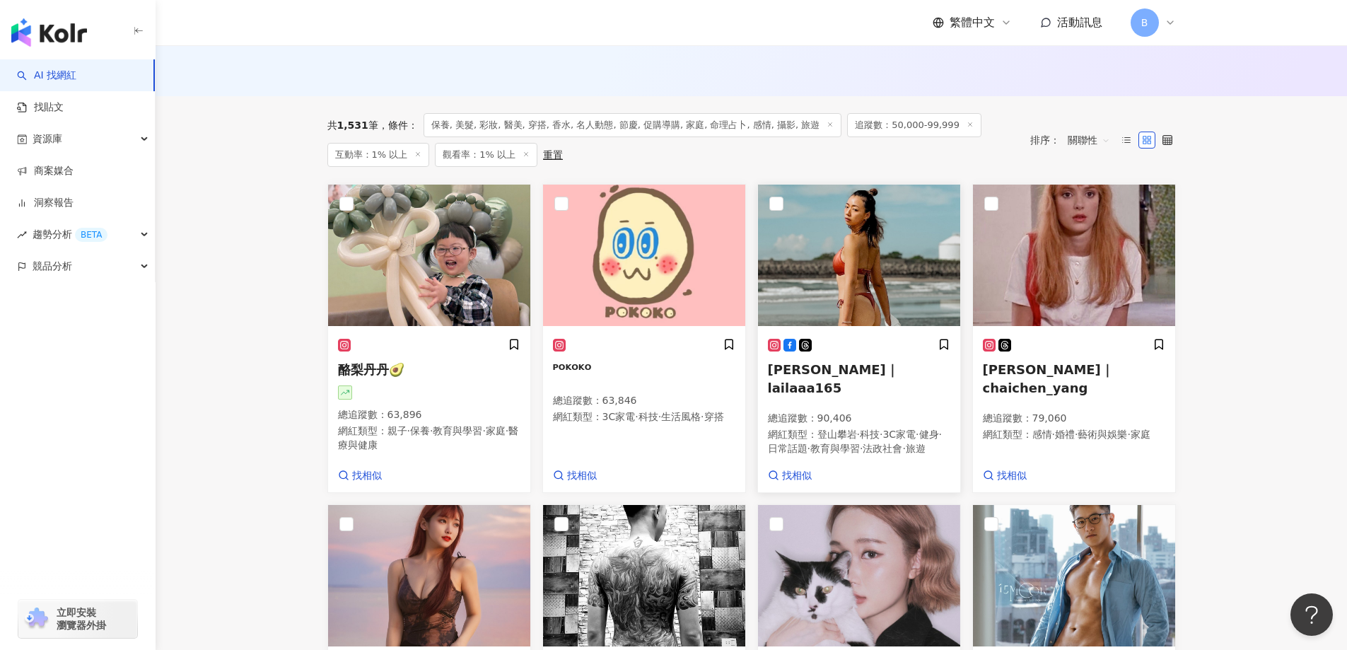
click at [896, 289] on img at bounding box center [859, 255] width 202 height 141
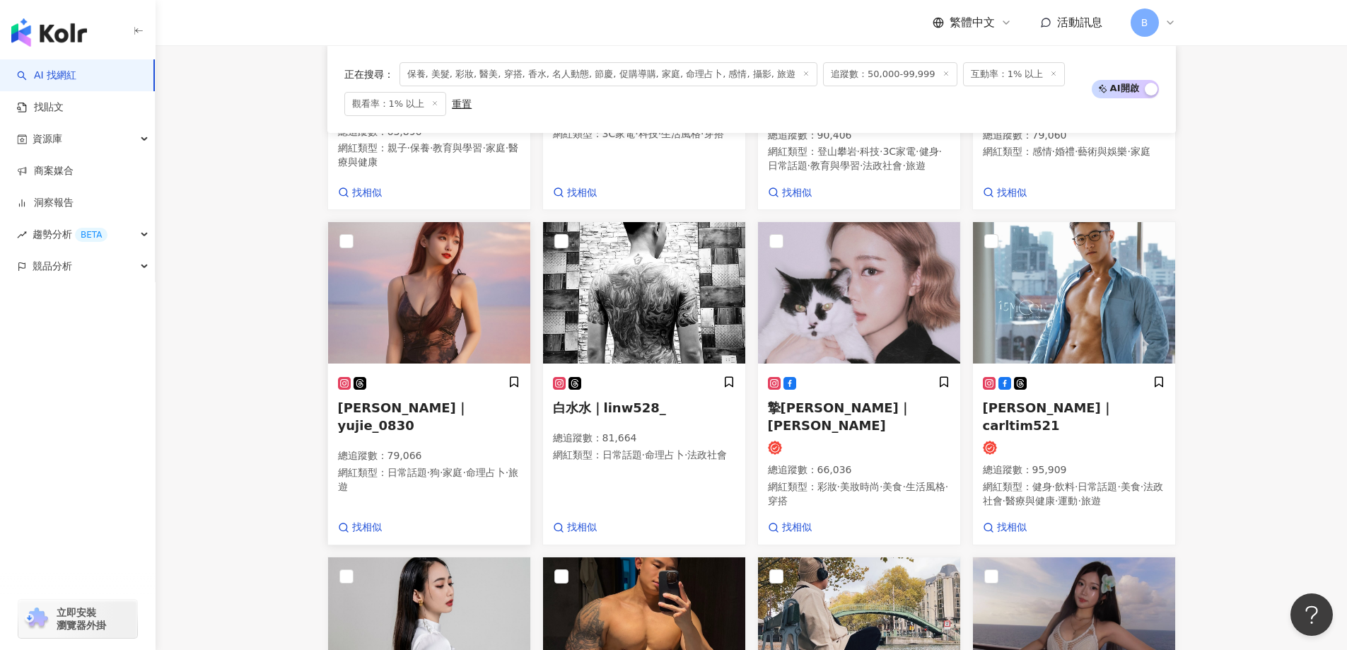
click at [380, 322] on img at bounding box center [429, 292] width 202 height 141
click at [864, 282] on img at bounding box center [859, 292] width 202 height 141
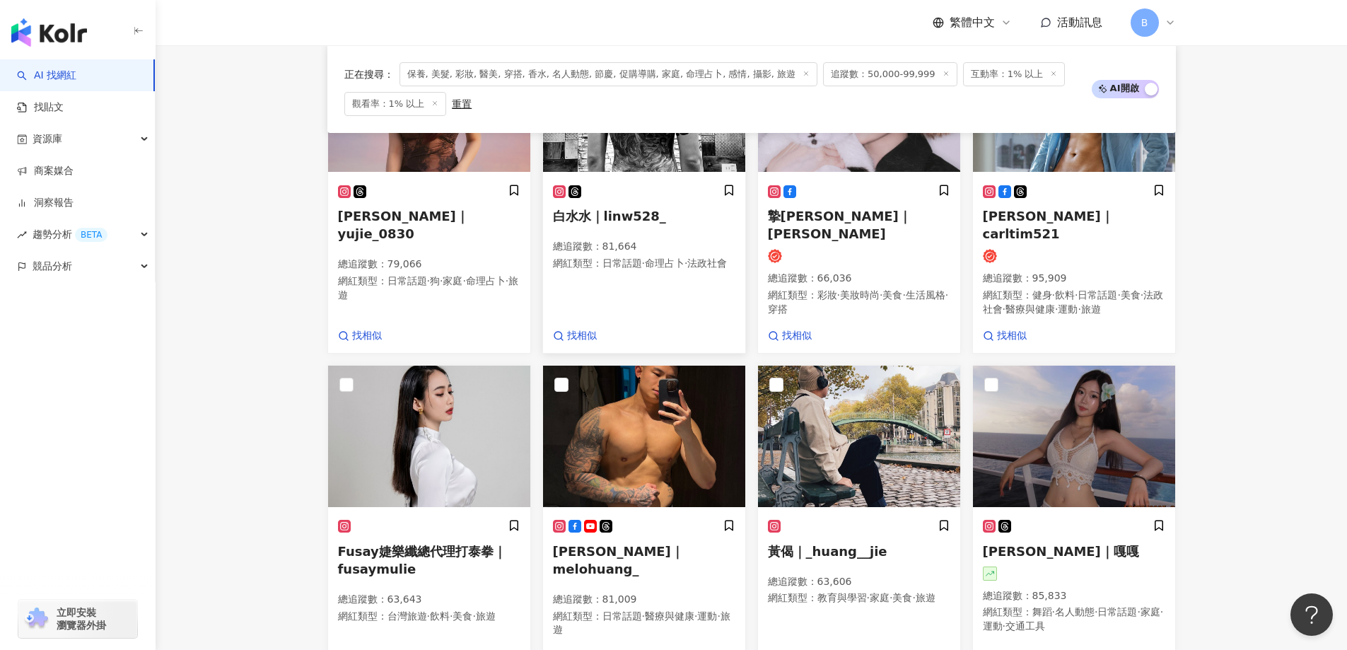
scroll to position [933, 0]
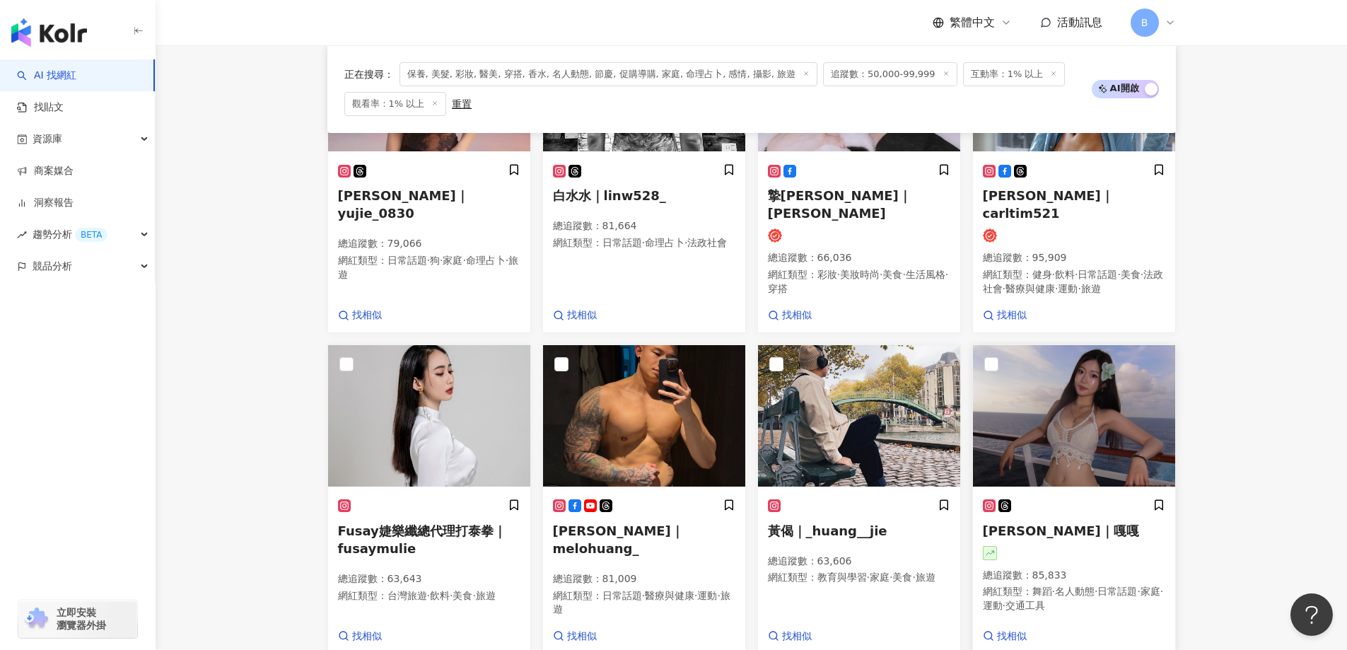
click at [1097, 410] on img at bounding box center [1074, 415] width 202 height 141
drag, startPoint x: 283, startPoint y: 283, endPoint x: 311, endPoint y: 291, distance: 29.3
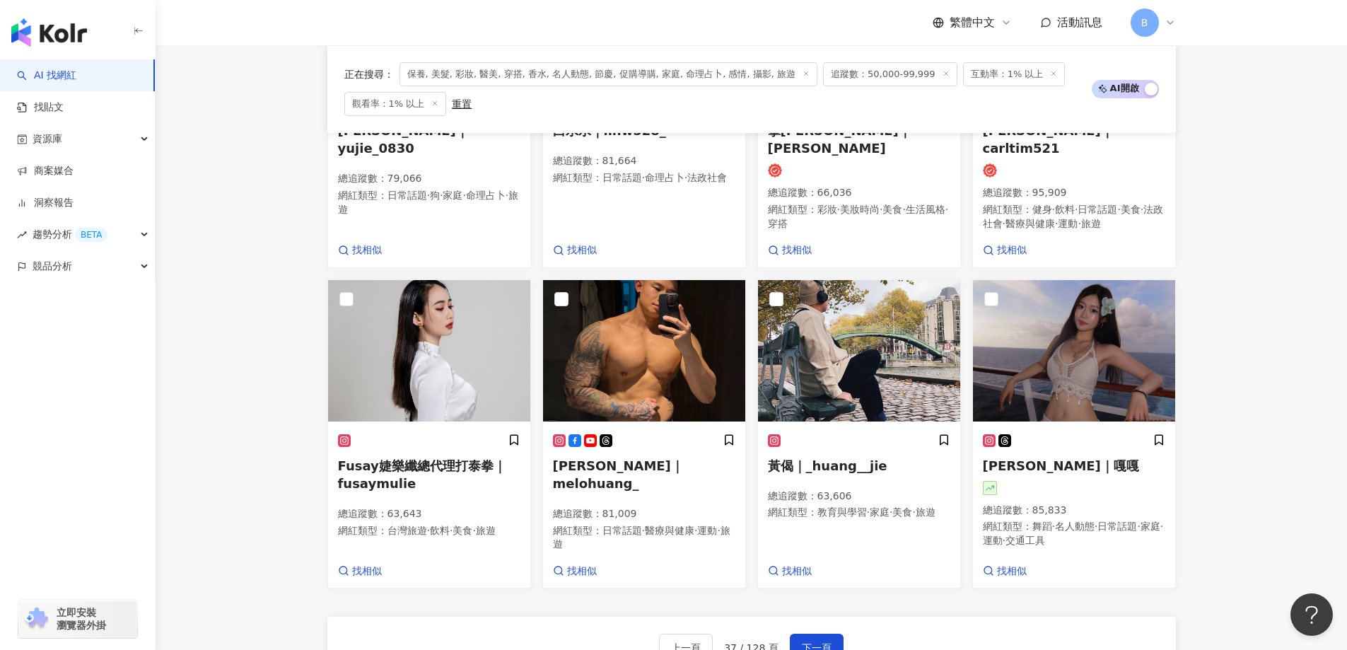
scroll to position [1074, 0]
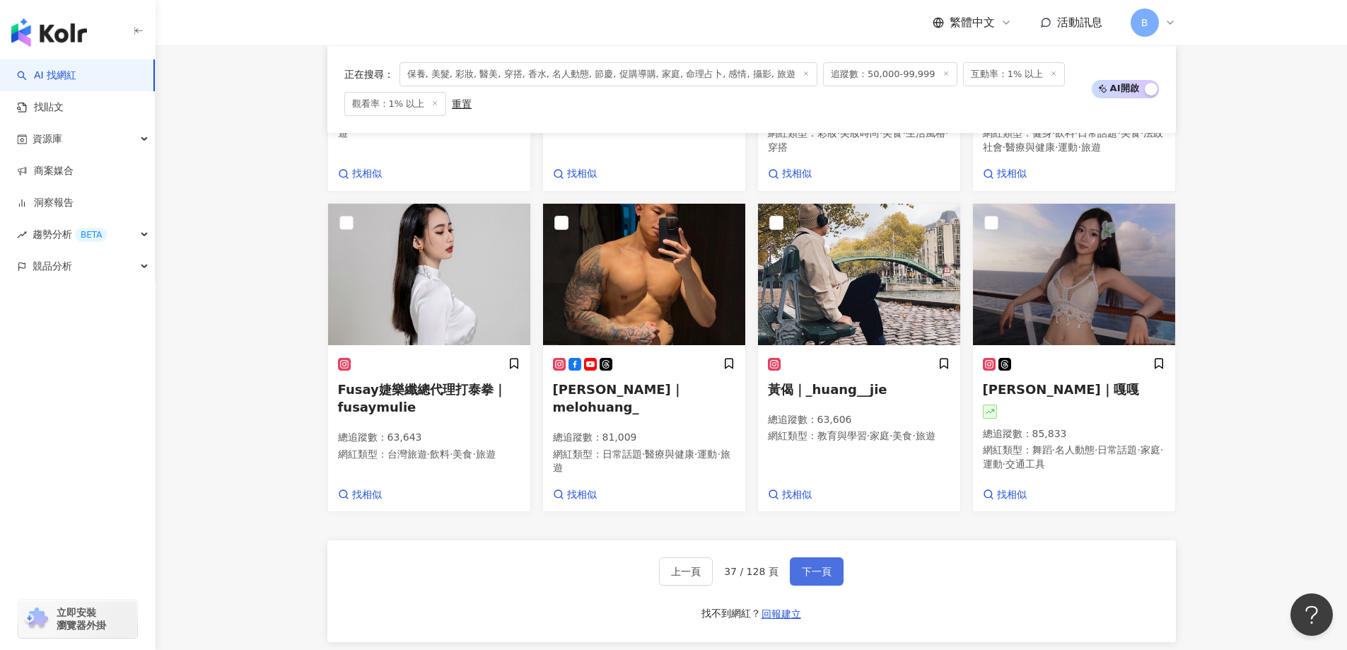
click at [818, 573] on span "下一頁" at bounding box center [817, 571] width 30 height 11
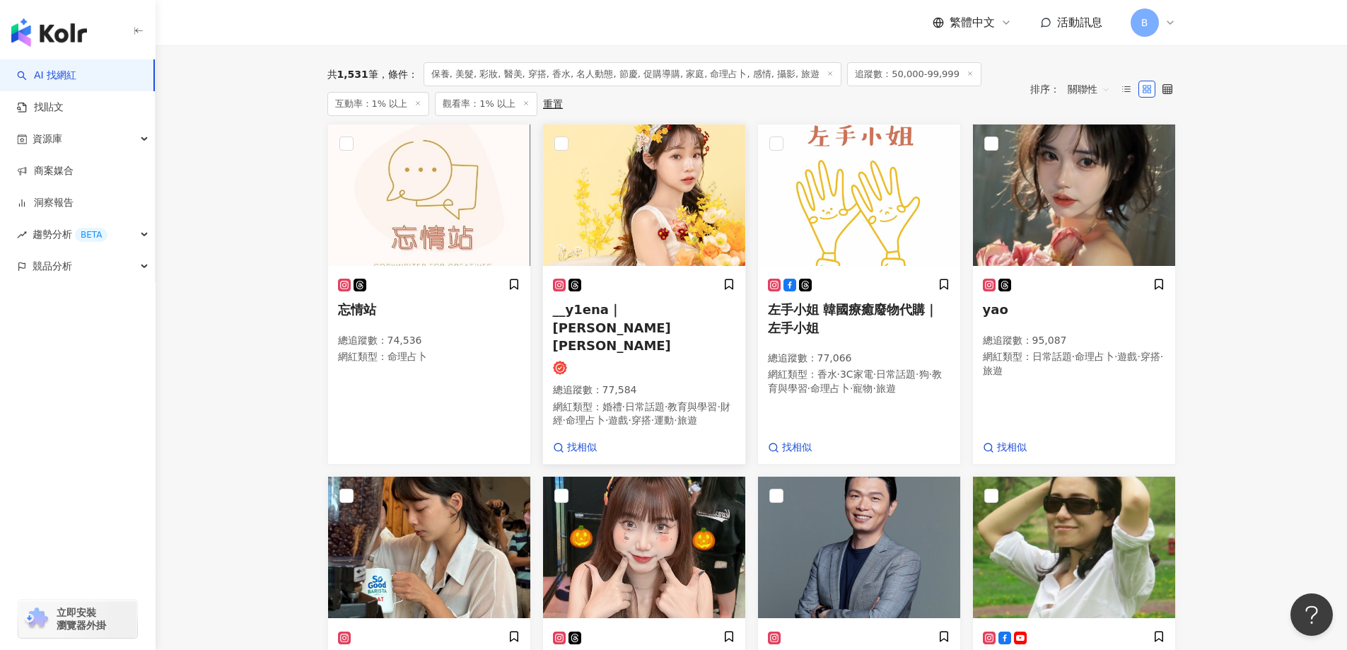
scroll to position [465, 0]
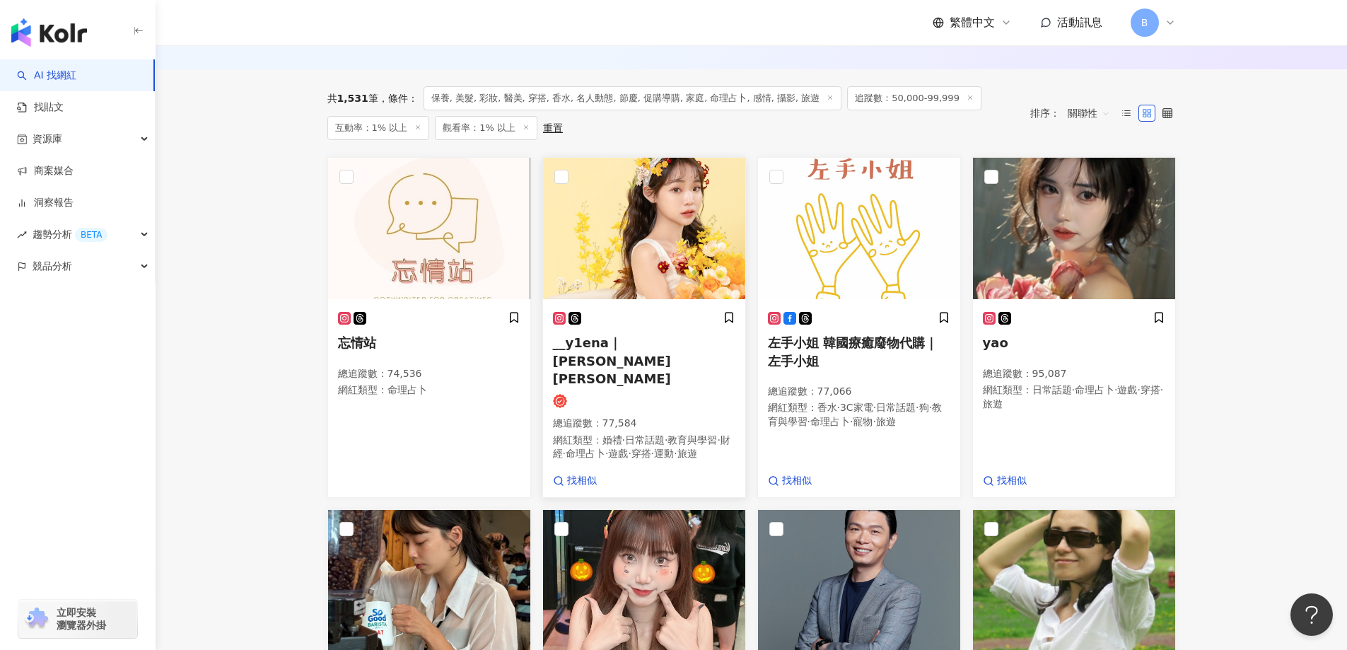
click at [681, 208] on img at bounding box center [644, 228] width 202 height 141
click at [1049, 217] on img at bounding box center [1074, 228] width 202 height 141
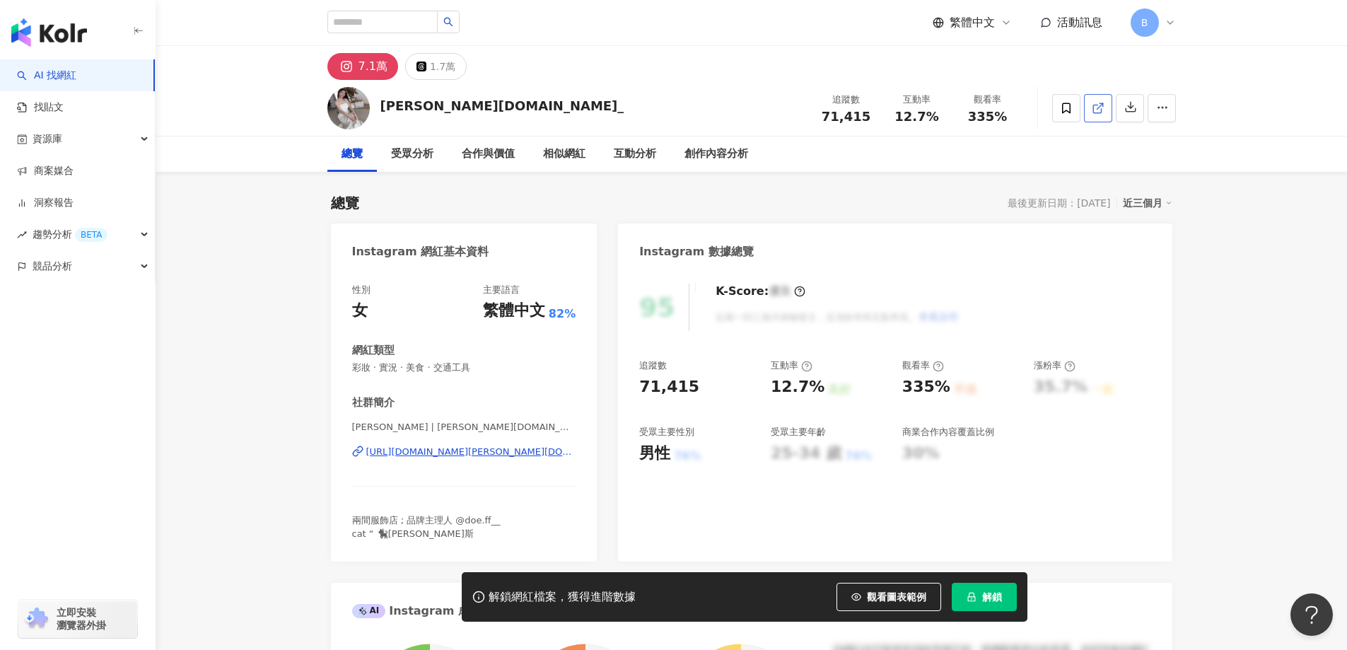
click at [1097, 115] on span at bounding box center [1098, 107] width 13 height 15
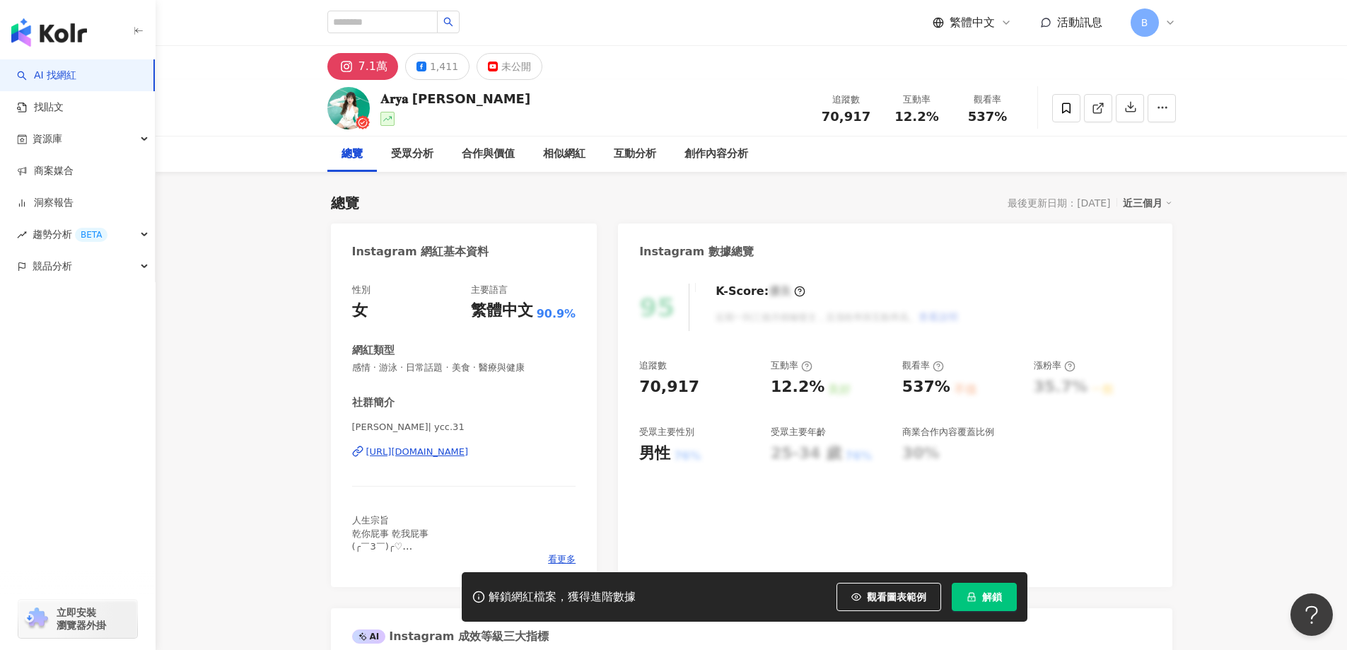
drag, startPoint x: 1229, startPoint y: 259, endPoint x: 1202, endPoint y: 223, distance: 45.0
click at [1097, 105] on icon at bounding box center [1097, 109] width 8 height 8
click at [527, 368] on span "感情 · 游泳 · 日常話題 · 美食 · 醫療與健康" at bounding box center [464, 367] width 224 height 13
click at [522, 366] on span "感情 · 游泳 · 日常話題 · 美食 · 醫療與健康" at bounding box center [464, 367] width 224 height 13
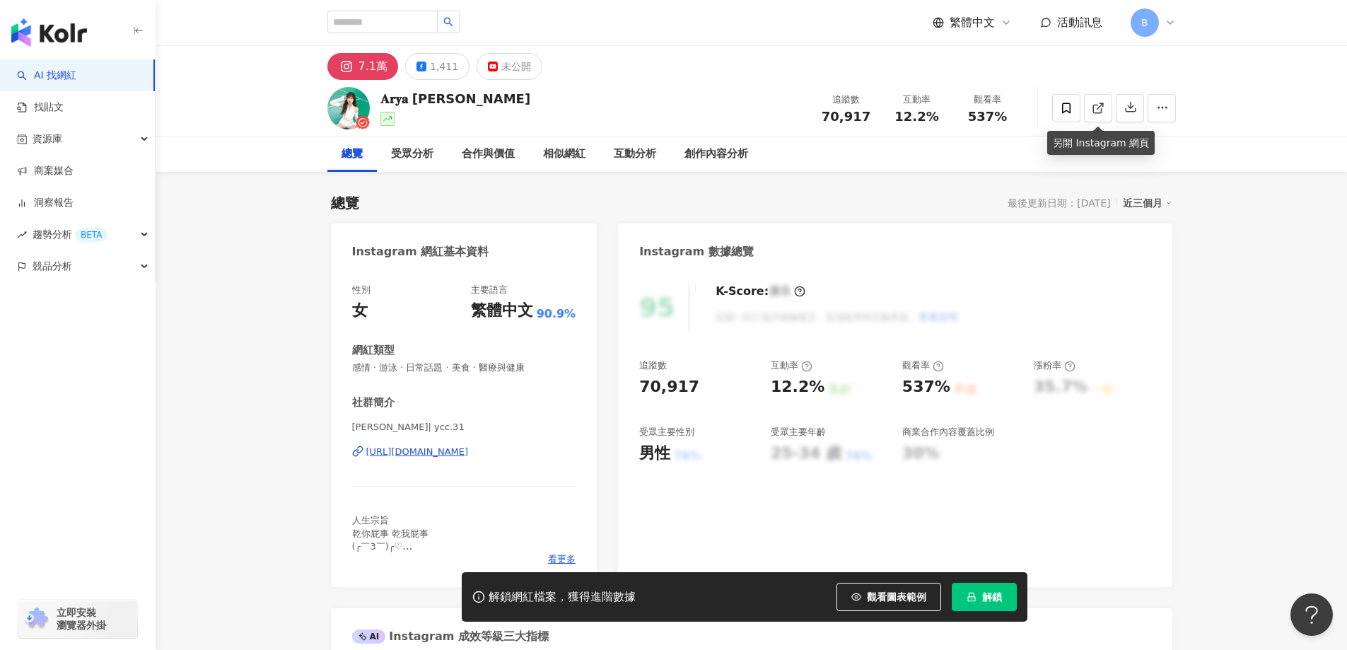
click at [522, 366] on span "感情 · 游泳 · 日常話題 · 美食 · 醫療與健康" at bounding box center [464, 367] width 224 height 13
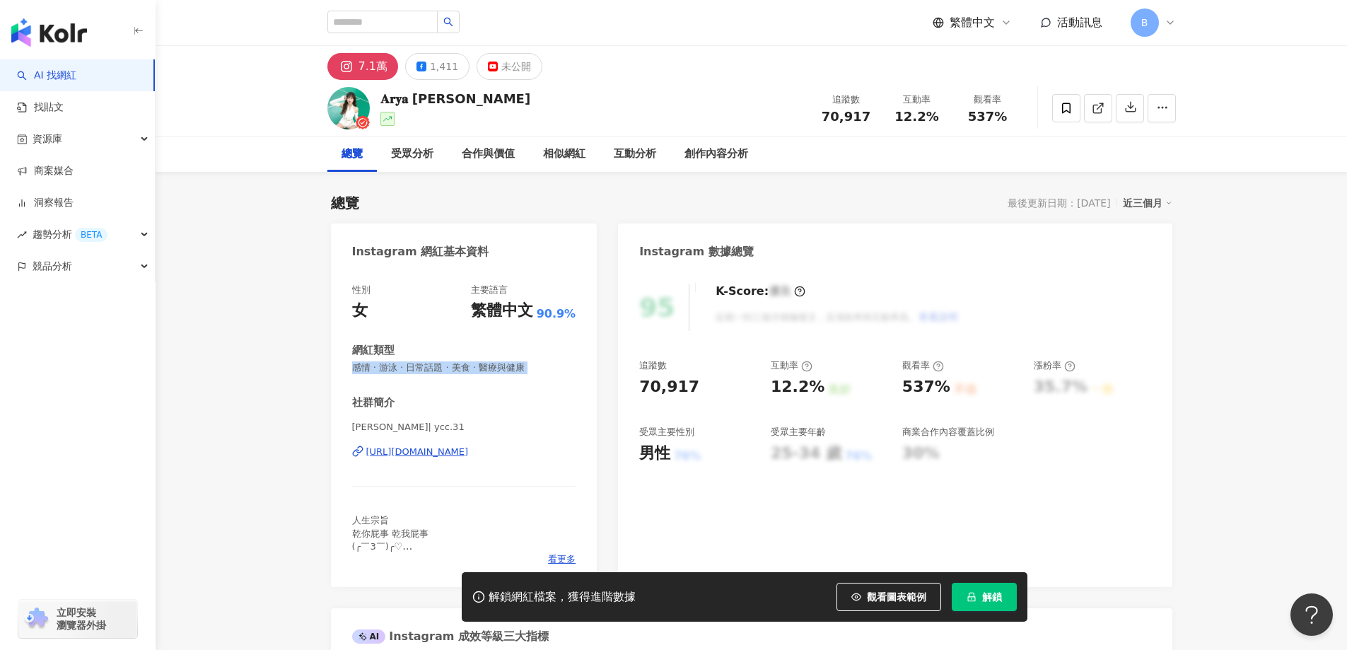
copy span "感情 · 游泳 · 日常話題 · 美食 · 醫療與健康"
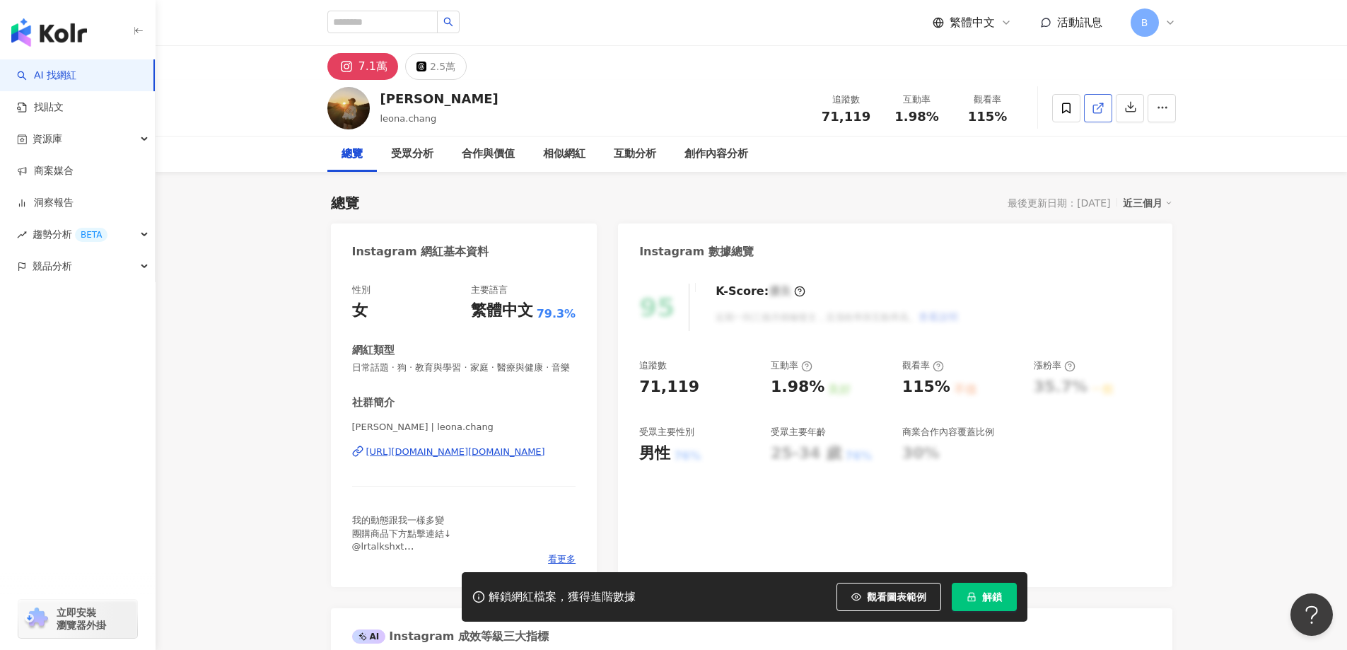
click at [1097, 105] on icon at bounding box center [1097, 109] width 8 height 8
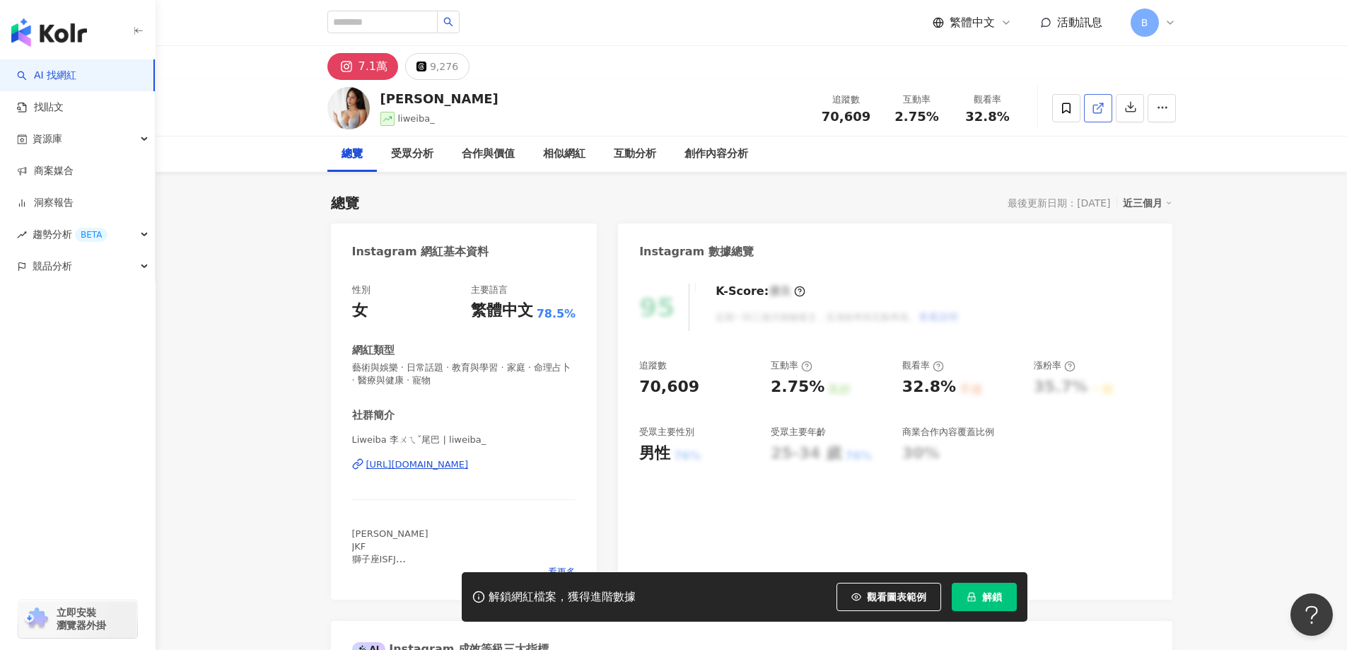
click at [1099, 104] on icon at bounding box center [1098, 108] width 13 height 13
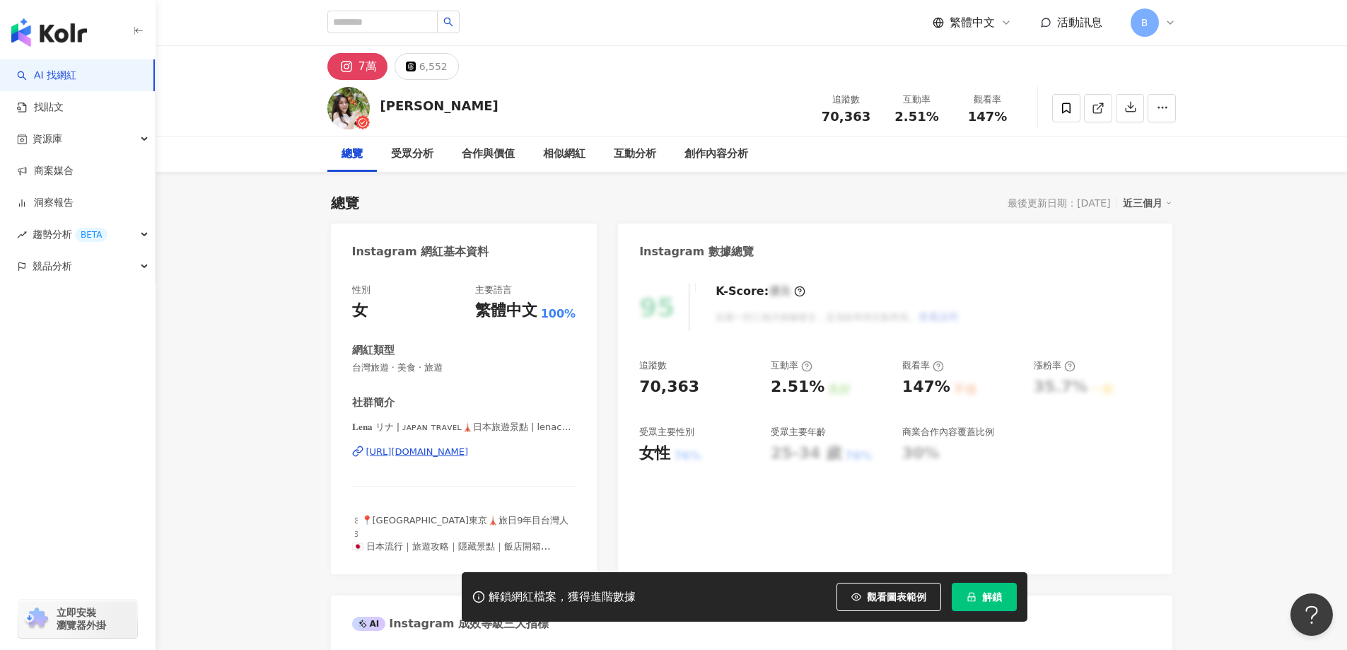
click at [1096, 112] on icon at bounding box center [1097, 109] width 8 height 8
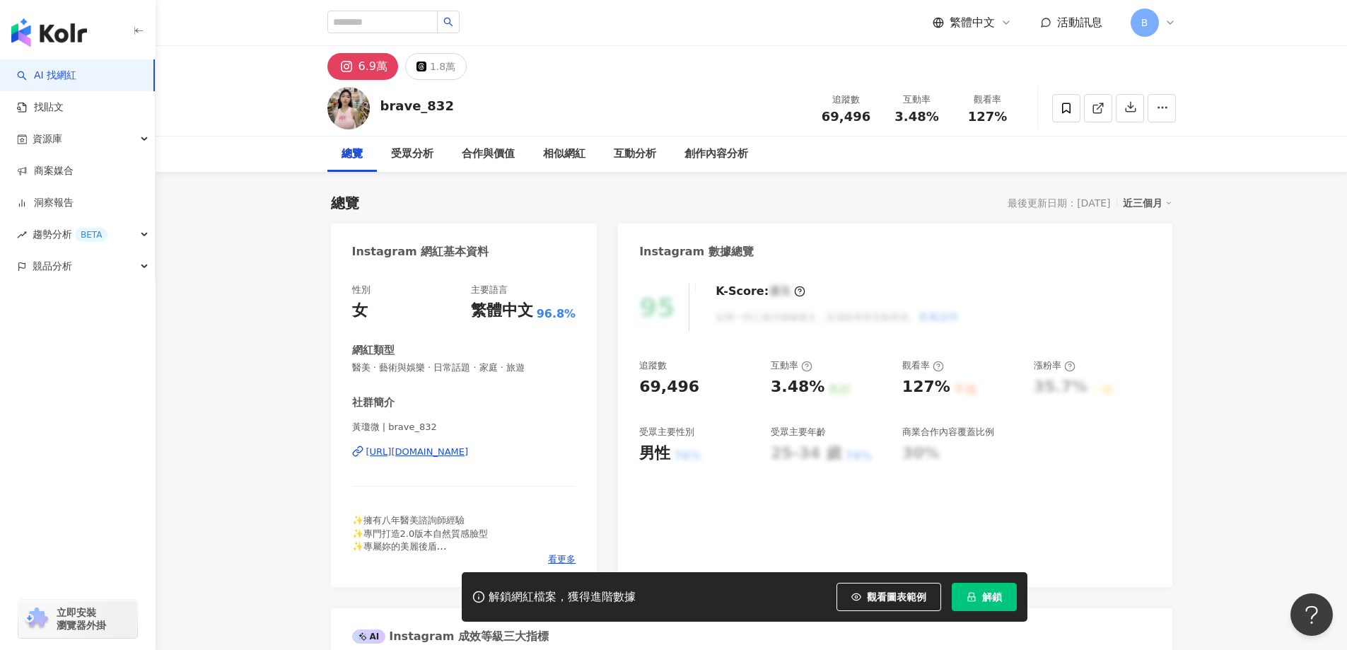
click at [1101, 106] on icon at bounding box center [1098, 108] width 13 height 13
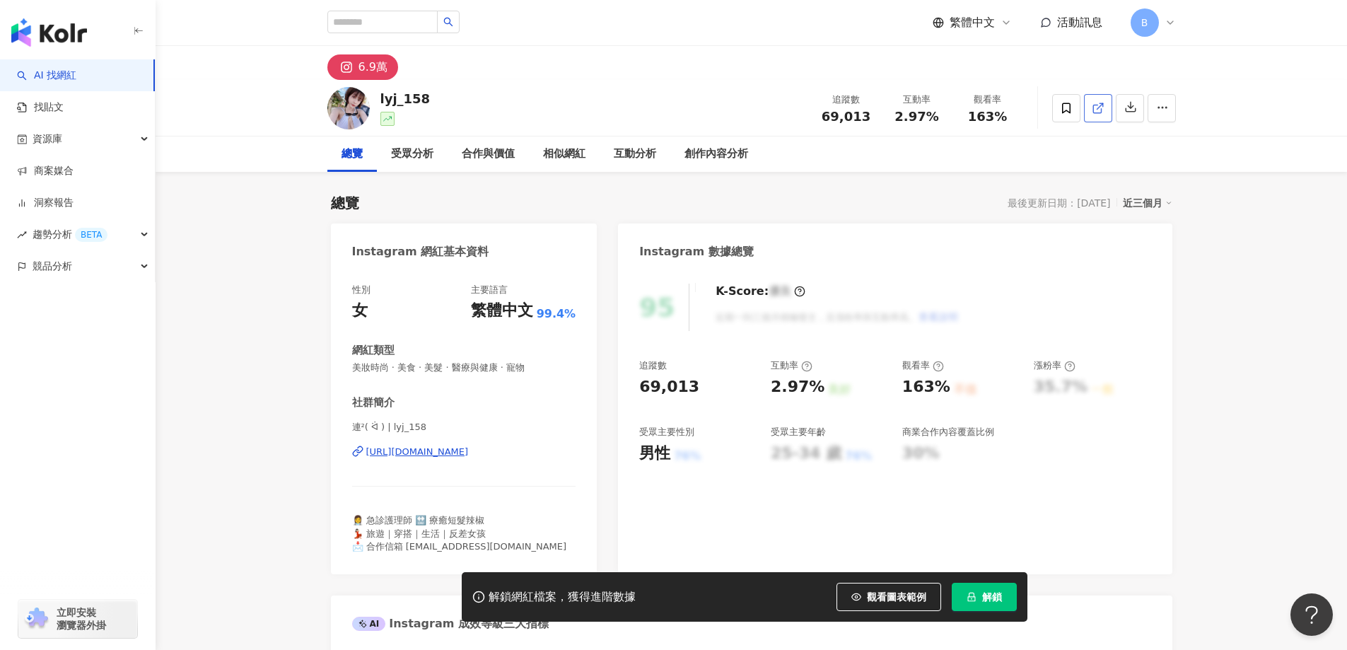
click at [1097, 112] on icon at bounding box center [1097, 109] width 8 height 8
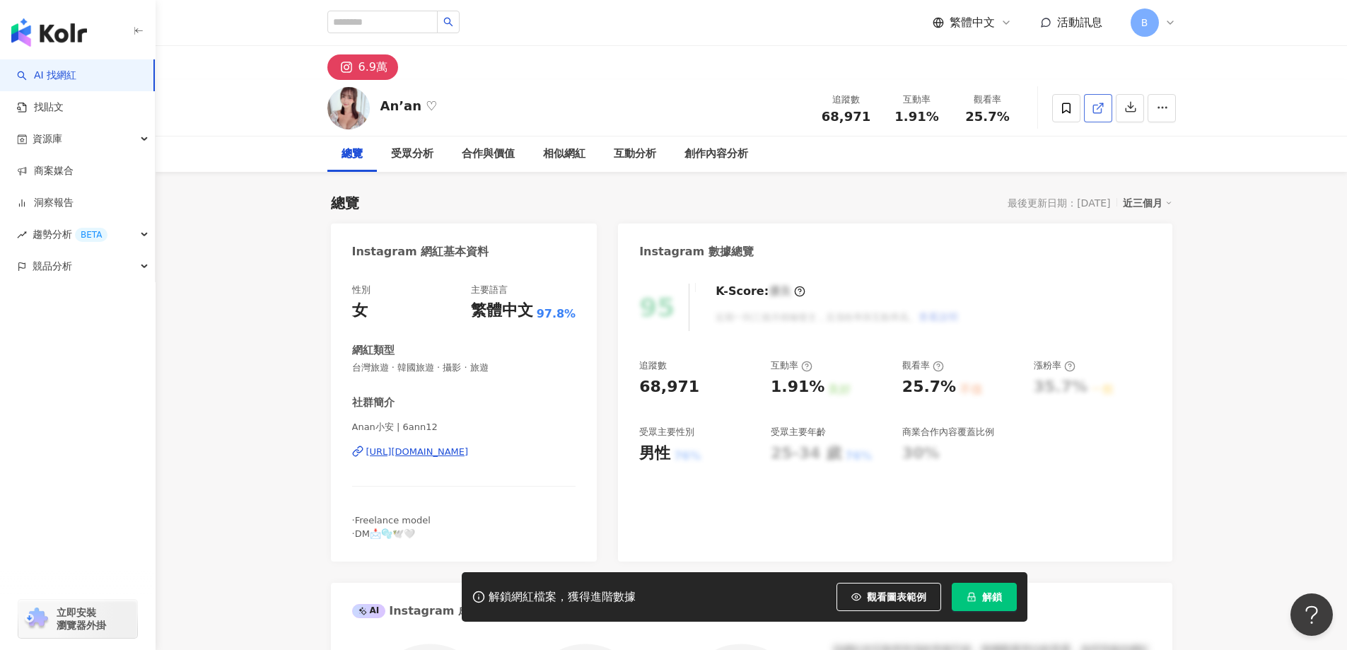
click at [1099, 109] on icon at bounding box center [1098, 108] width 13 height 13
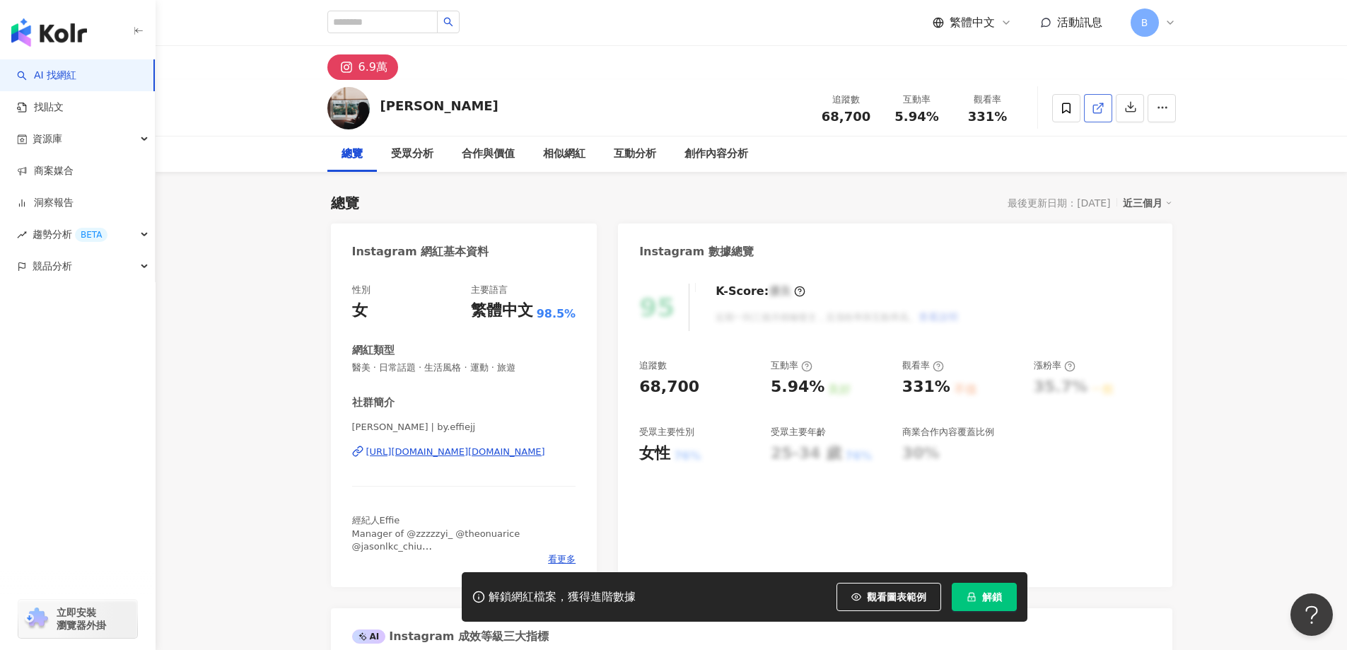
click at [1100, 112] on icon at bounding box center [1098, 108] width 13 height 13
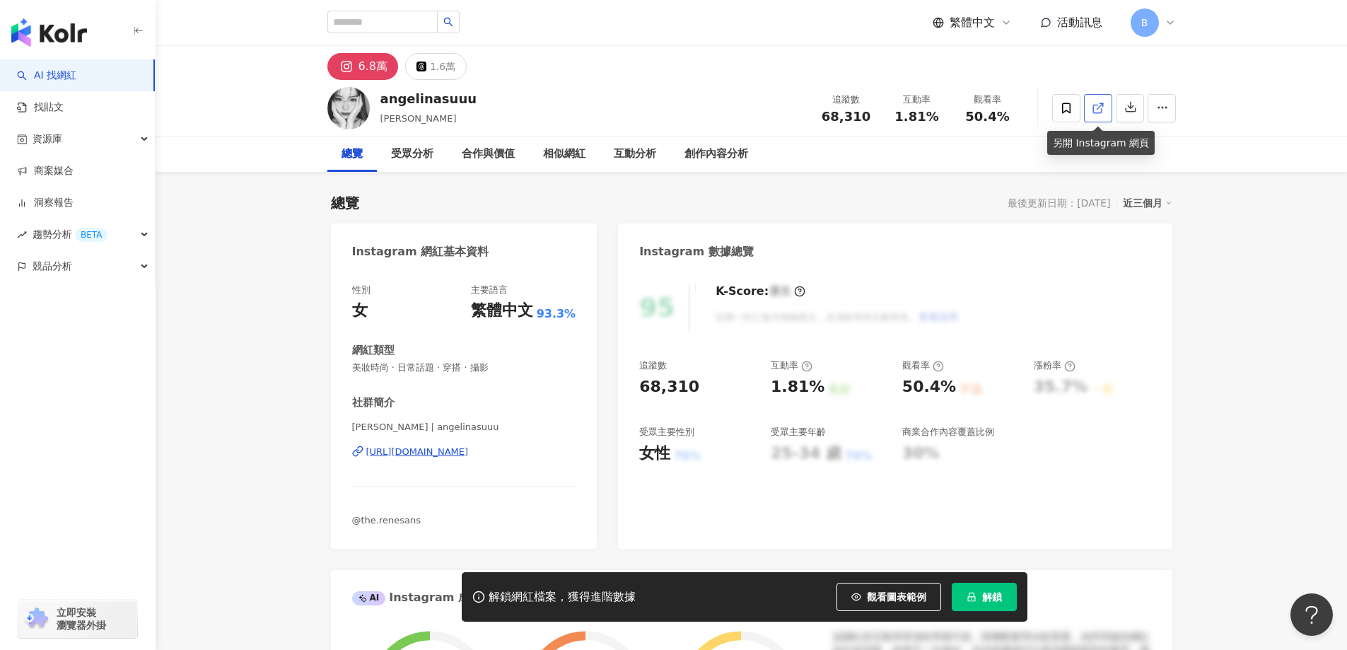
click at [1097, 105] on icon at bounding box center [1098, 108] width 13 height 13
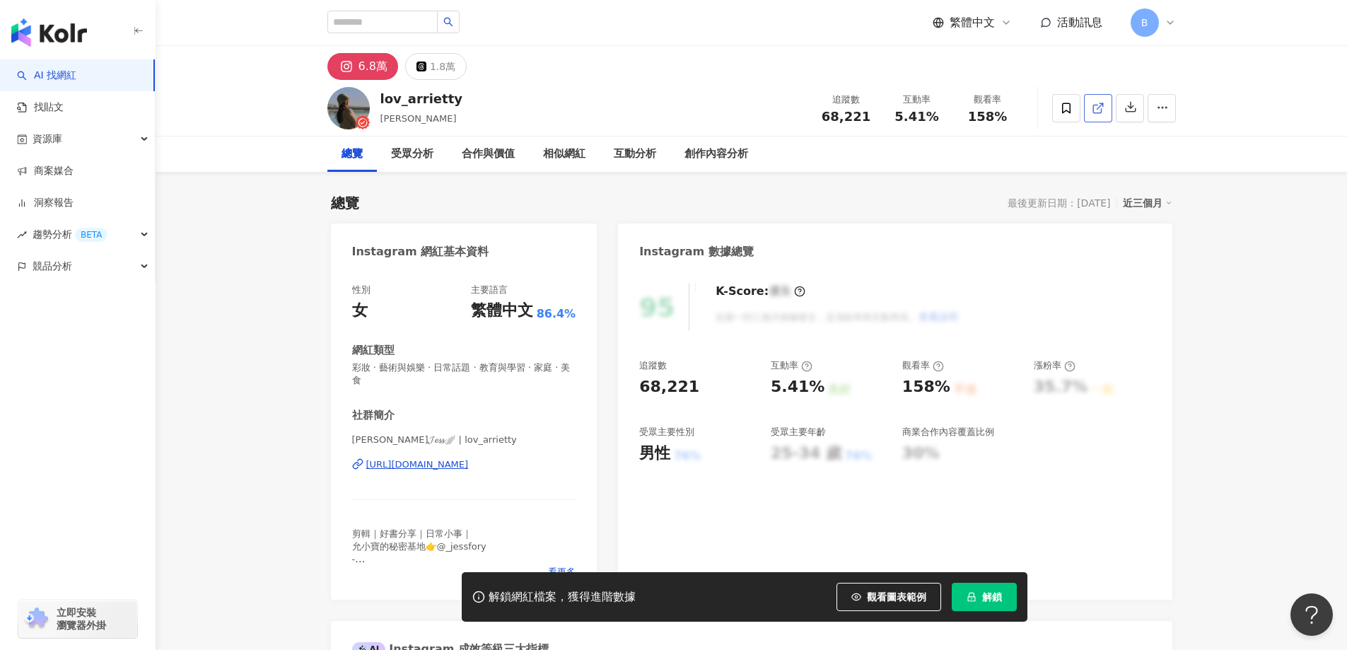
click at [1098, 111] on icon at bounding box center [1098, 108] width 13 height 13
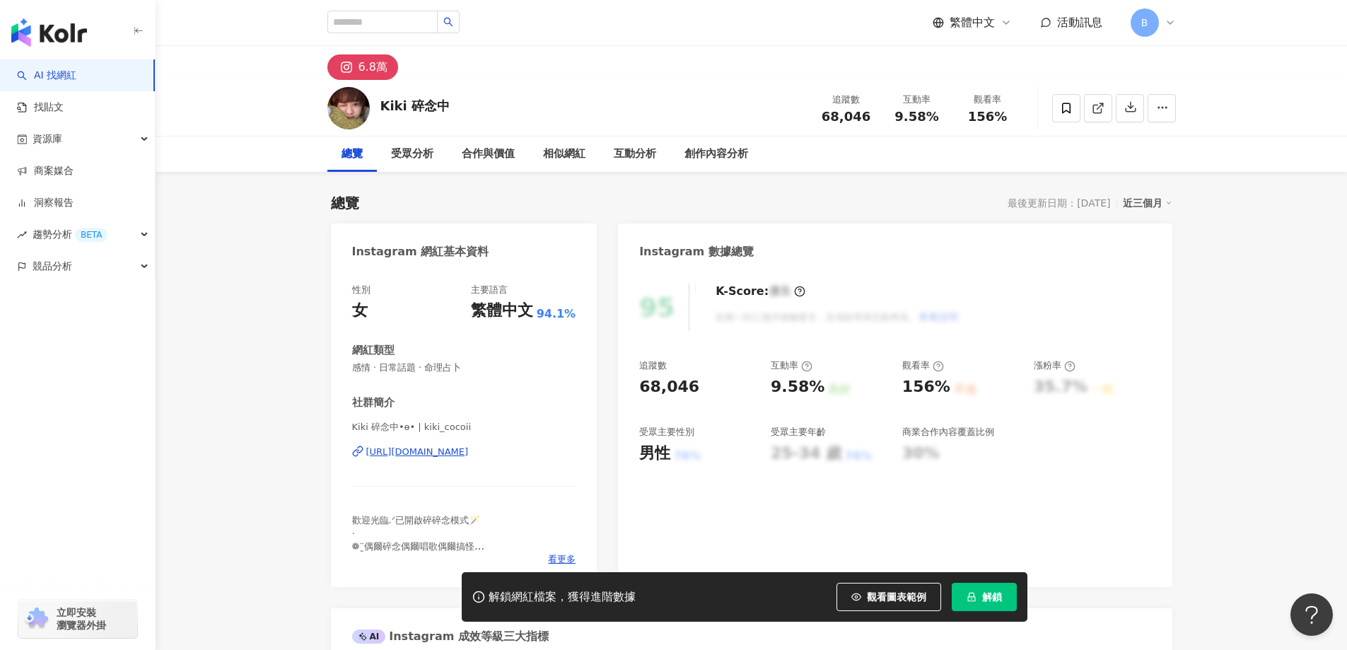
drag, startPoint x: 1288, startPoint y: 334, endPoint x: 1267, endPoint y: 320, distance: 25.1
click at [1101, 108] on icon at bounding box center [1097, 109] width 8 height 8
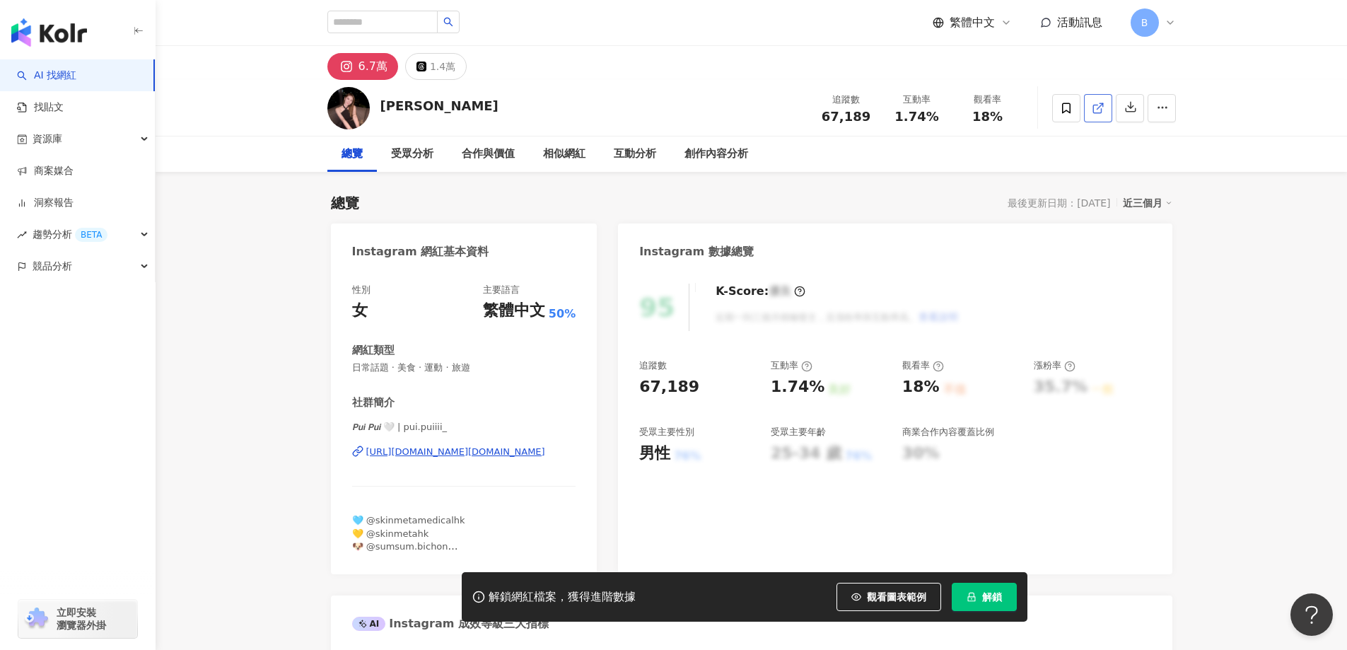
click at [1097, 110] on icon at bounding box center [1098, 108] width 13 height 13
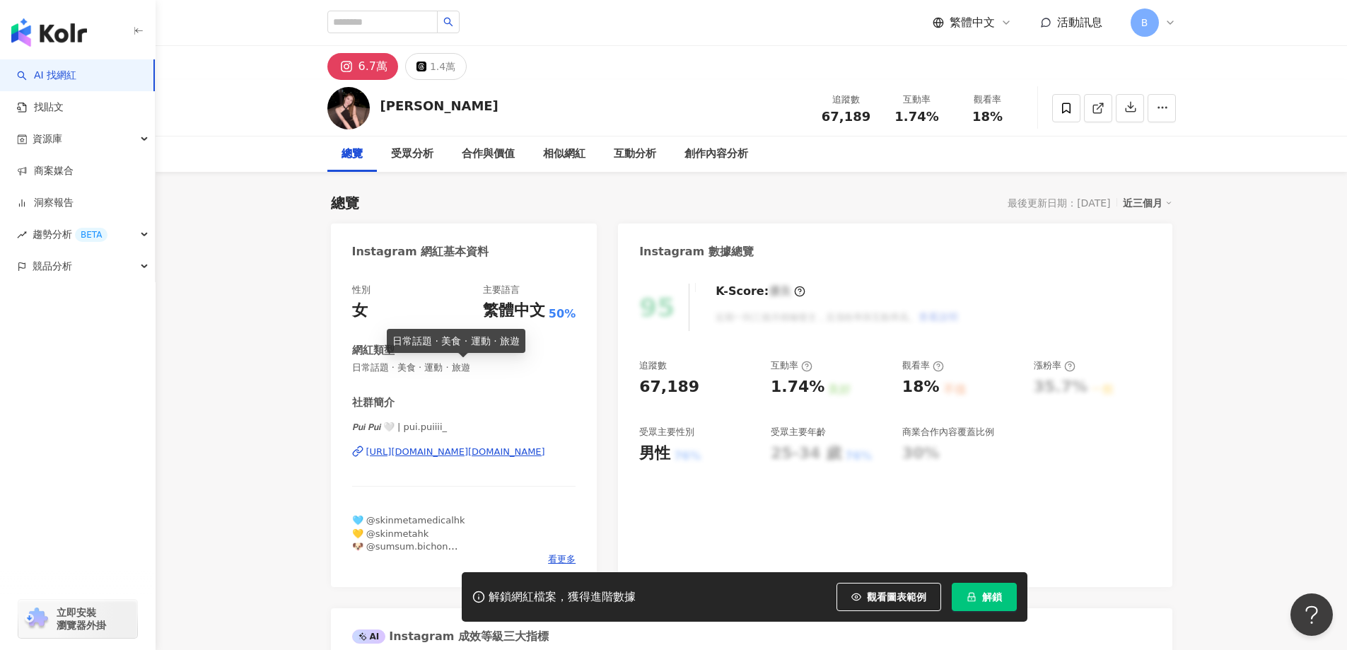
click at [445, 368] on span "日常話題 · 美食 · 運動 · 旅遊" at bounding box center [464, 367] width 224 height 13
copy span "日常話題 · 美食 · 運動 · 旅遊"
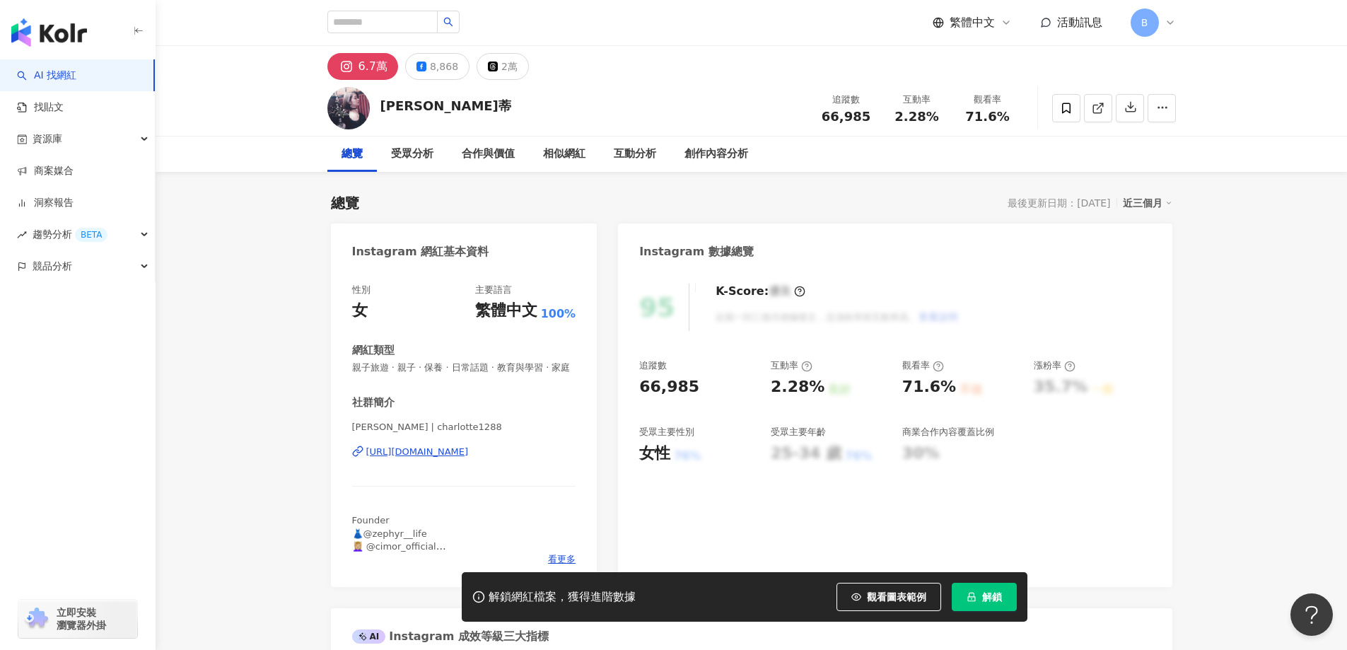
drag, startPoint x: 215, startPoint y: 158, endPoint x: 249, endPoint y: 158, distance: 33.9
click at [215, 158] on div "總覽 受眾分析 合作與價值 相似網紅 互動分析 創作內容分析" at bounding box center [751, 153] width 1191 height 35
click at [1100, 115] on span at bounding box center [1098, 107] width 13 height 15
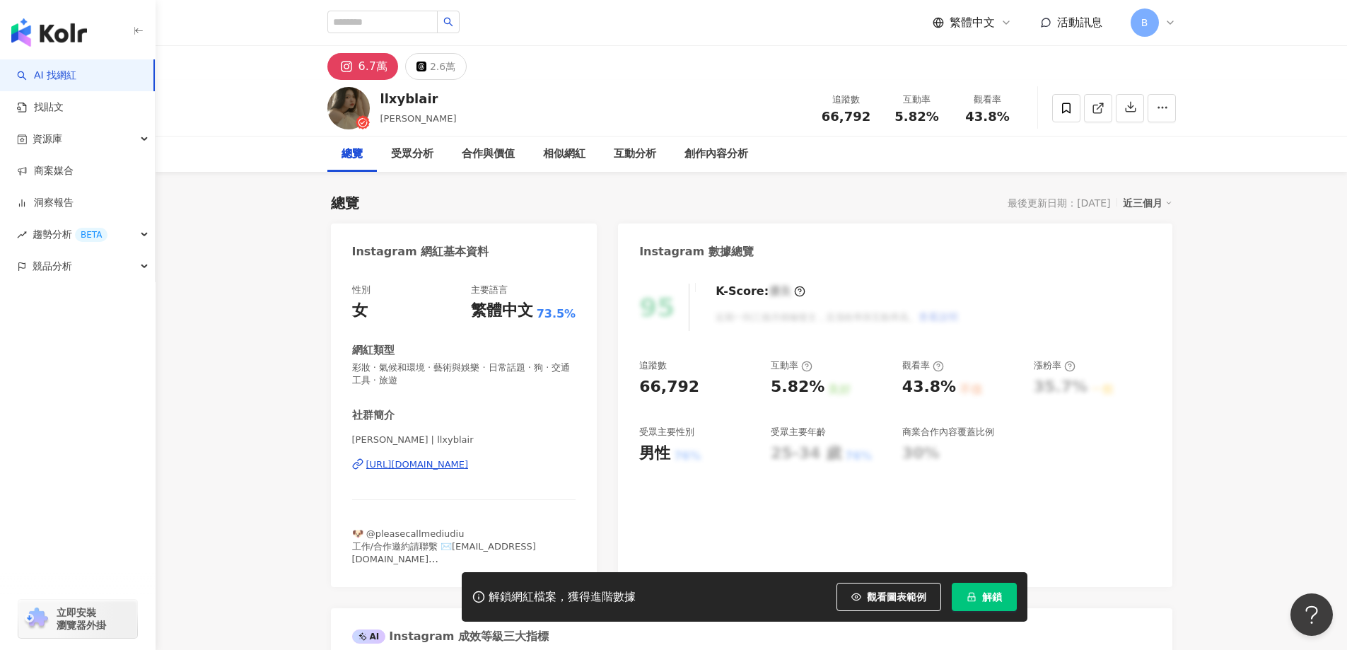
click at [1094, 105] on icon at bounding box center [1098, 108] width 13 height 13
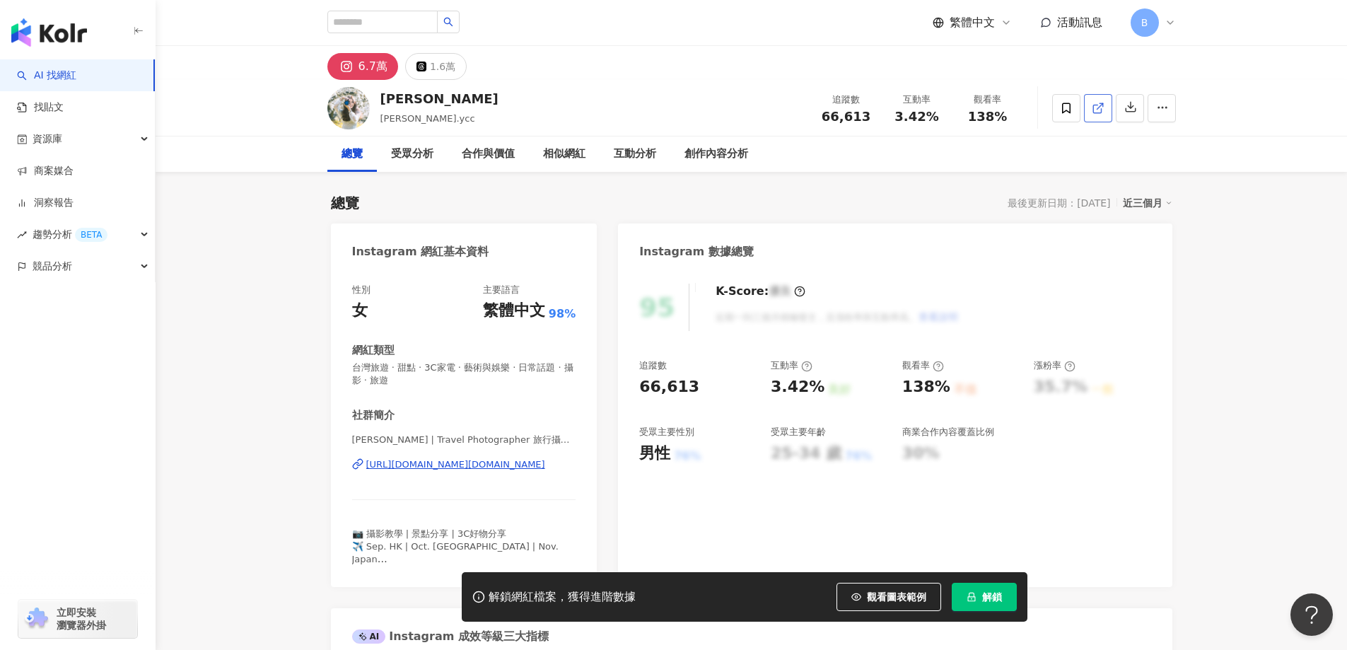
click at [1094, 109] on icon at bounding box center [1098, 108] width 13 height 13
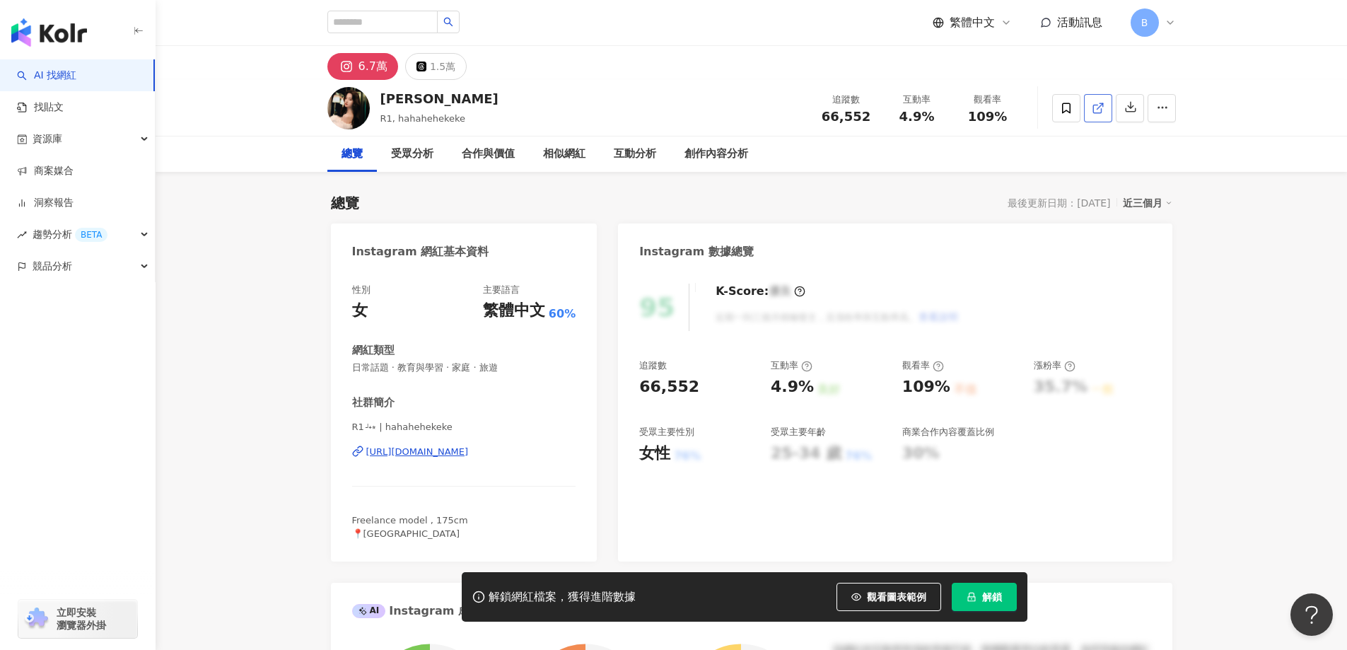
click at [1096, 105] on icon at bounding box center [1098, 108] width 13 height 13
click at [453, 367] on span "日常話題 · 教育與學習 · 家庭 · 旅遊" at bounding box center [464, 367] width 224 height 13
copy span "日常話題 · 教育與學習 · 家庭 · 旅遊"
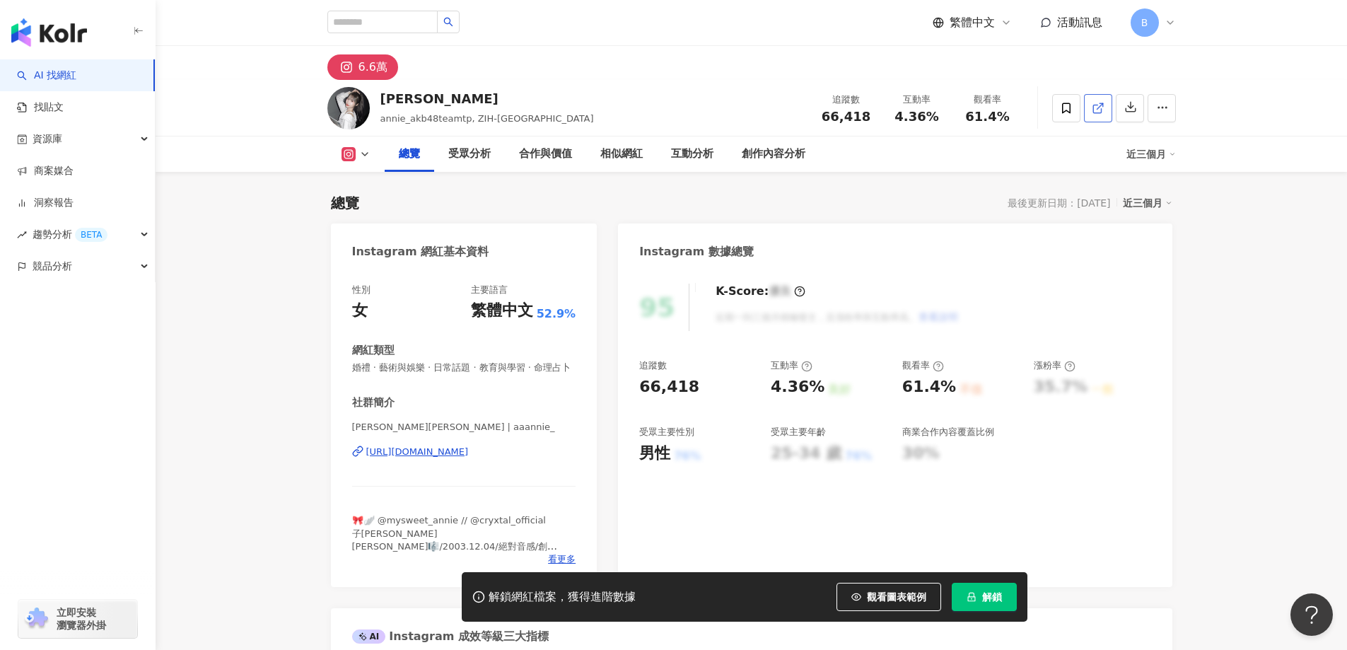
click at [1102, 105] on icon at bounding box center [1098, 108] width 13 height 13
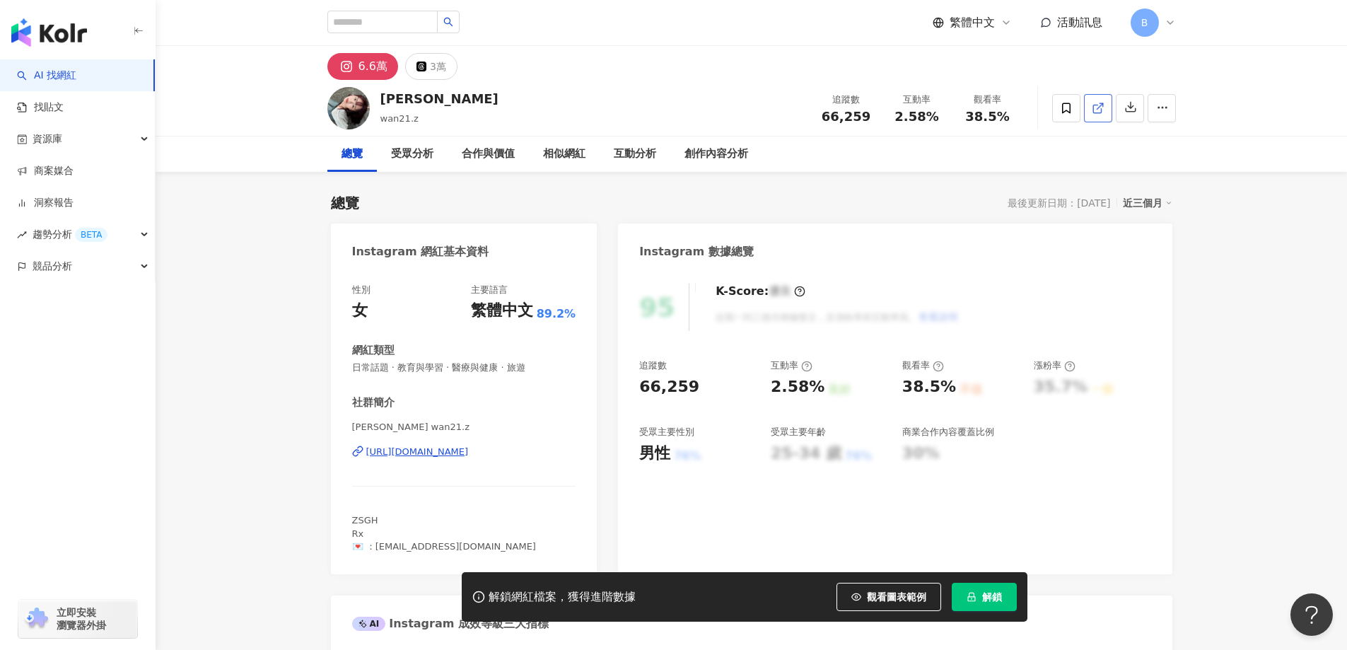
click at [1093, 107] on icon at bounding box center [1097, 109] width 8 height 8
click at [491, 370] on span "日常話題 · 教育與學習 · 醫療與健康 · 旅遊" at bounding box center [464, 367] width 224 height 13
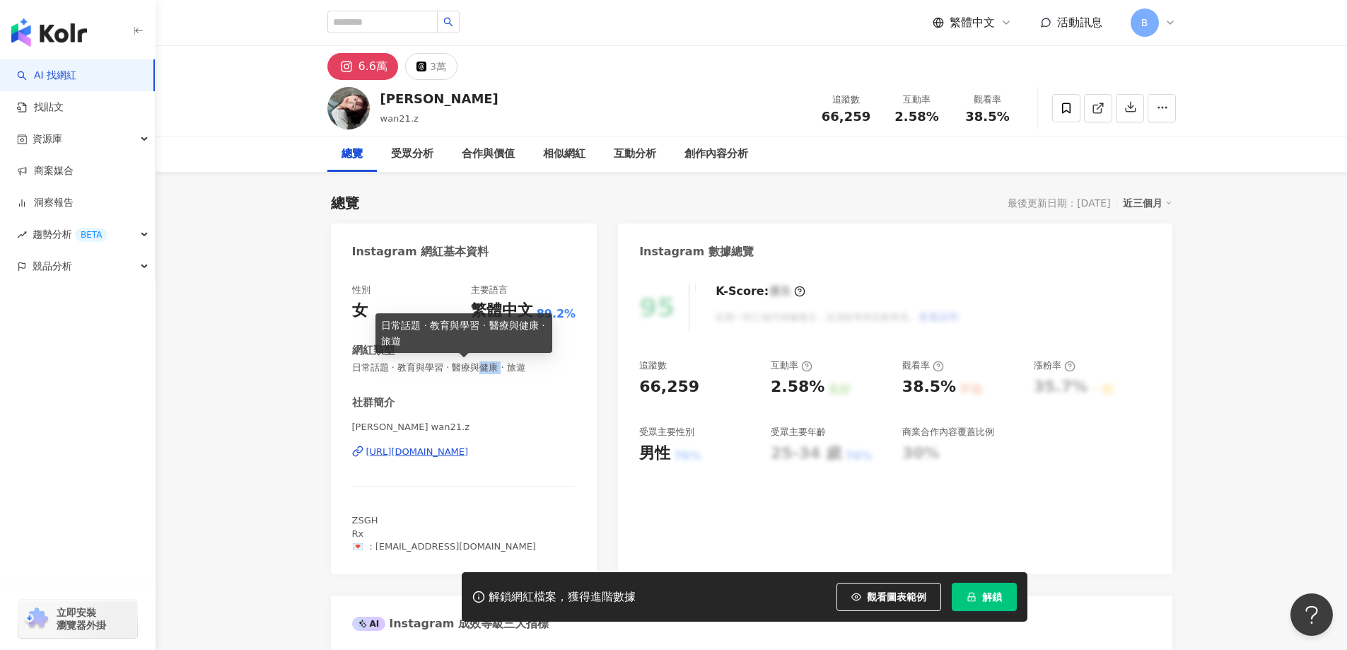
click at [491, 370] on span "日常話題 · 教育與學習 · 醫療與健康 · 旅遊" at bounding box center [464, 367] width 224 height 13
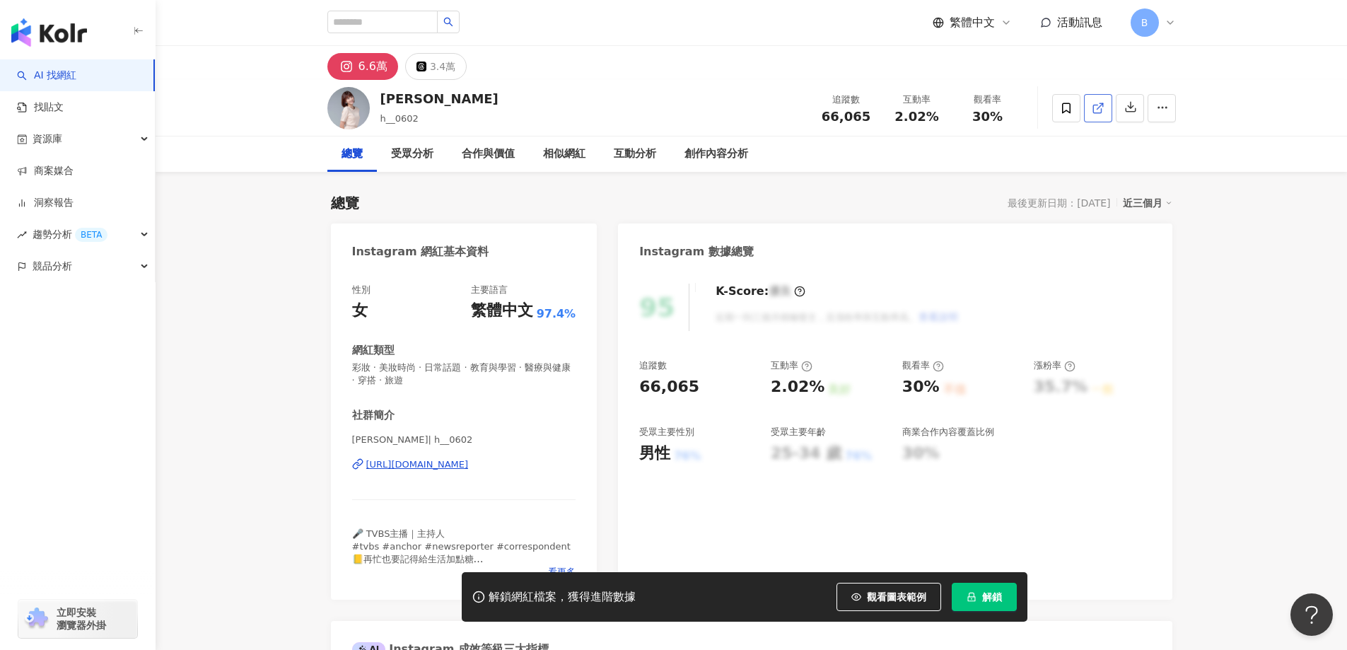
click at [1098, 103] on icon at bounding box center [1098, 108] width 13 height 13
click at [1102, 107] on icon at bounding box center [1098, 108] width 13 height 13
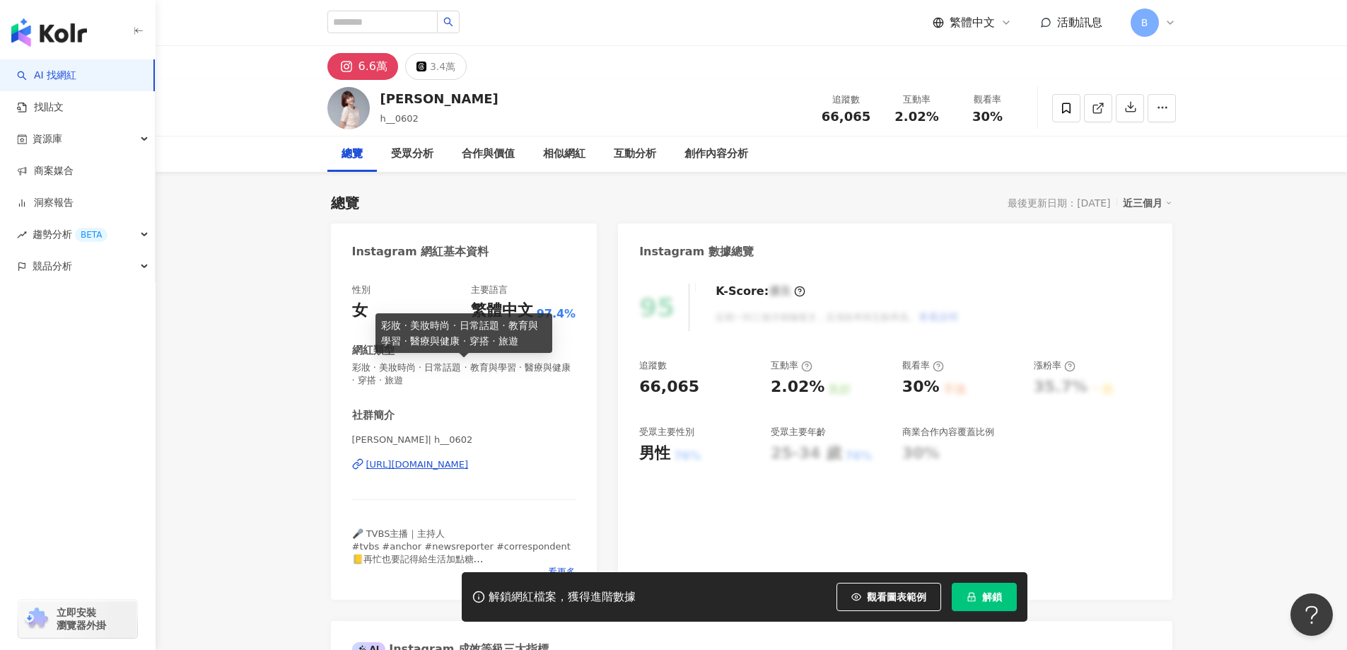
click at [449, 366] on span "彩妝 · 美妝時尚 · 日常話題 · 教育與學習 · 醫療與健康 · 穿搭 · 旅遊" at bounding box center [464, 373] width 224 height 25
copy span "彩妝 · 美妝時尚 · 日常話題 · 教育與學習 · 醫療與健康 · 穿搭 · 旅遊"
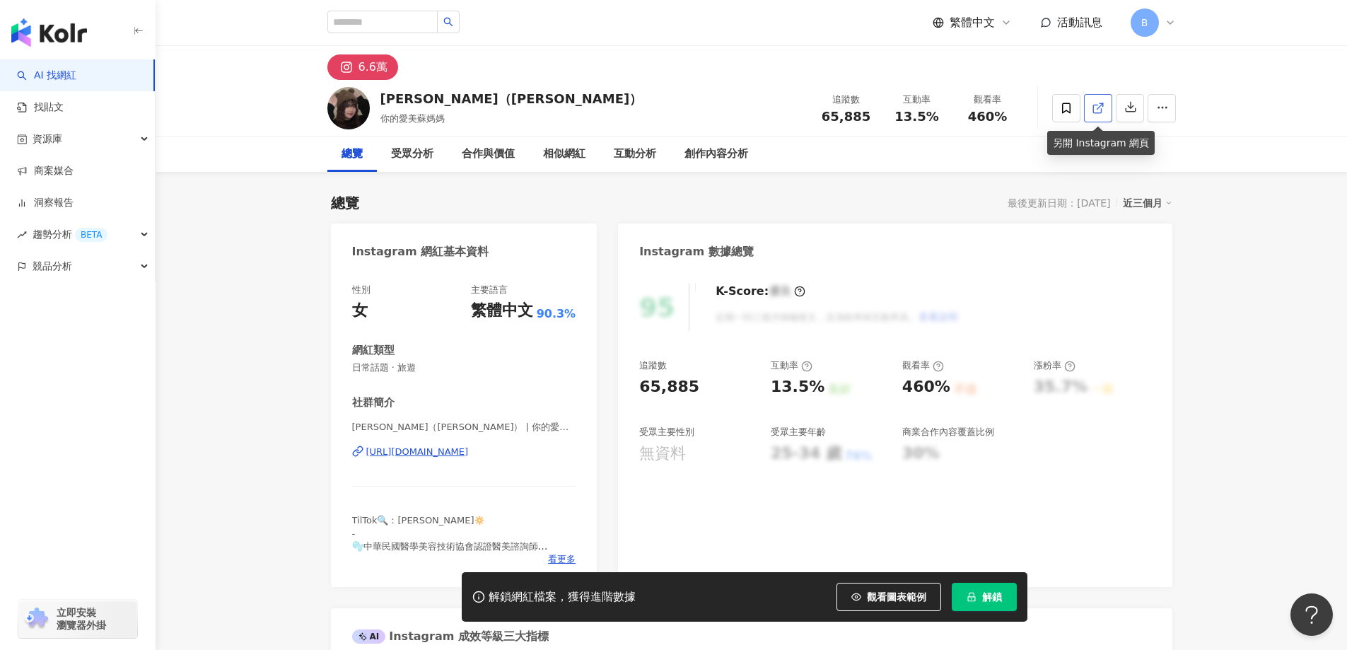
click at [1094, 107] on icon at bounding box center [1098, 108] width 13 height 13
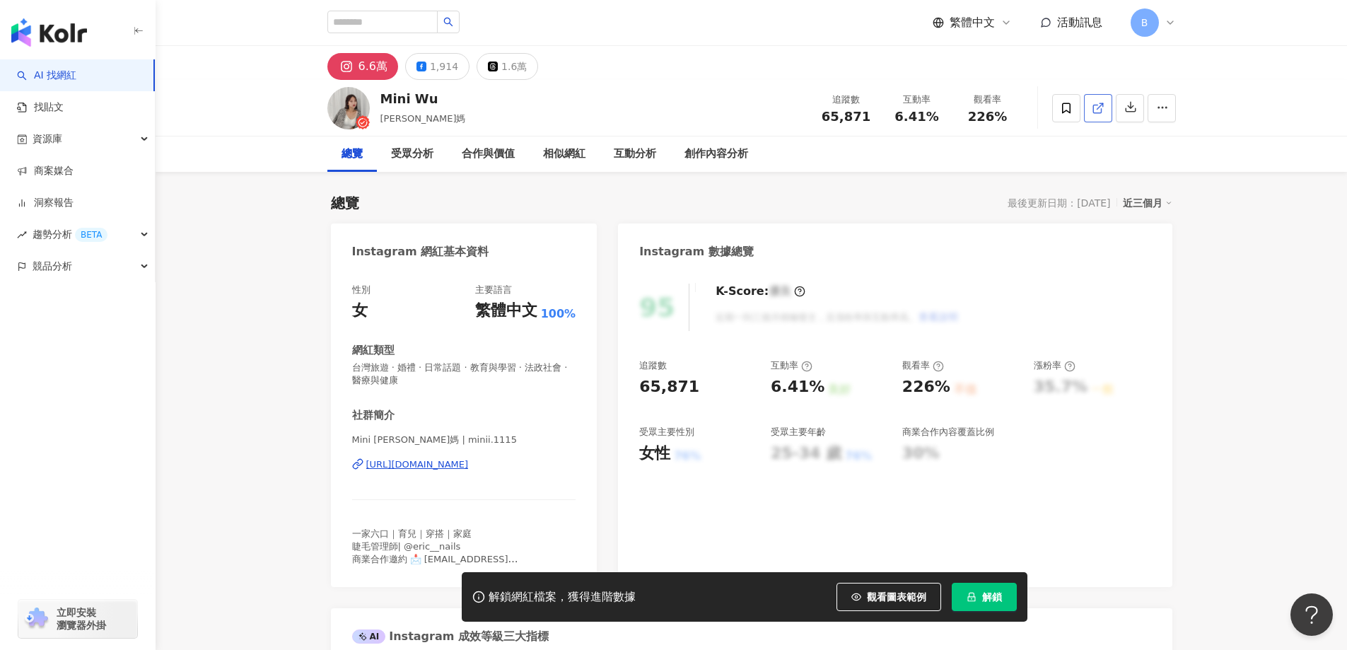
click at [1098, 112] on icon at bounding box center [1097, 109] width 8 height 8
click at [525, 370] on span "台灣旅遊 · 婚禮 · 日常話題 · 教育與學習 · 法政社會 · 醫療與健康" at bounding box center [464, 373] width 224 height 25
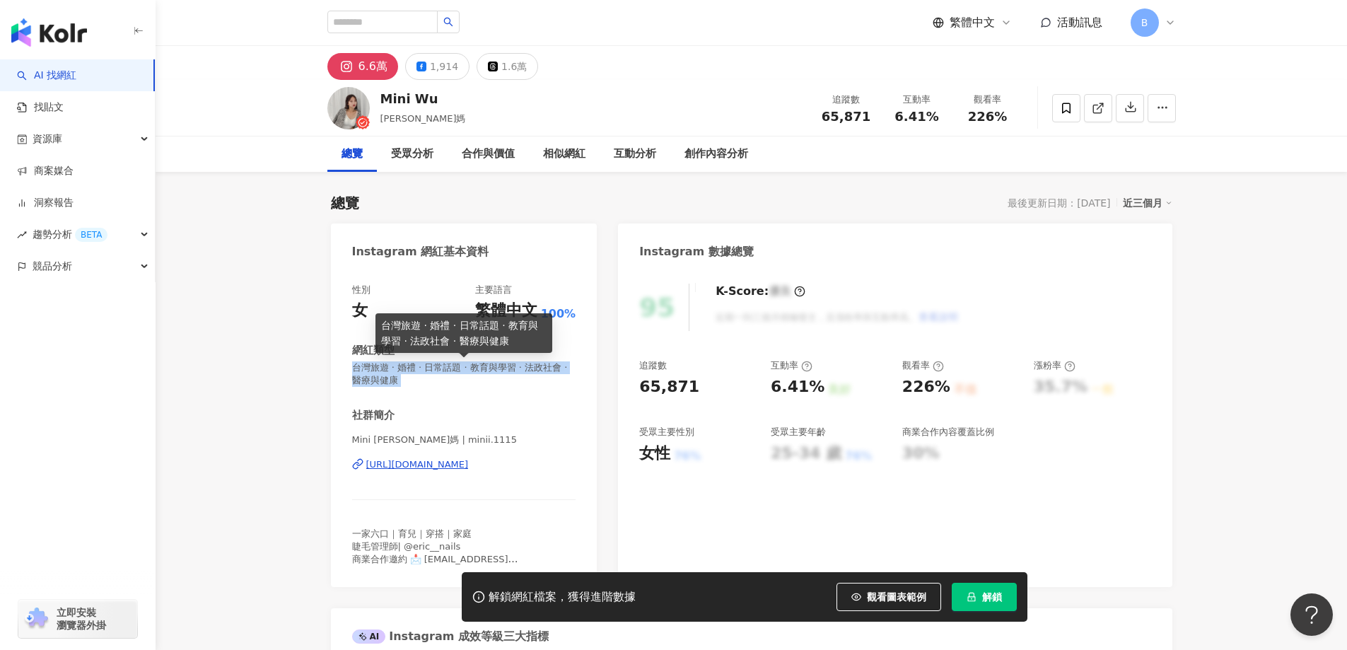
click at [525, 370] on span "台灣旅遊 · 婚禮 · 日常話題 · 教育與學習 · 法政社會 · 醫療與健康" at bounding box center [464, 373] width 224 height 25
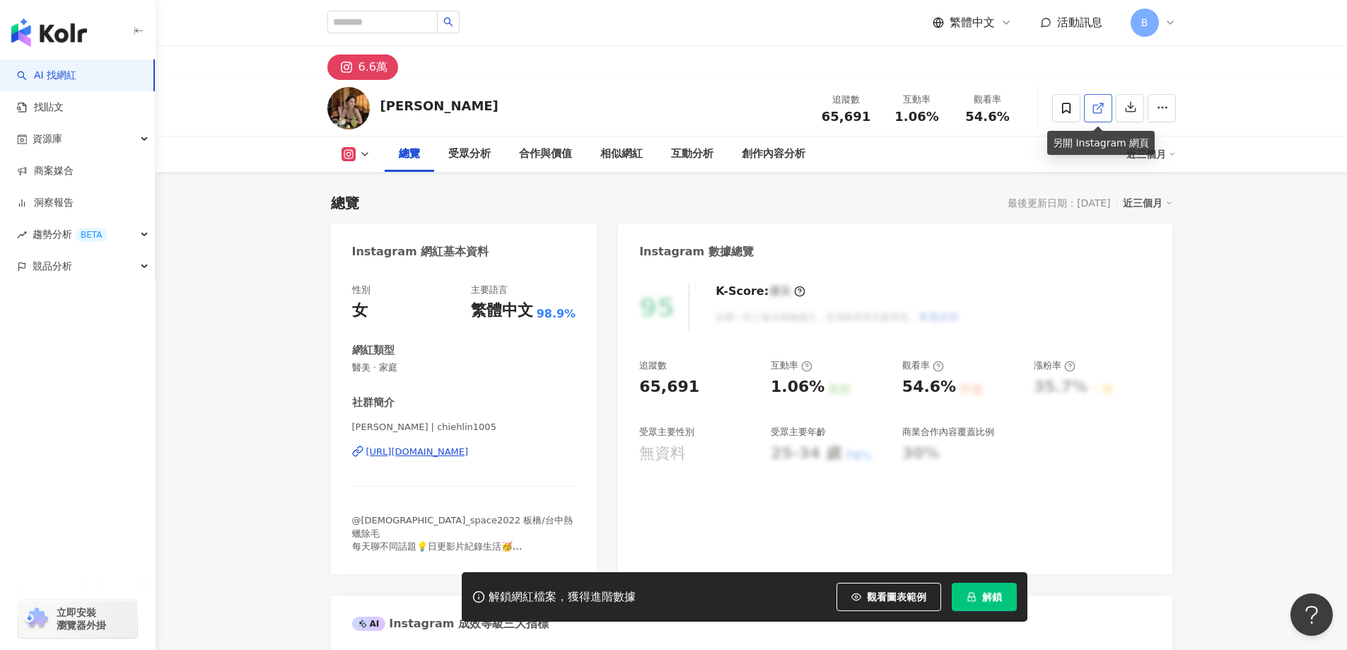
click at [1102, 107] on icon at bounding box center [1098, 108] width 13 height 13
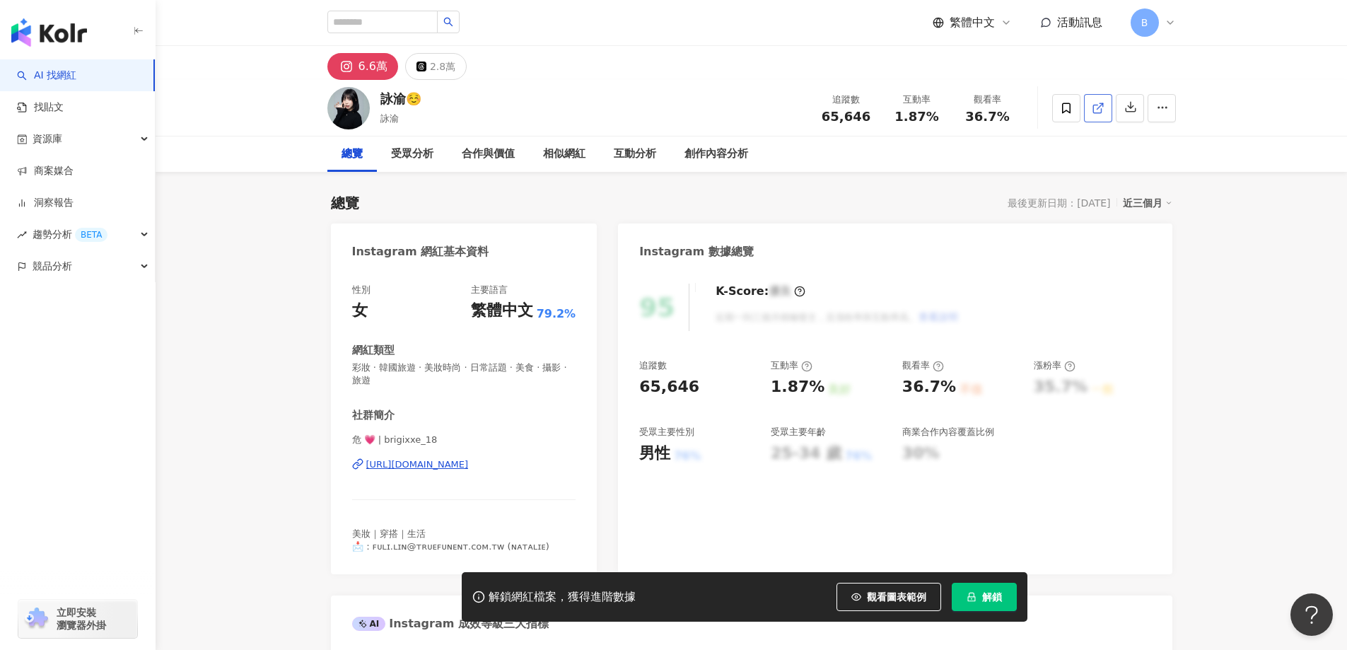
click at [1092, 112] on icon at bounding box center [1098, 108] width 13 height 13
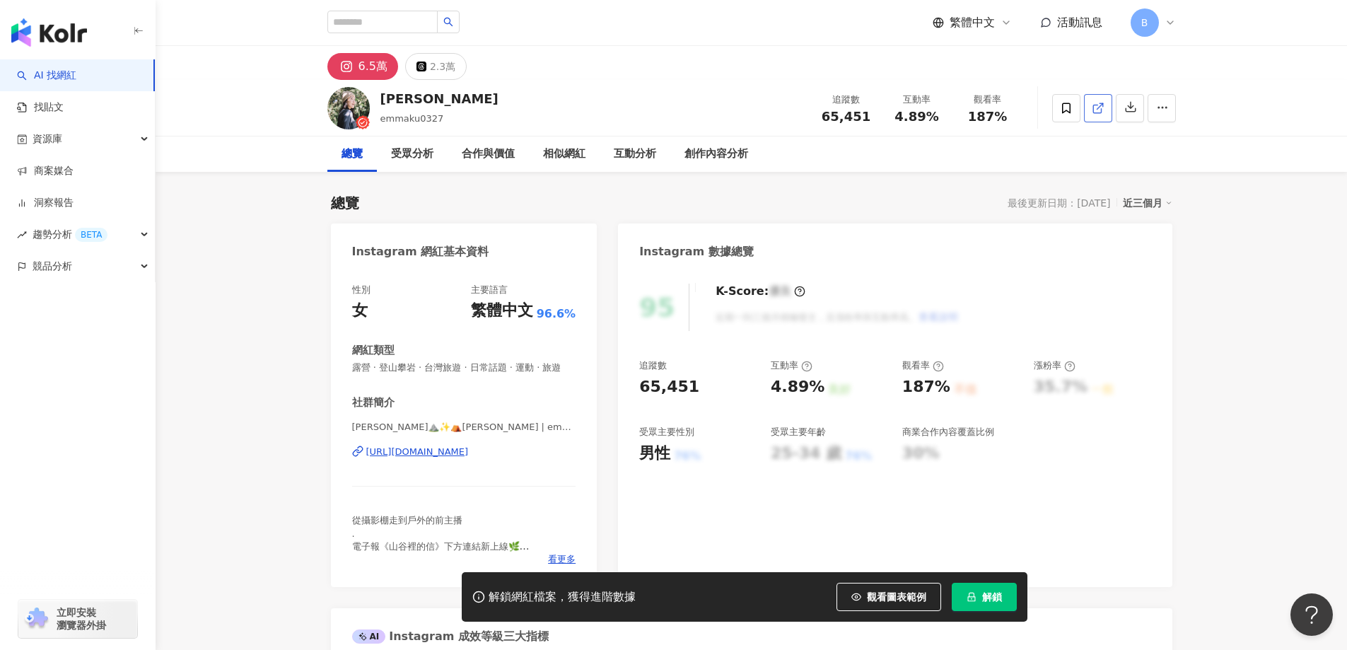
click at [1098, 114] on icon at bounding box center [1098, 108] width 13 height 13
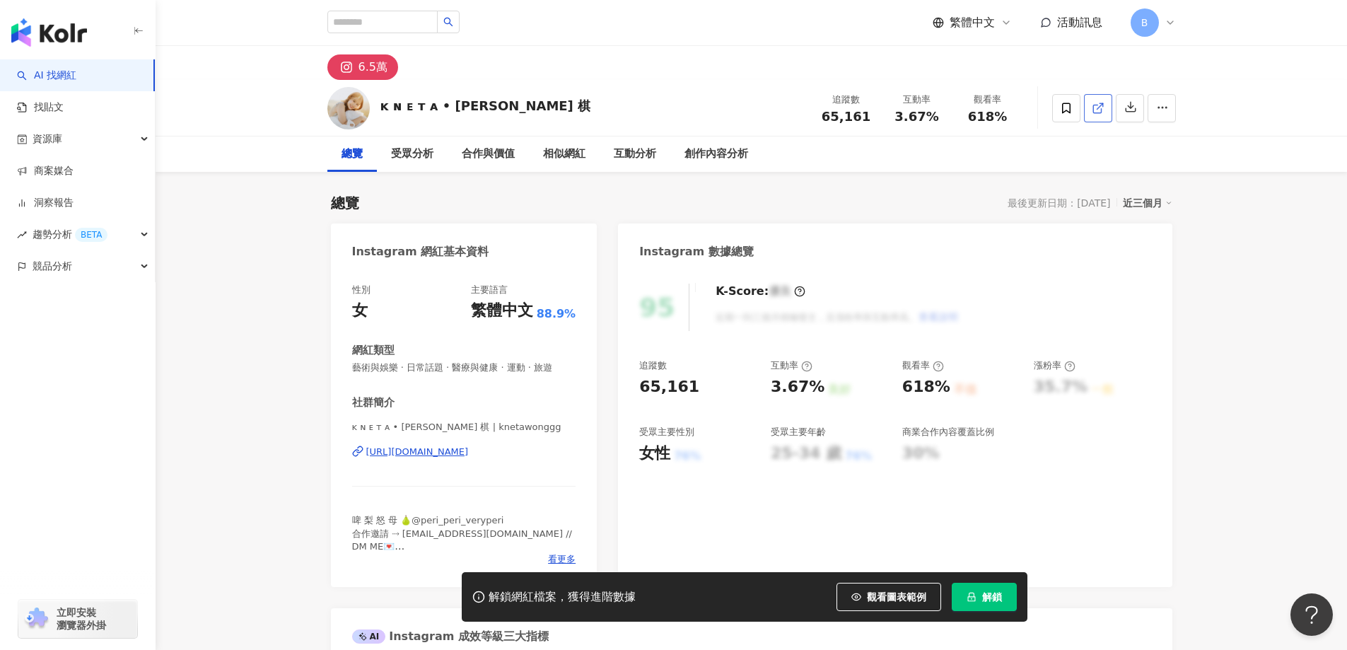
click at [1096, 109] on icon at bounding box center [1098, 108] width 13 height 13
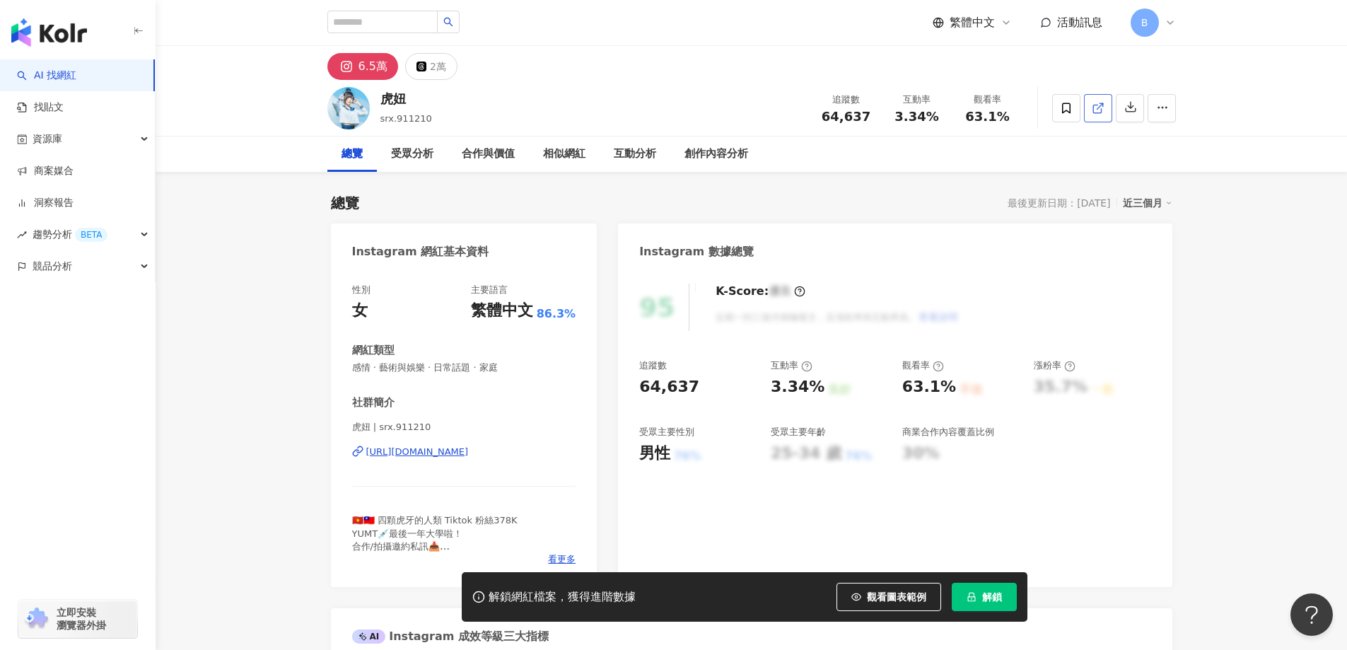
click at [1095, 112] on icon at bounding box center [1098, 108] width 13 height 13
click at [447, 362] on span "感情 · 藝術與娛樂 · 日常話題 · 家庭" at bounding box center [464, 367] width 224 height 13
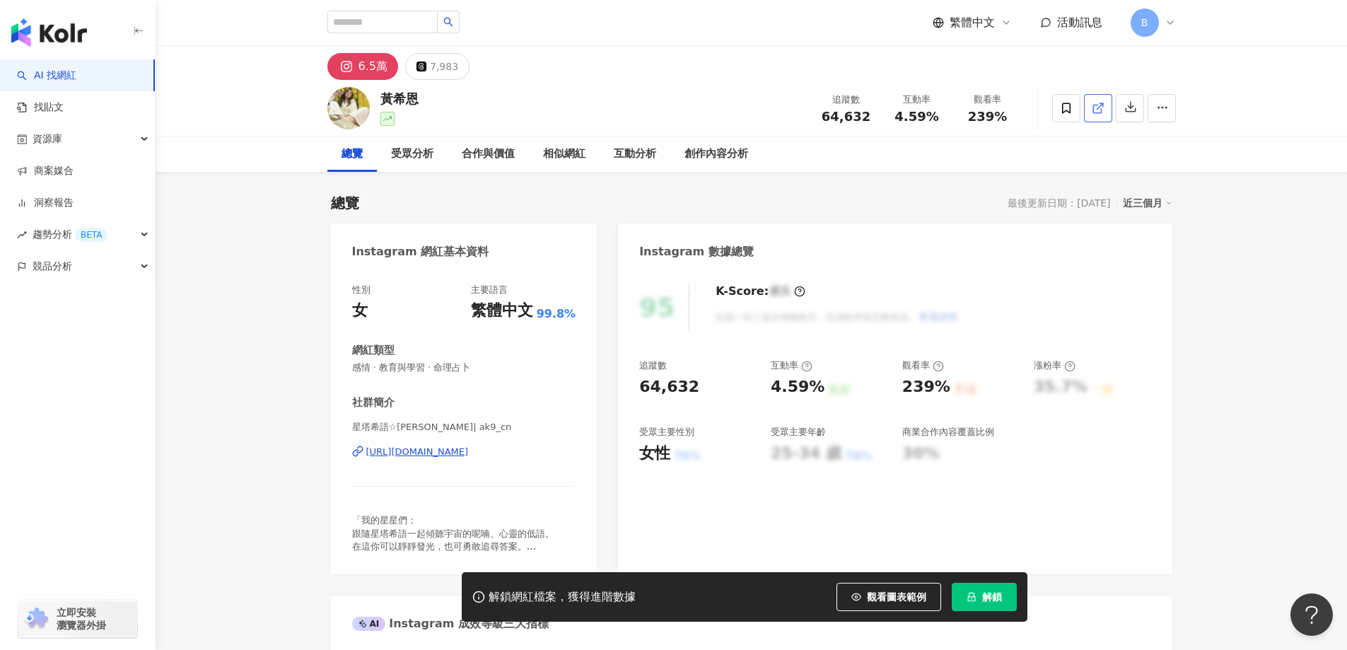
click at [1093, 110] on icon at bounding box center [1097, 109] width 8 height 8
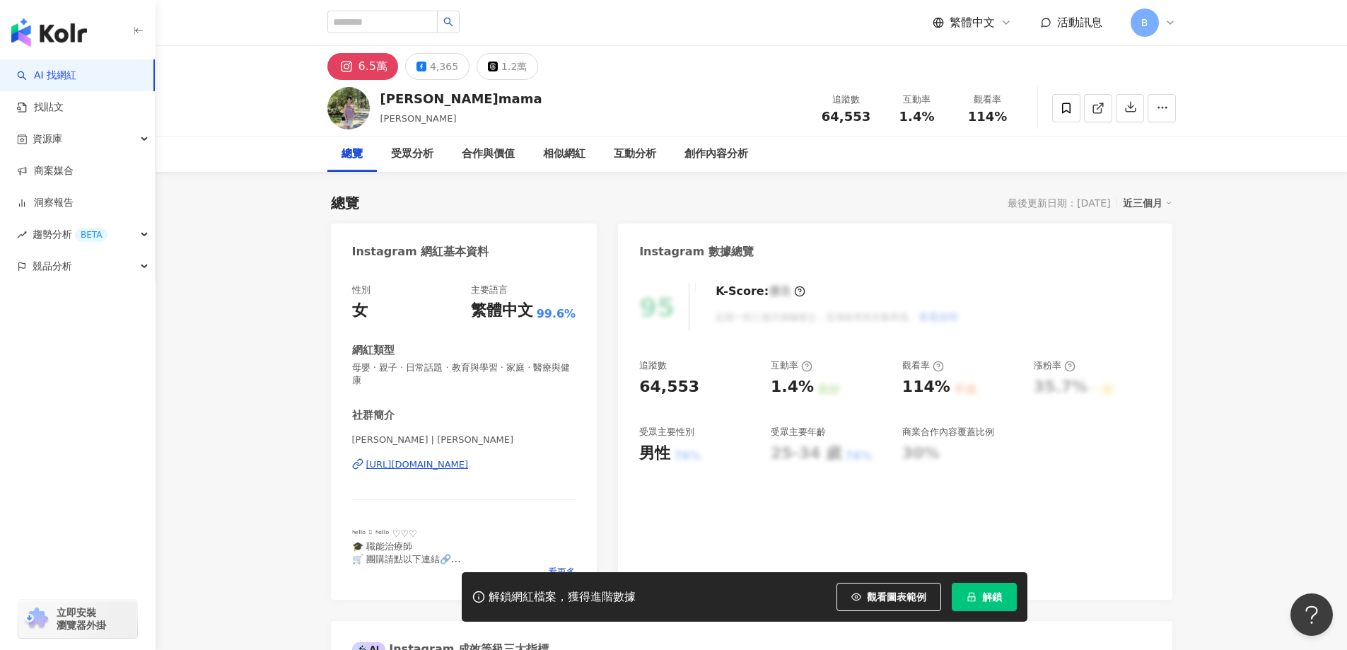
drag, startPoint x: 1259, startPoint y: 275, endPoint x: 1162, endPoint y: 247, distance: 101.4
click at [1102, 105] on icon at bounding box center [1098, 108] width 13 height 13
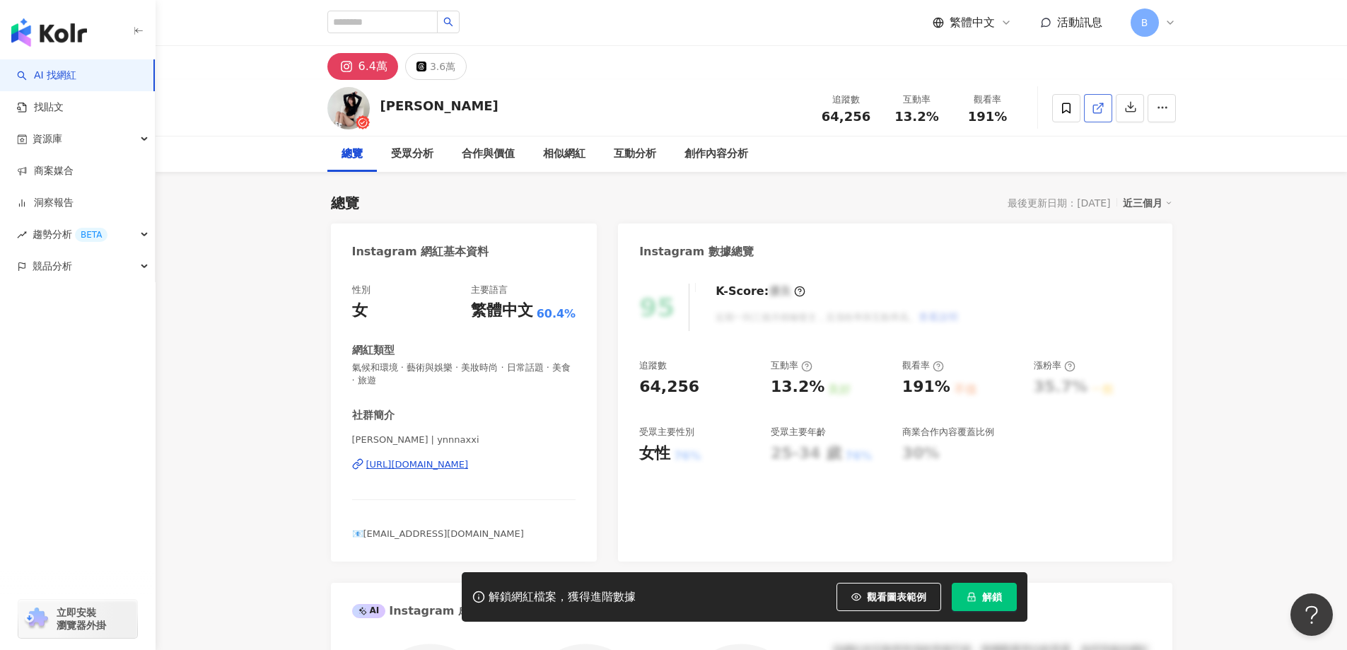
click at [1100, 110] on icon at bounding box center [1098, 108] width 13 height 13
click at [445, 364] on span "氣候和環境 · 藝術與娛樂 · 美妝時尚 · 日常話題 · 美食 · 旅遊" at bounding box center [464, 373] width 224 height 25
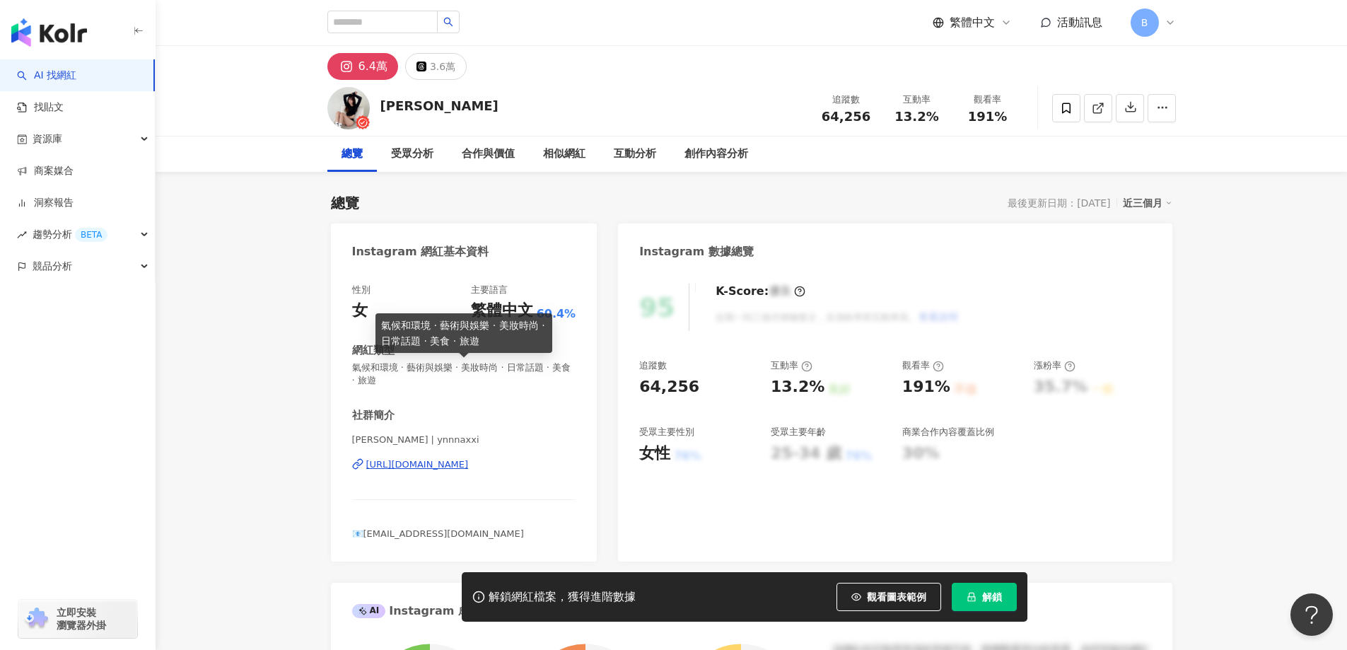
click at [445, 364] on span "氣候和環境 · 藝術與娛樂 · 美妝時尚 · 日常話題 · 美食 · 旅遊" at bounding box center [464, 373] width 224 height 25
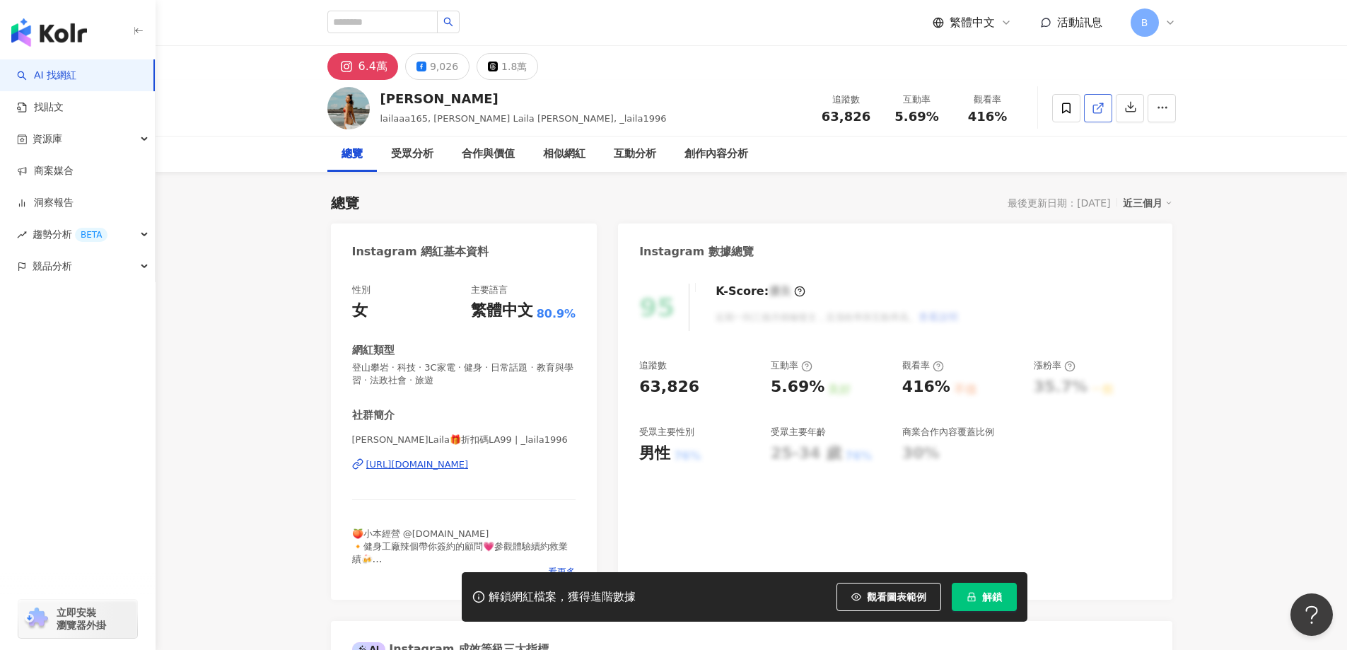
click at [1092, 105] on icon at bounding box center [1098, 108] width 13 height 13
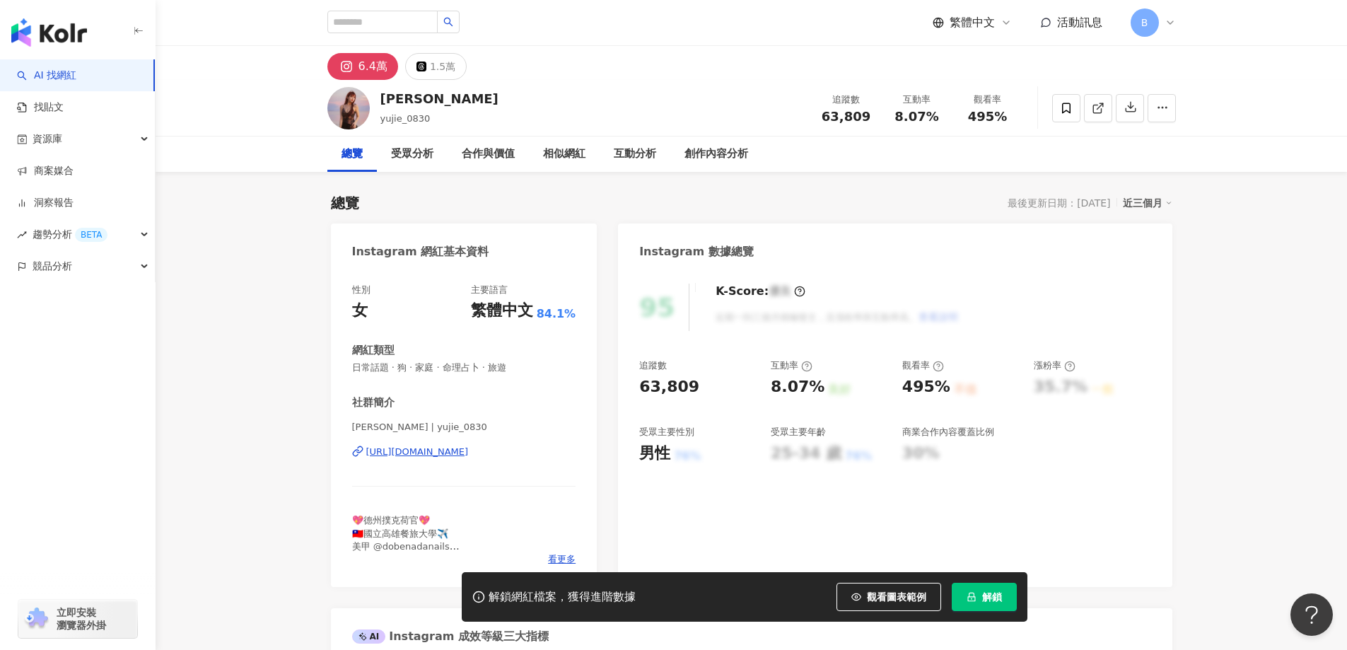
drag, startPoint x: 1099, startPoint y: 109, endPoint x: 1066, endPoint y: 180, distance: 78.5
click at [1099, 109] on icon at bounding box center [1098, 108] width 13 height 13
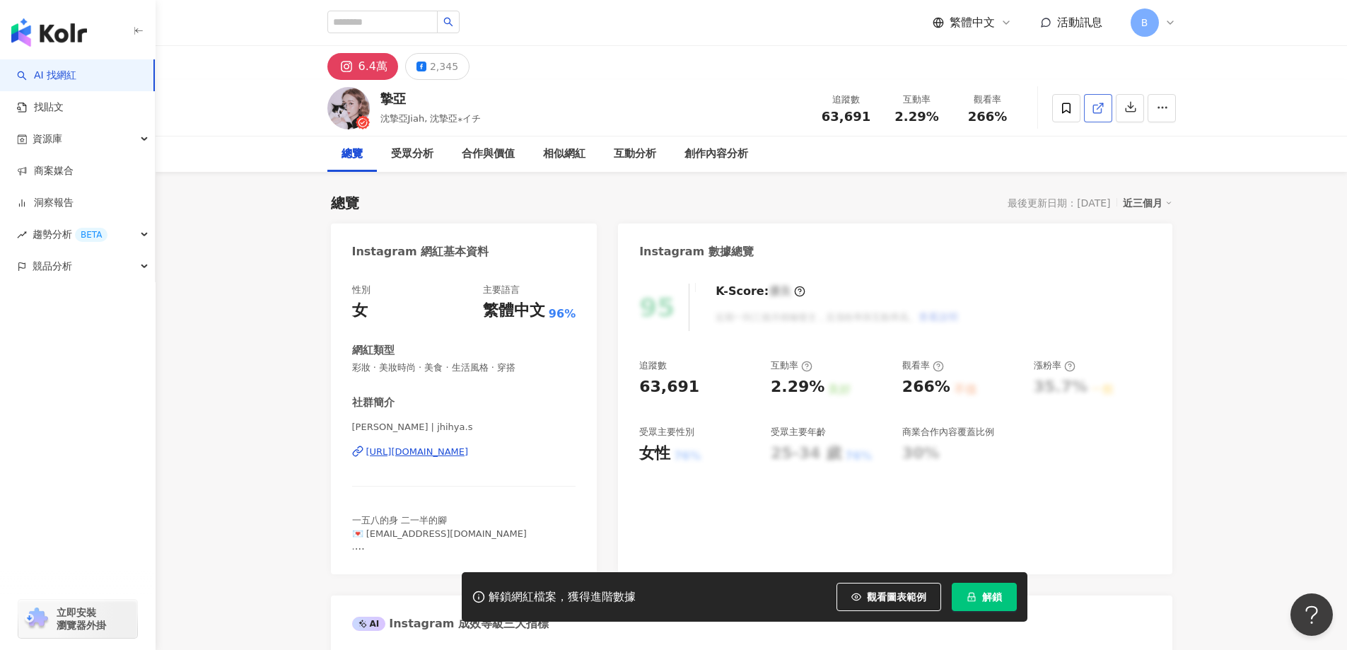
click at [1094, 110] on icon at bounding box center [1098, 108] width 13 height 13
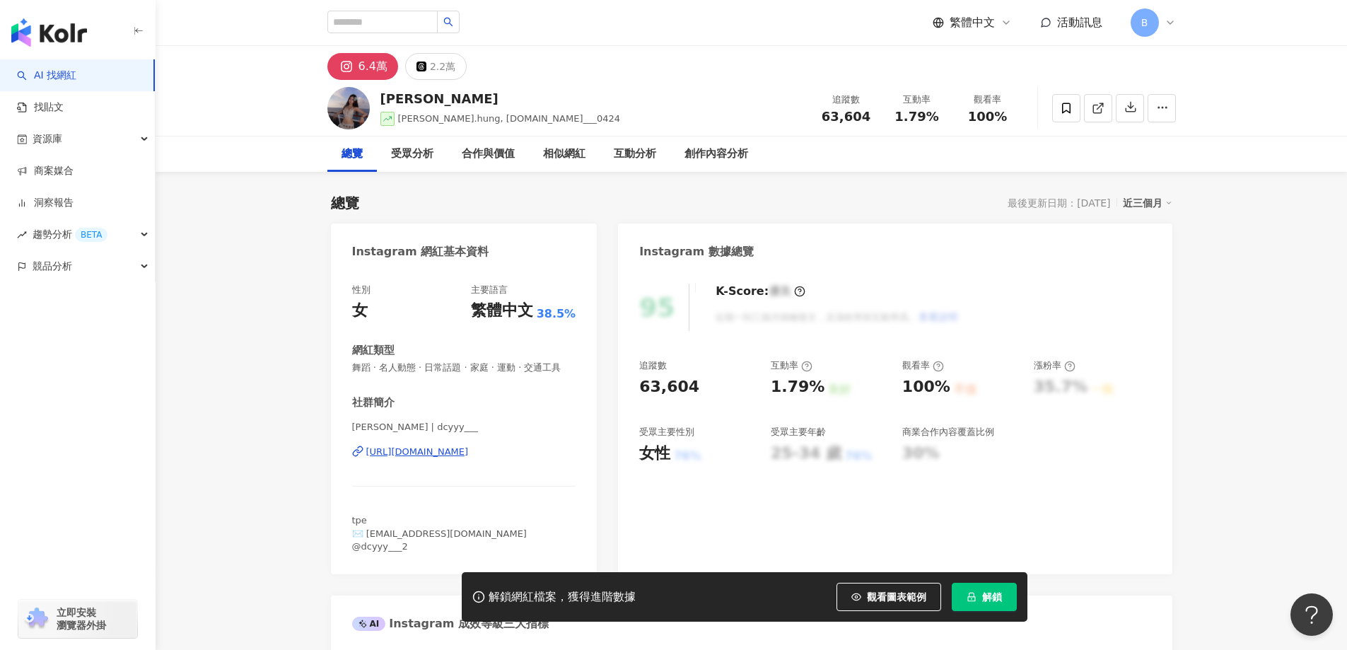
drag, startPoint x: 1098, startPoint y: 107, endPoint x: 1097, endPoint y: 129, distance: 21.9
click at [1098, 107] on line at bounding box center [1100, 106] width 6 height 6
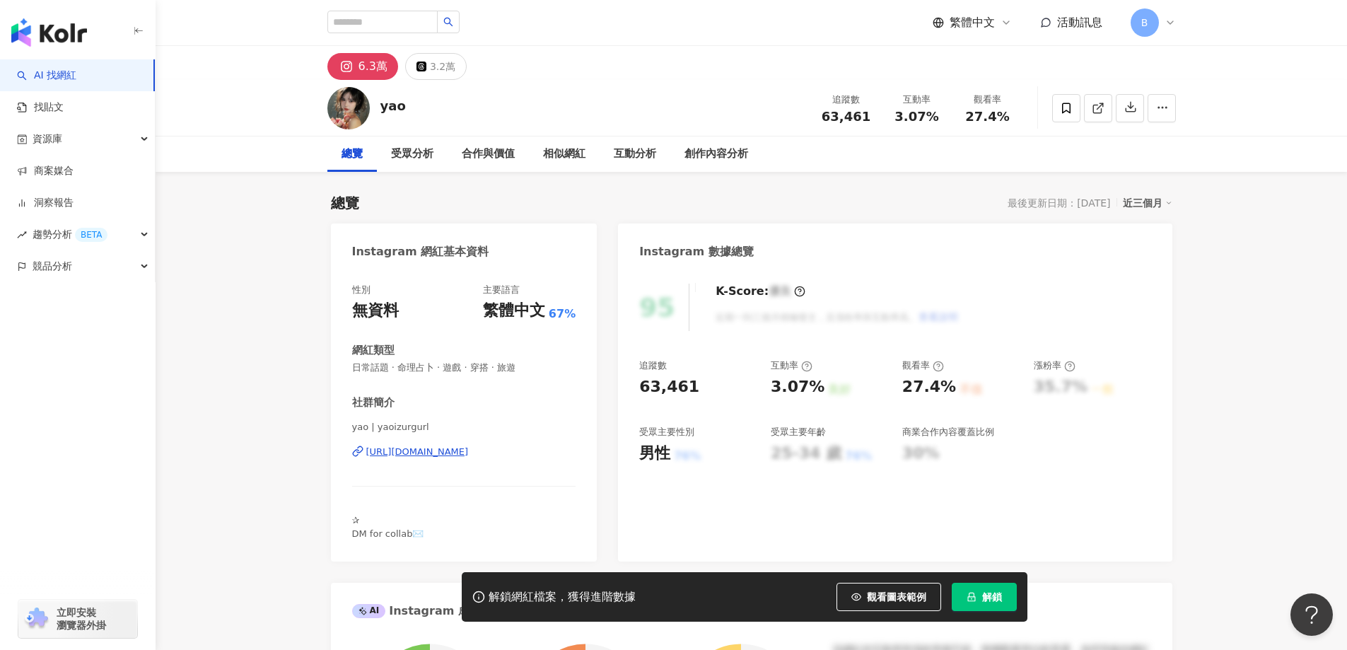
drag, startPoint x: 1224, startPoint y: 286, endPoint x: 1219, endPoint y: 278, distance: 9.2
click at [1095, 110] on icon at bounding box center [1098, 108] width 13 height 13
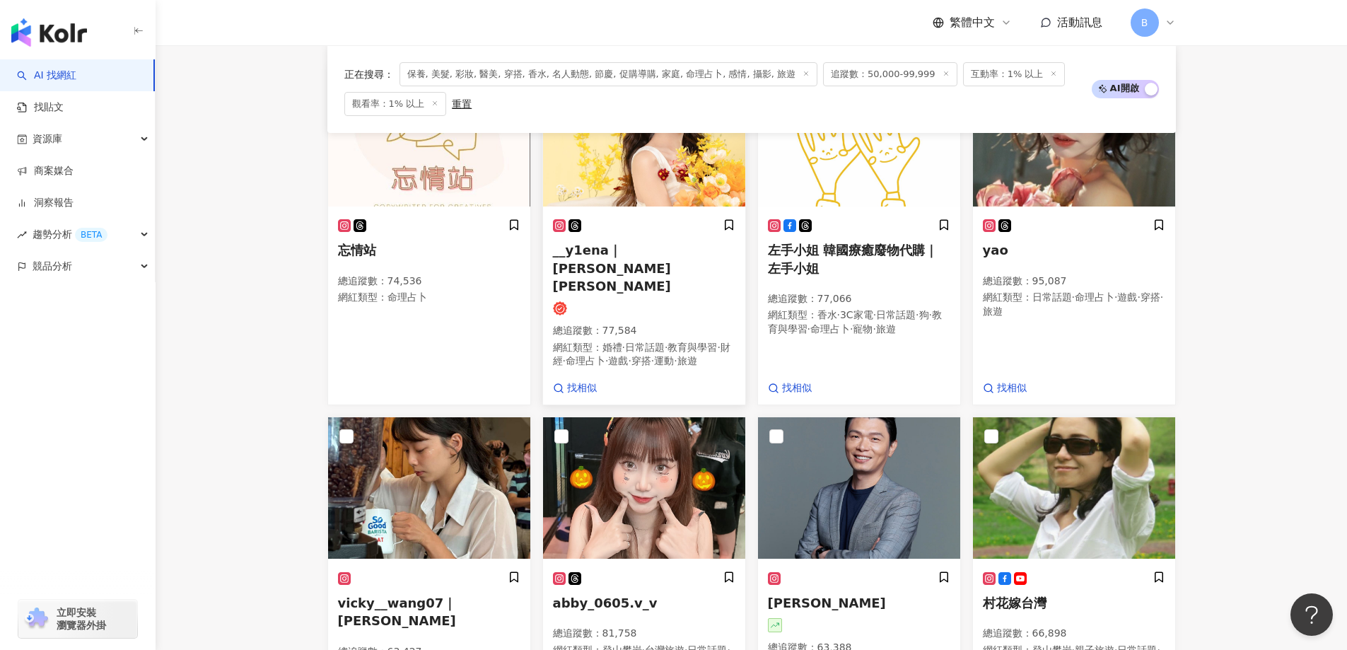
scroll to position [677, 0]
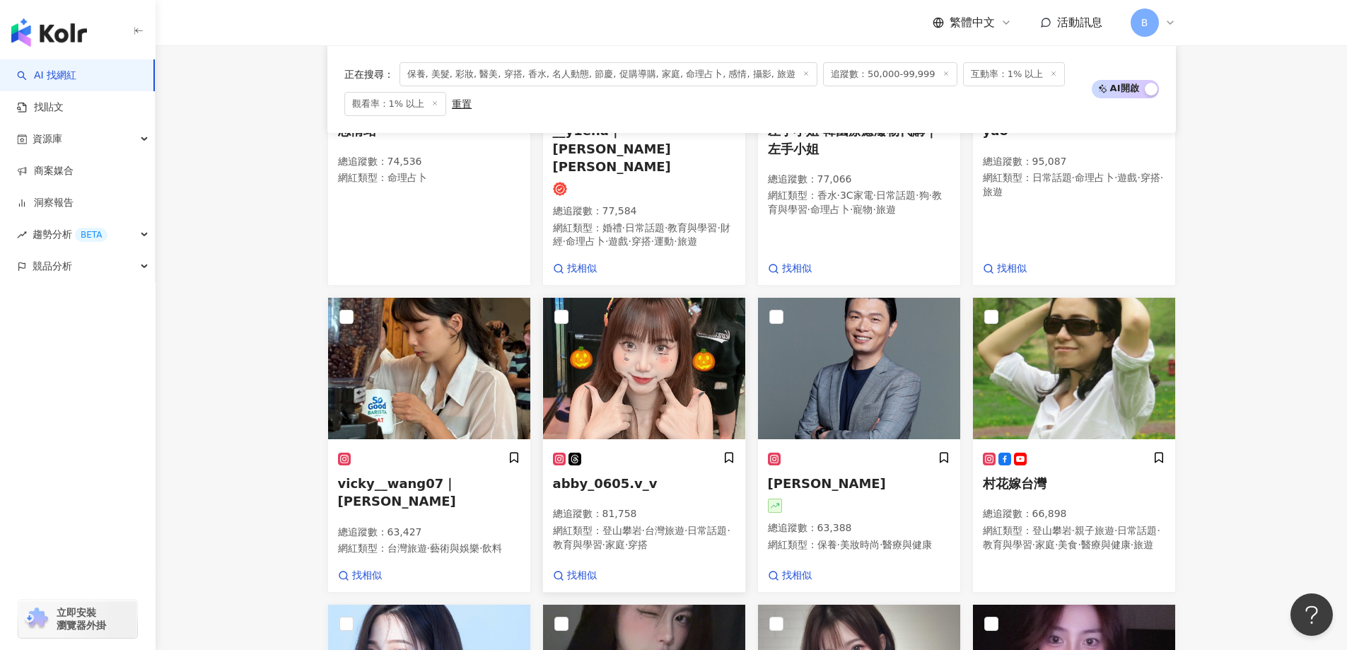
click at [633, 363] on img at bounding box center [644, 368] width 202 height 141
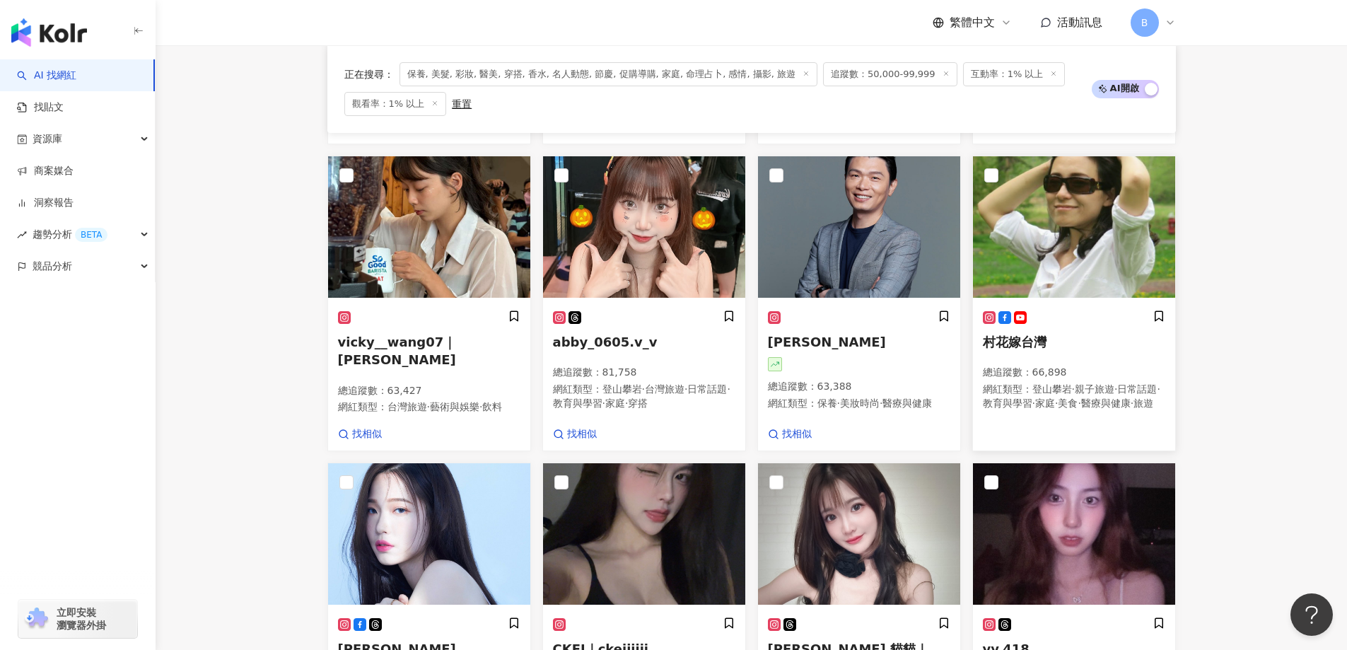
scroll to position [959, 0]
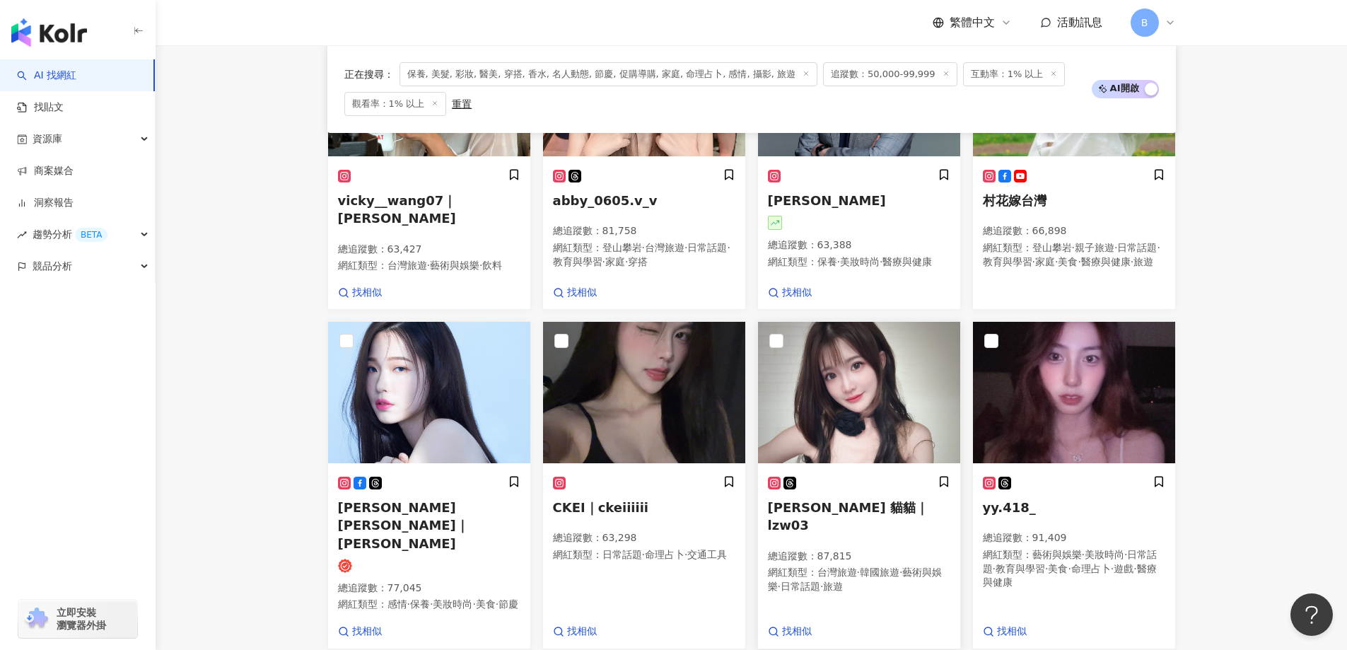
click at [834, 413] on img at bounding box center [859, 392] width 202 height 141
click at [1086, 400] on img at bounding box center [1074, 392] width 202 height 141
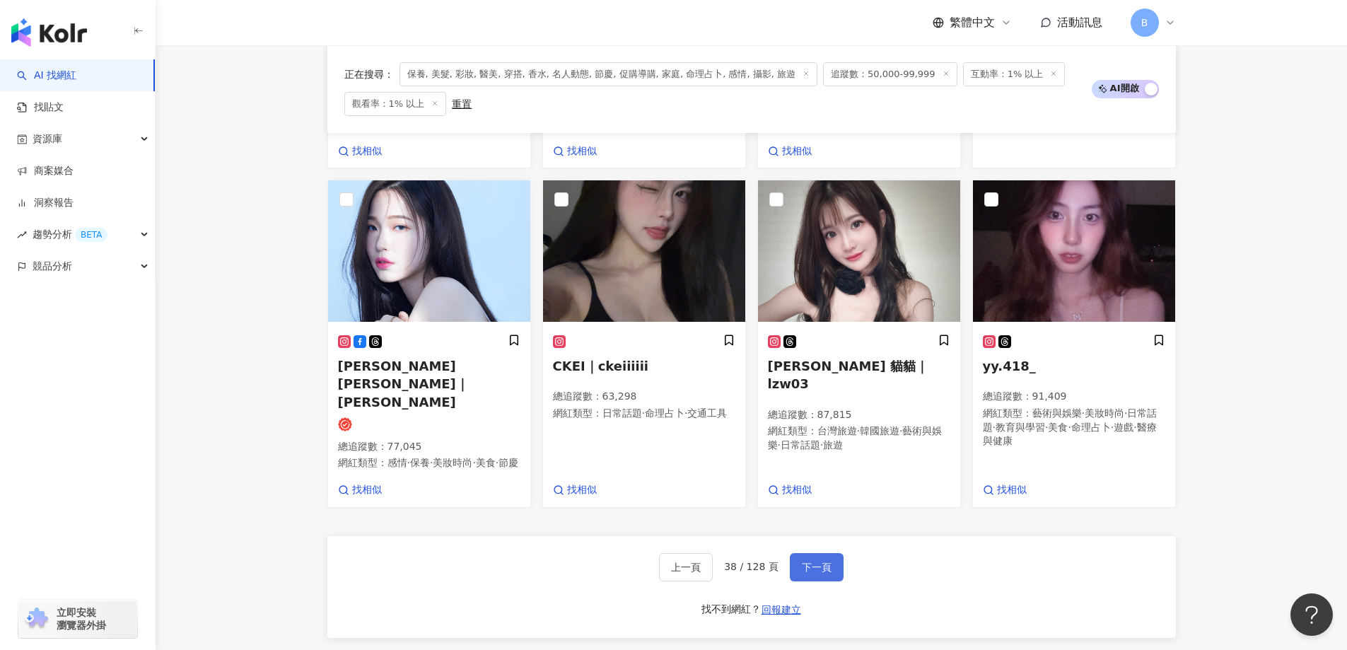
click at [802, 561] on span "下一頁" at bounding box center [817, 566] width 30 height 11
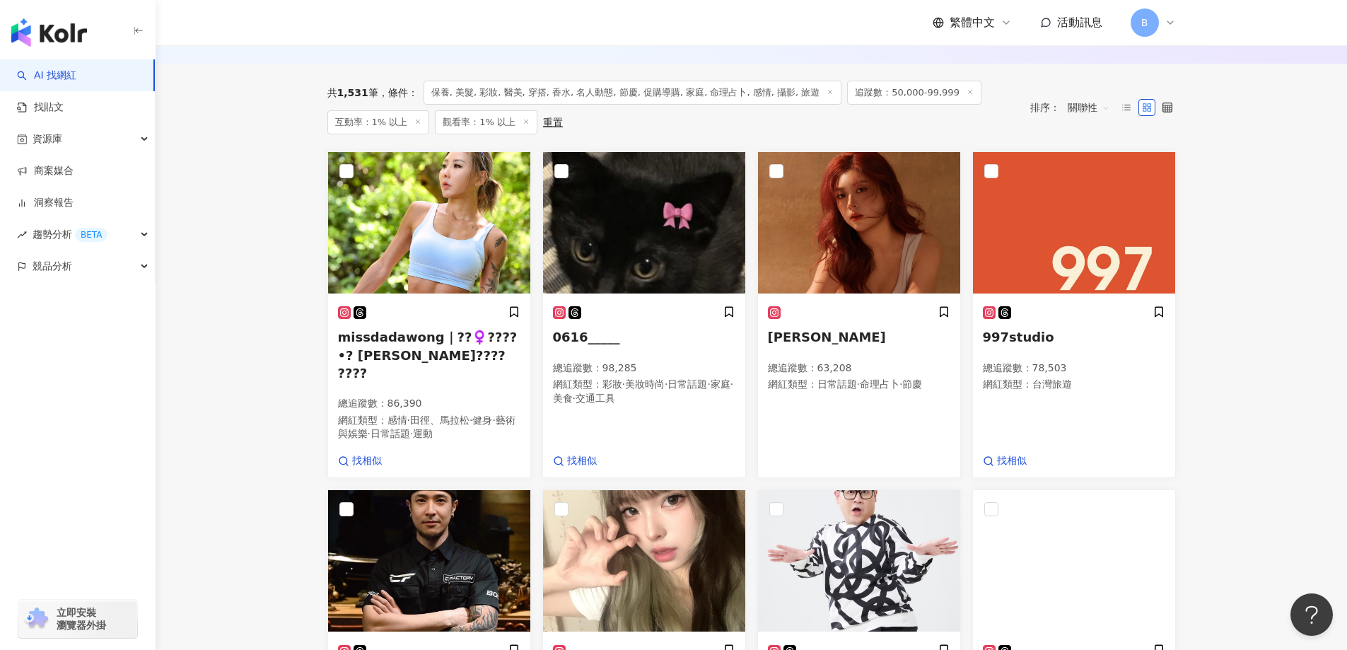
scroll to position [402, 0]
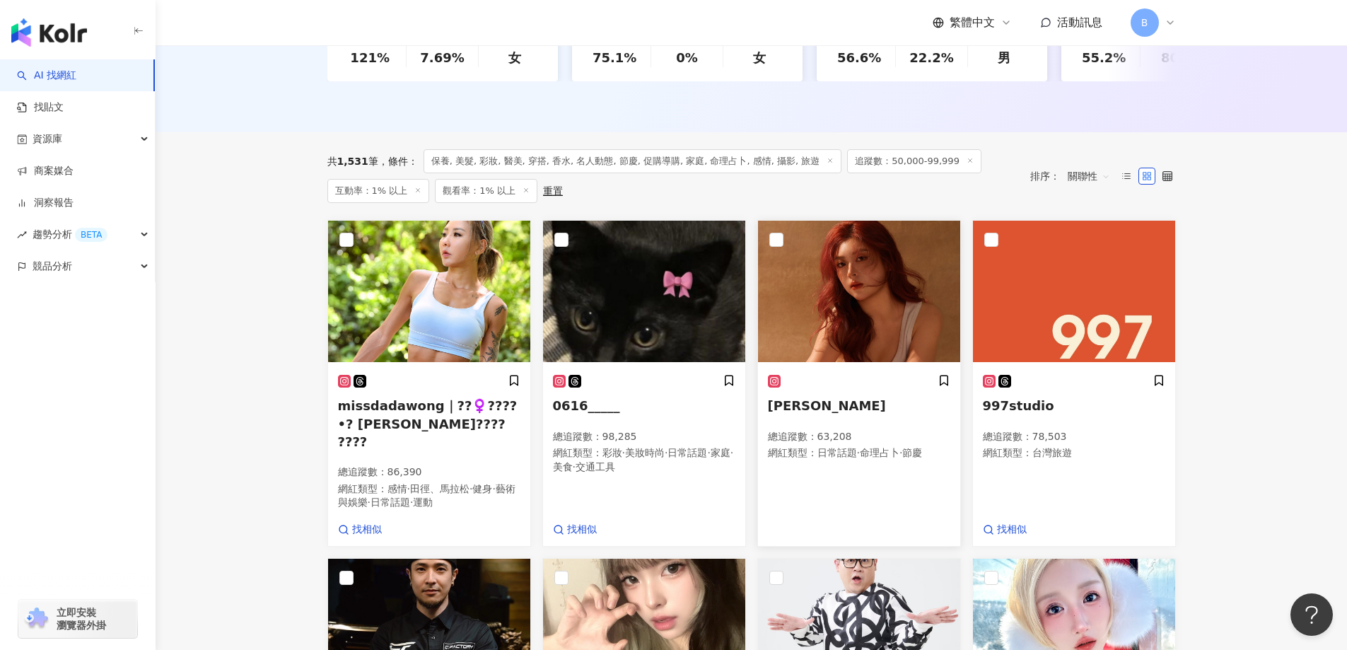
click at [876, 279] on img at bounding box center [859, 291] width 202 height 141
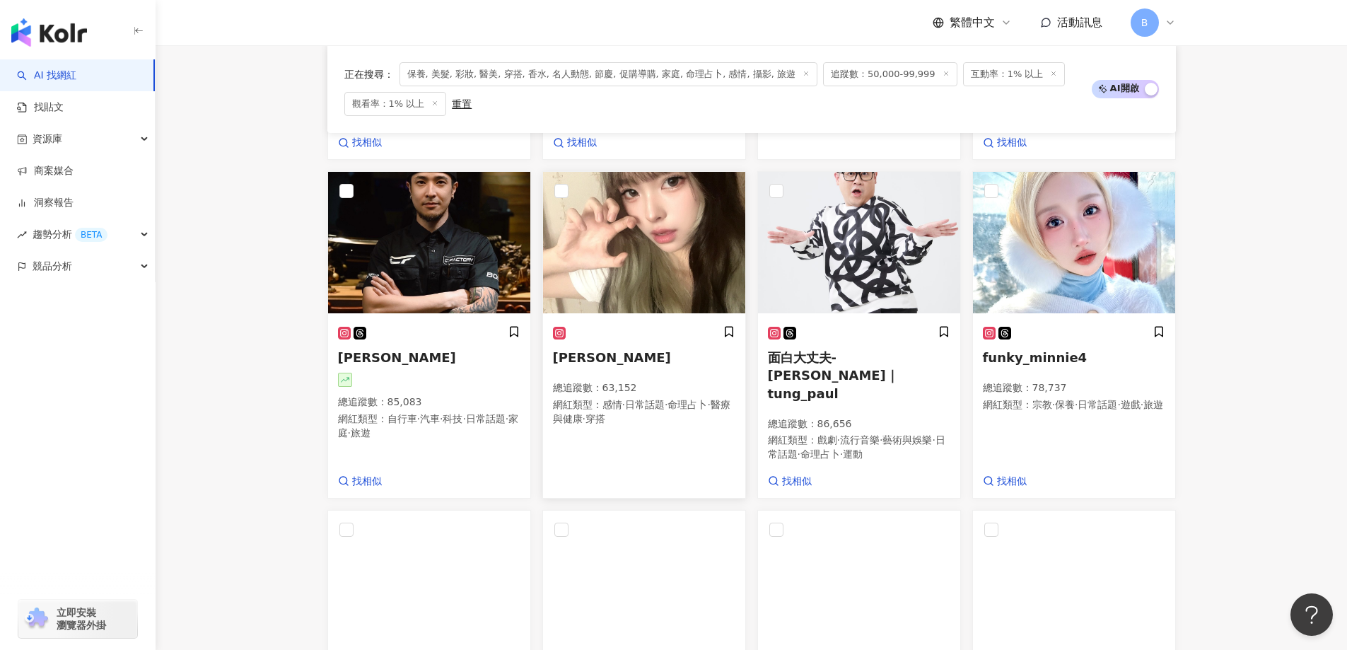
scroll to position [896, 0]
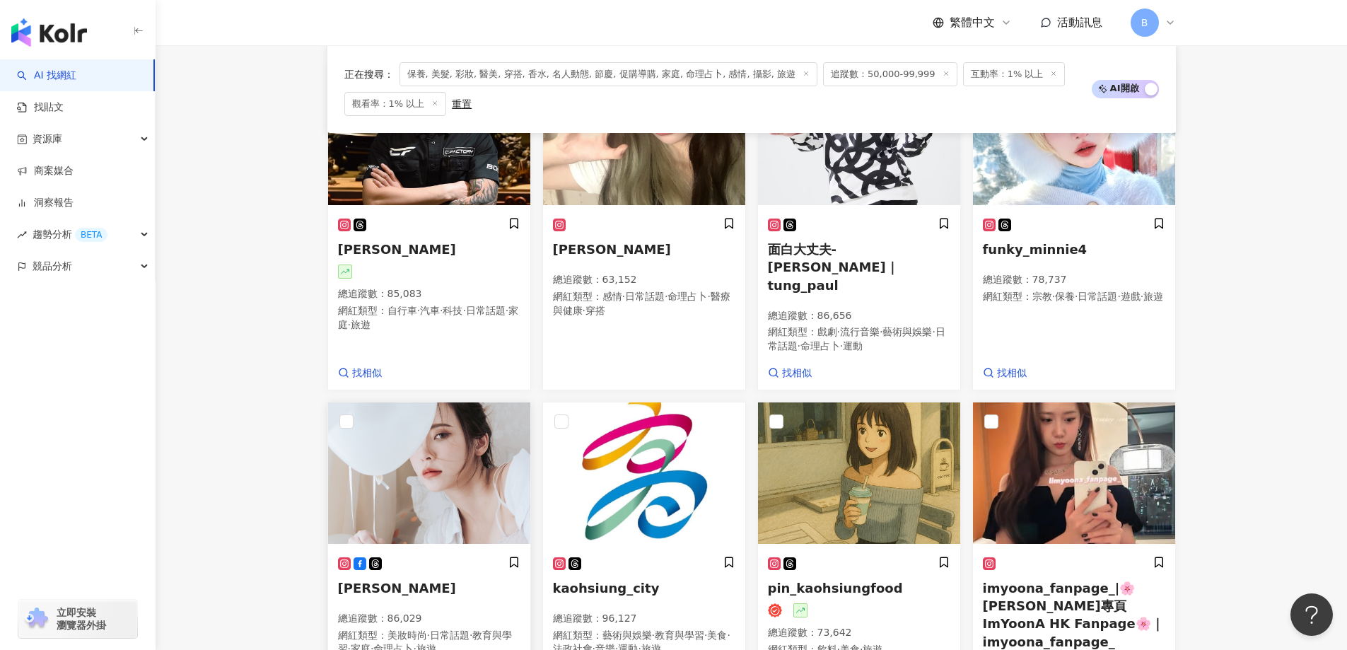
click at [481, 402] on img at bounding box center [429, 472] width 202 height 141
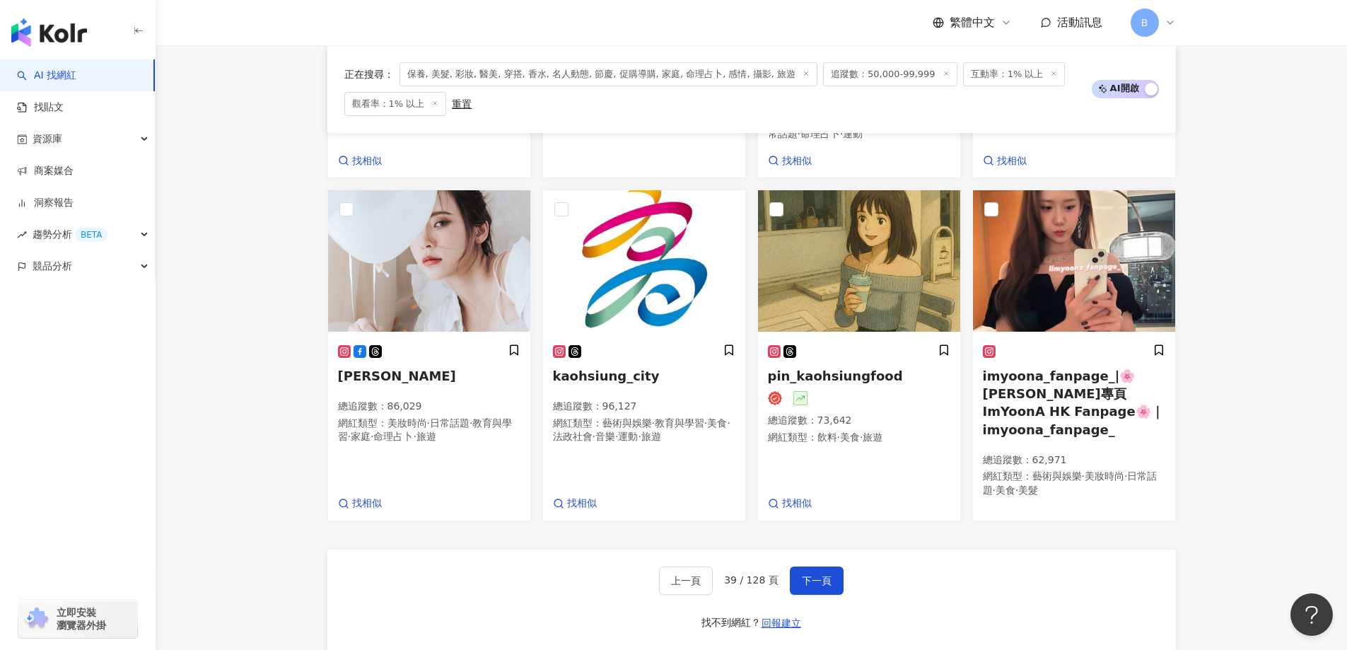
scroll to position [1250, 0]
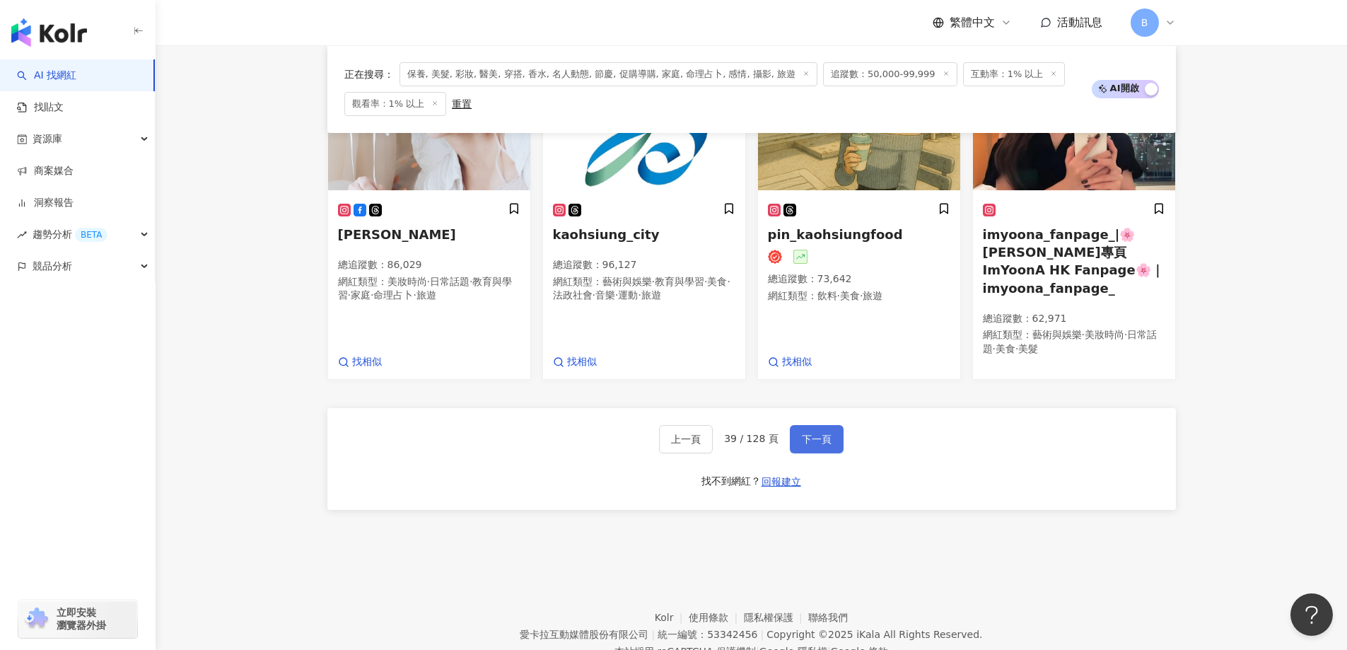
click at [829, 425] on button "下一頁" at bounding box center [817, 439] width 54 height 28
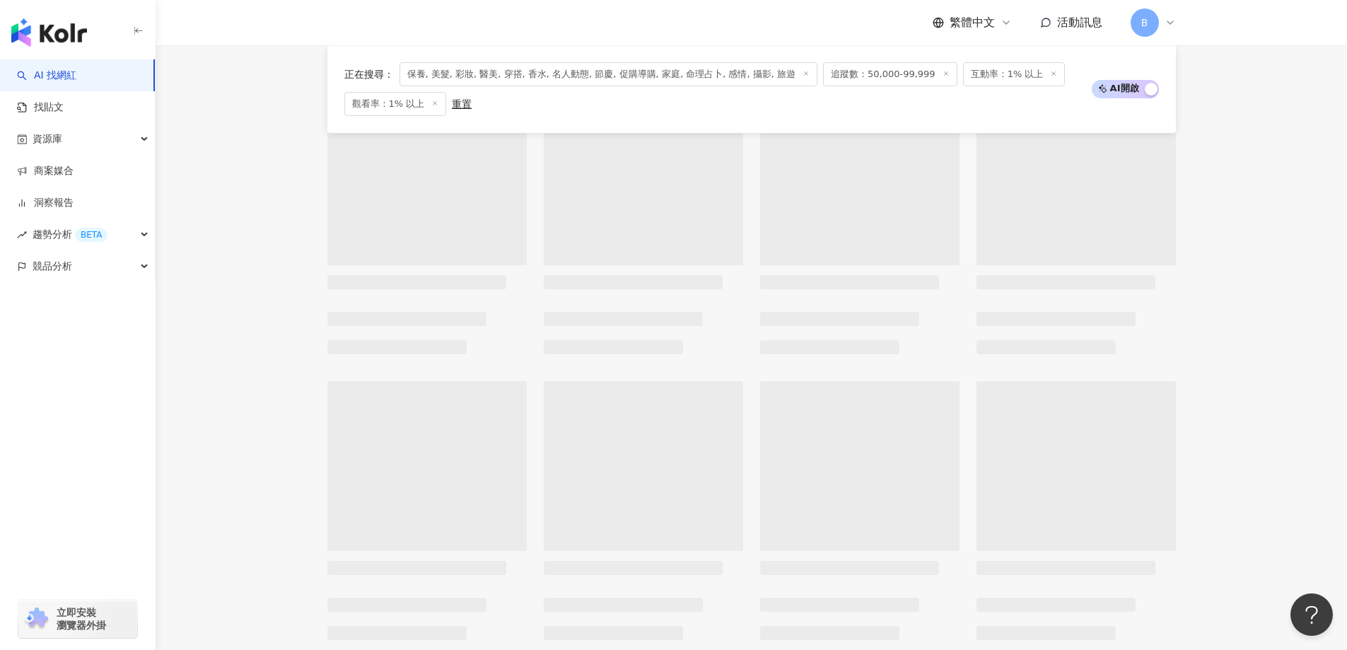
scroll to position [416, 0]
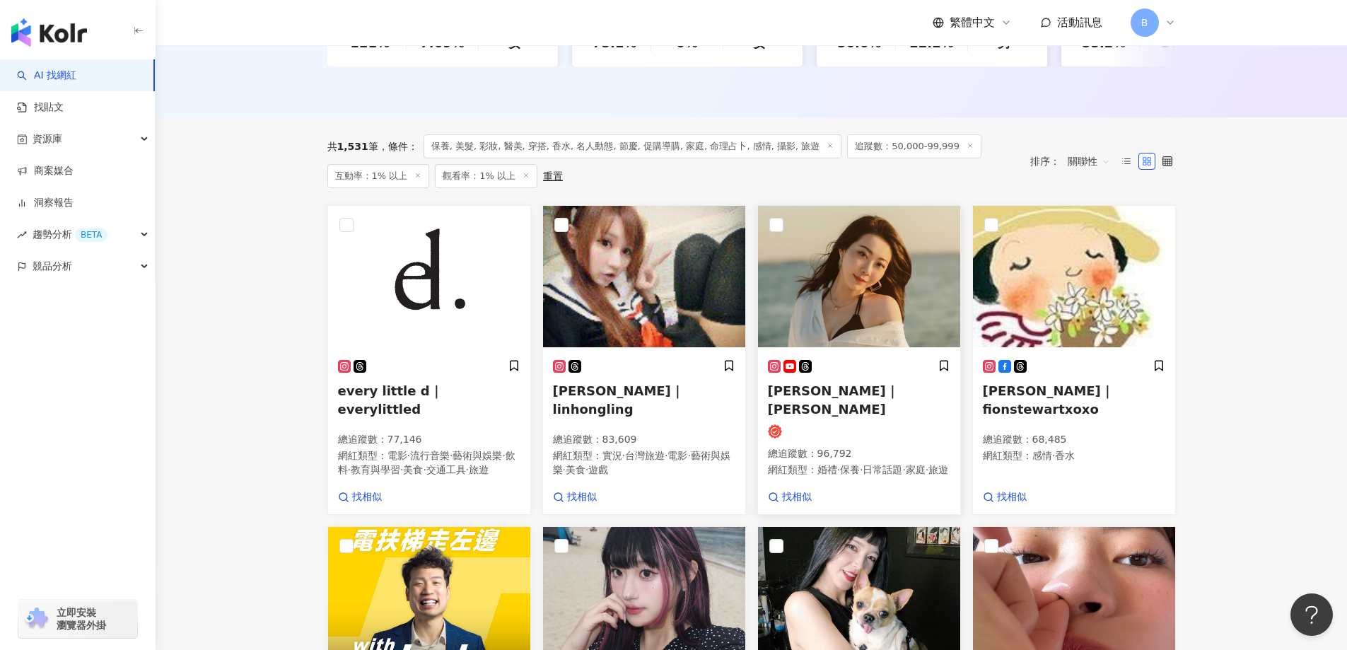
click at [825, 296] on img at bounding box center [859, 276] width 202 height 141
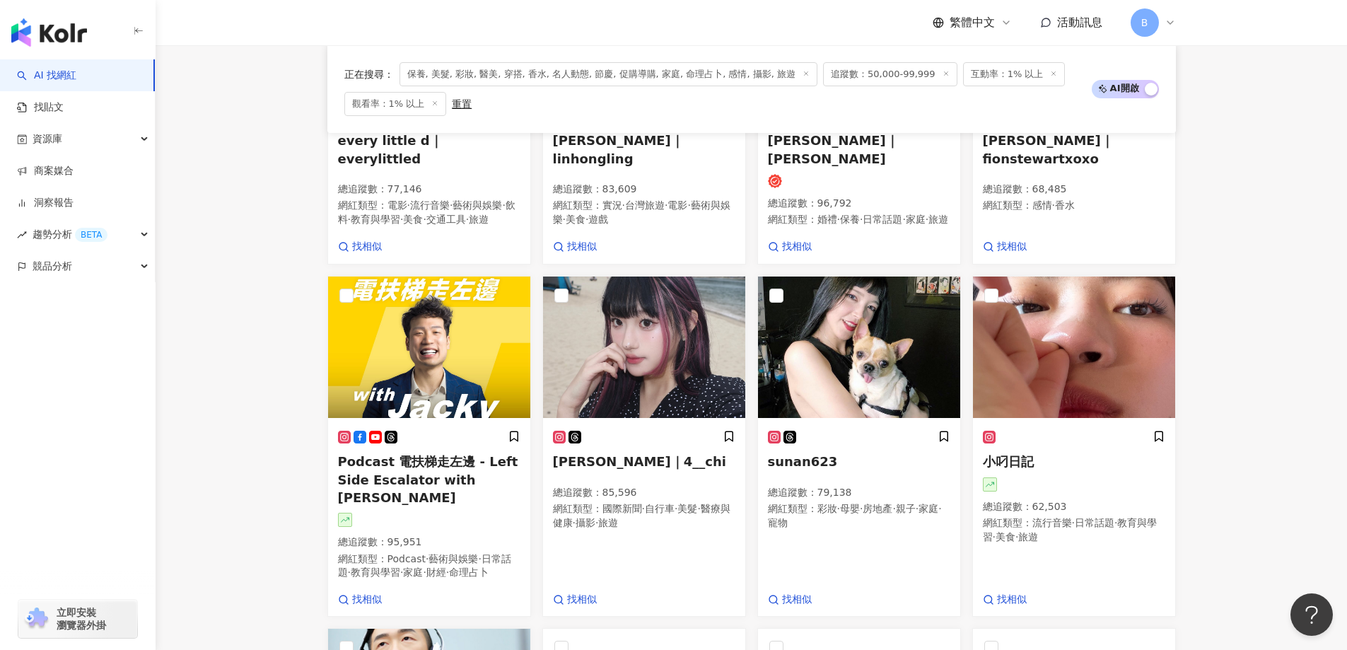
scroll to position [699, 0]
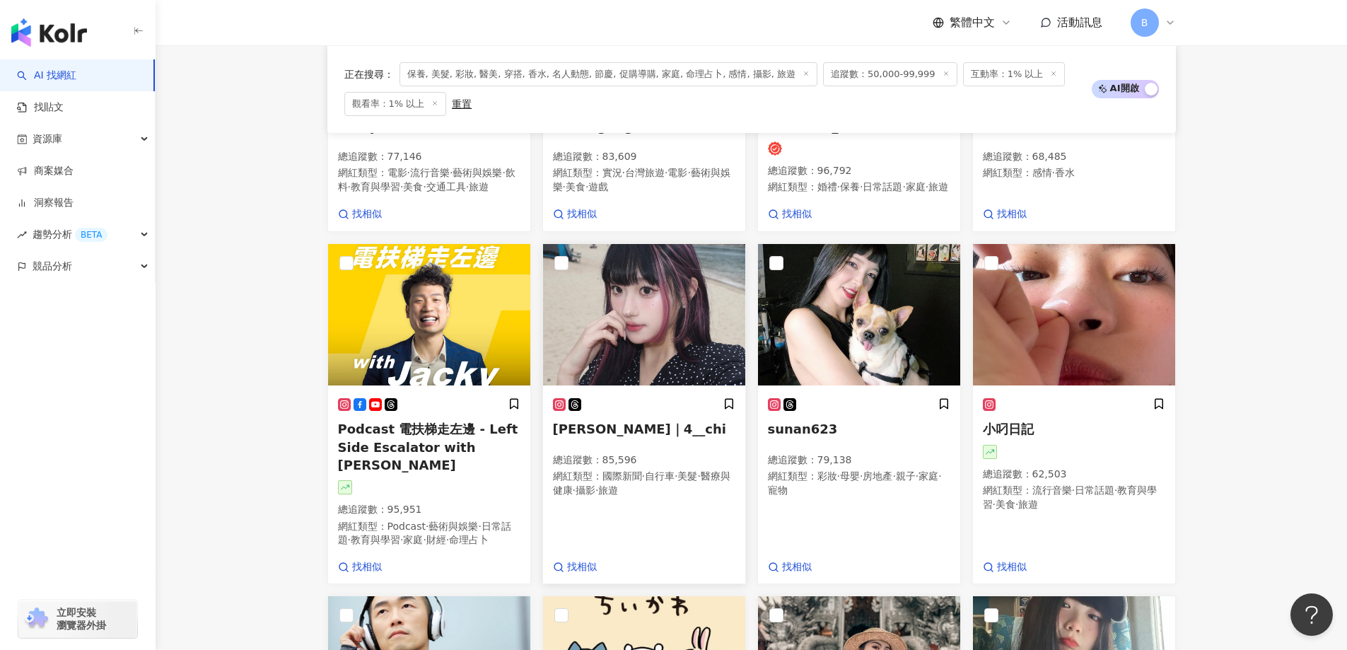
click at [694, 326] on img at bounding box center [644, 314] width 202 height 141
click at [1097, 320] on img at bounding box center [1074, 314] width 202 height 141
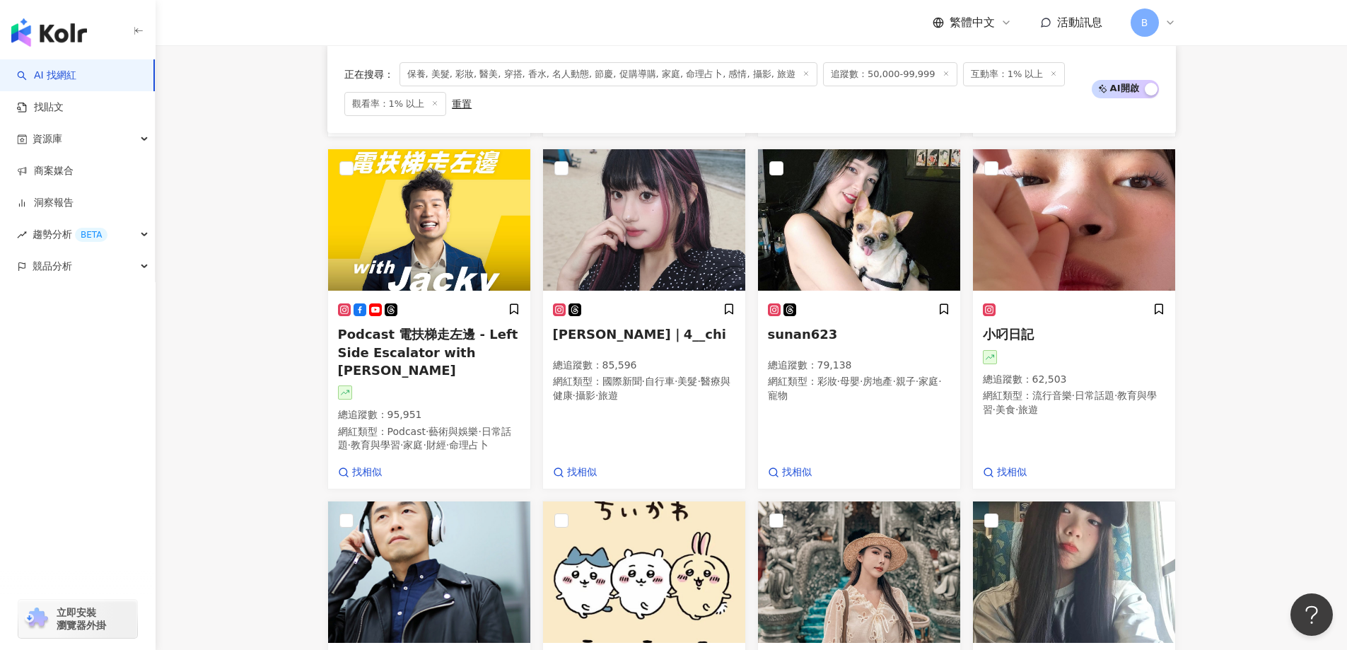
scroll to position [911, 0]
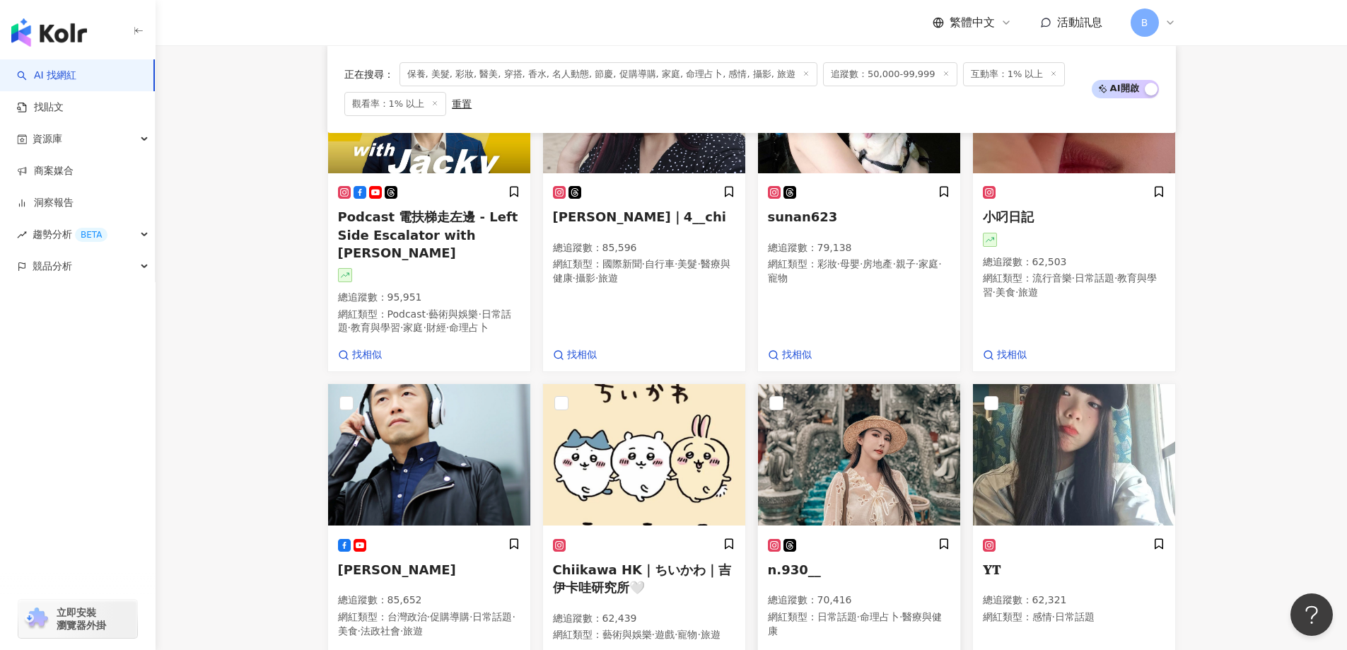
click at [898, 464] on img at bounding box center [859, 454] width 202 height 141
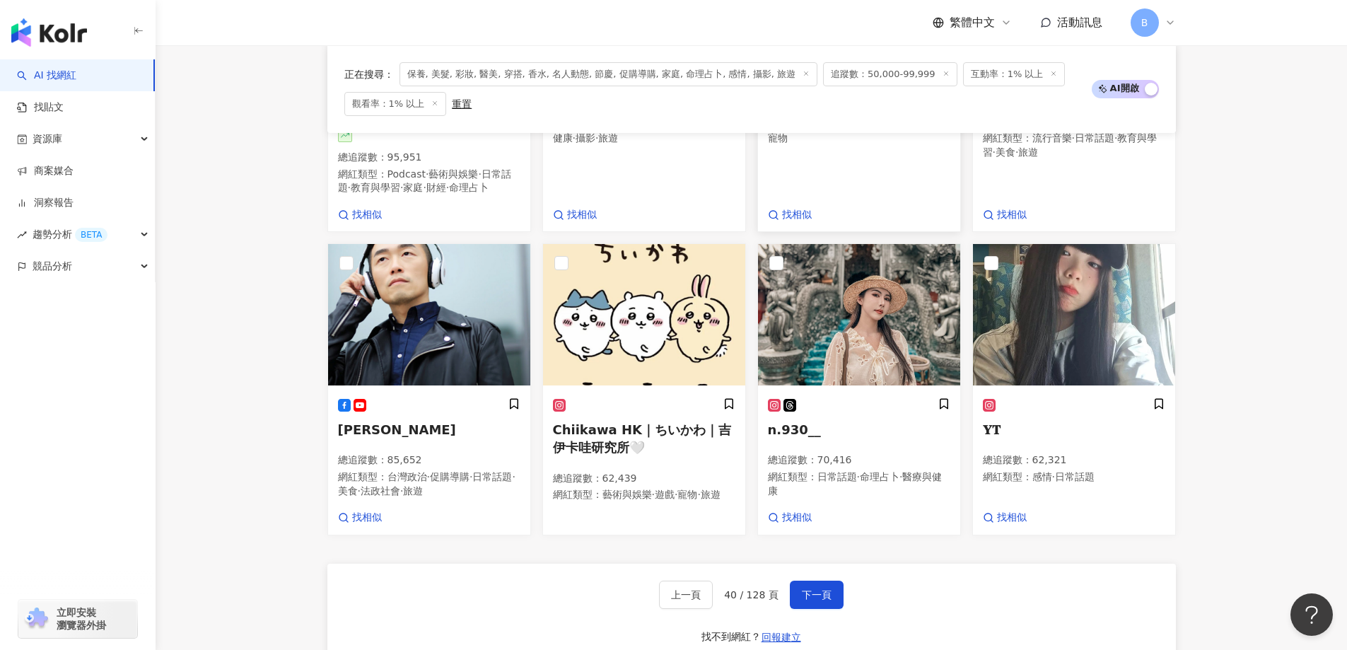
scroll to position [1053, 0]
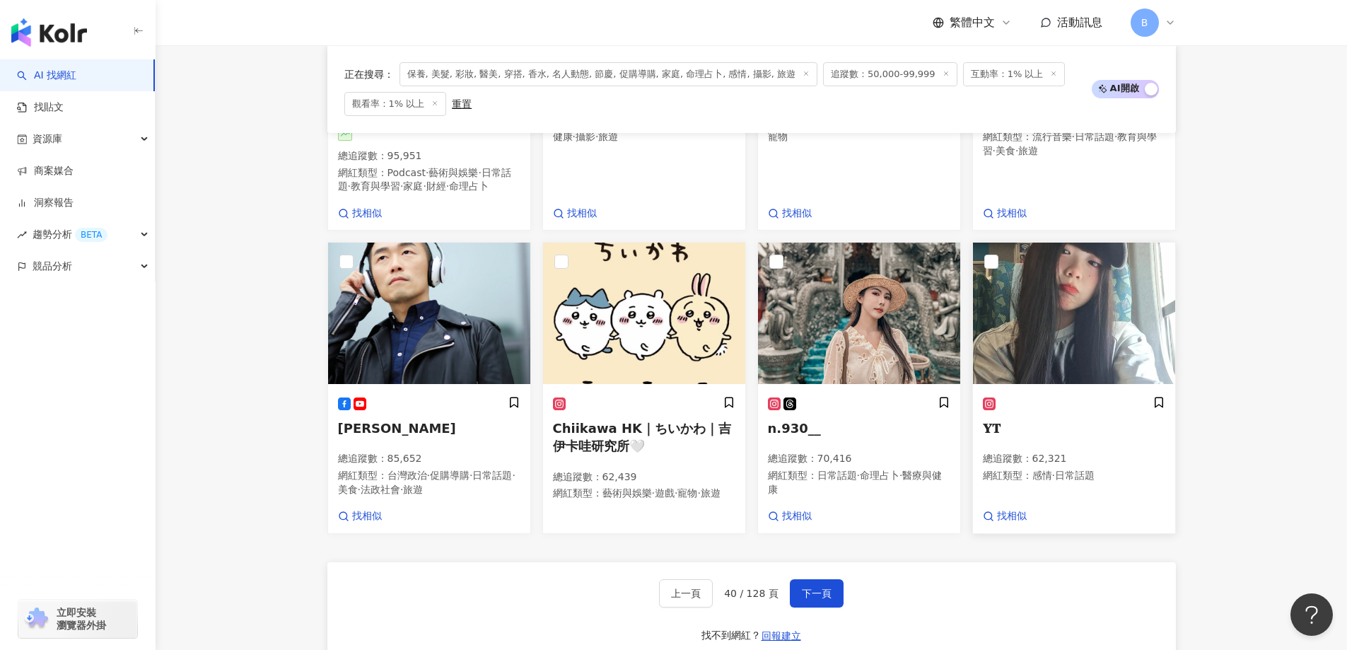
click at [1062, 291] on img at bounding box center [1074, 313] width 202 height 141
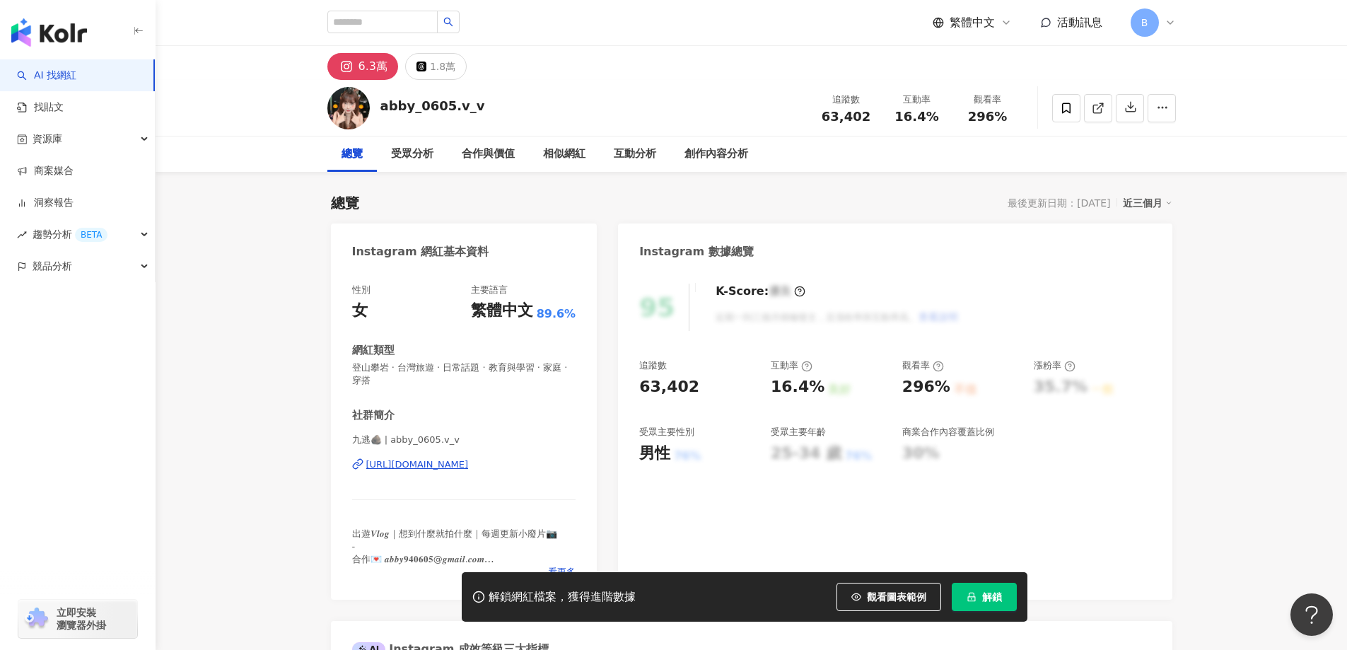
click at [1095, 104] on icon at bounding box center [1098, 108] width 13 height 13
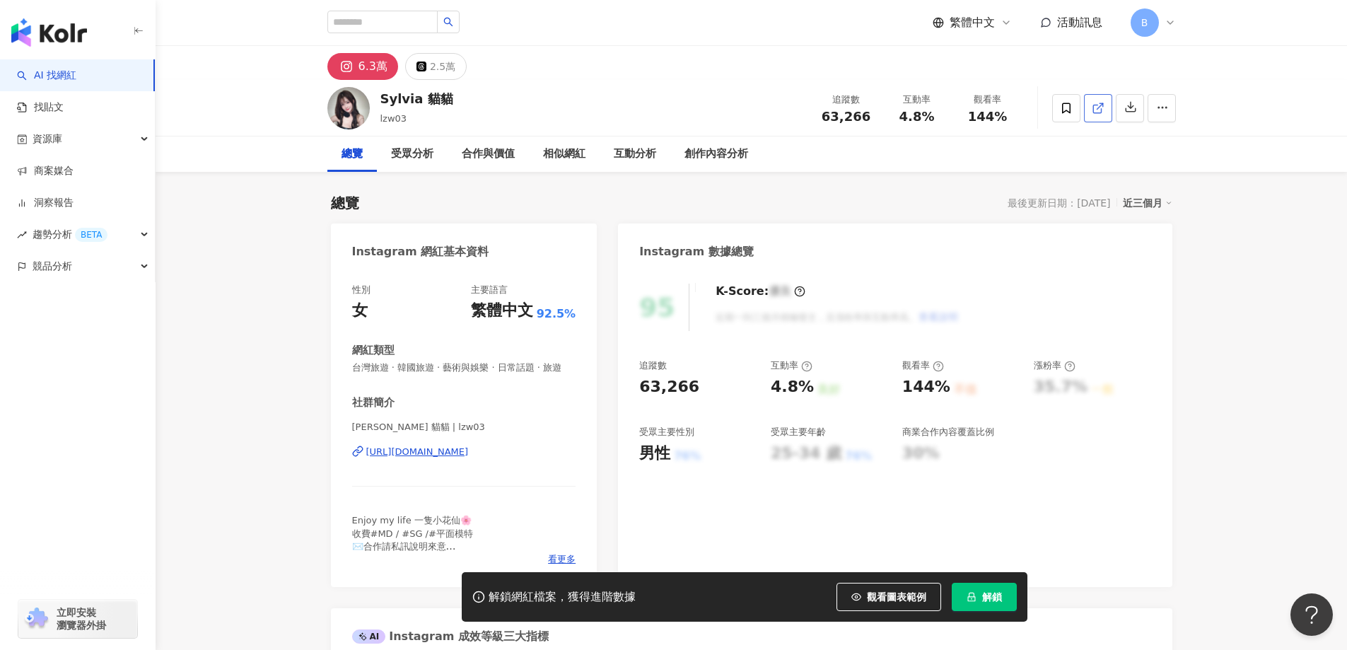
click at [1102, 107] on icon at bounding box center [1098, 108] width 13 height 13
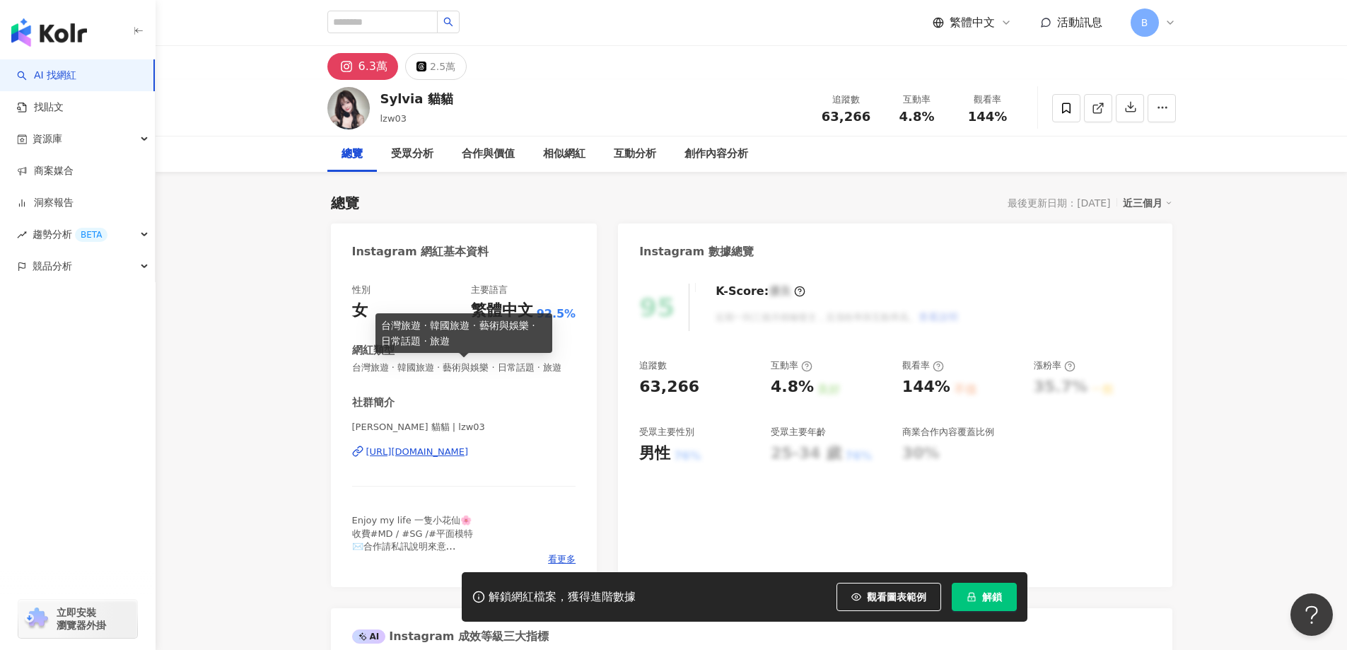
click at [484, 366] on span "台灣旅遊 · 韓國旅遊 · 藝術與娛樂 · 日常話題 · 旅遊" at bounding box center [464, 367] width 224 height 13
copy span "台灣旅遊 · 韓國旅遊 · 藝術與娛樂 · 日常話題 · 旅遊"
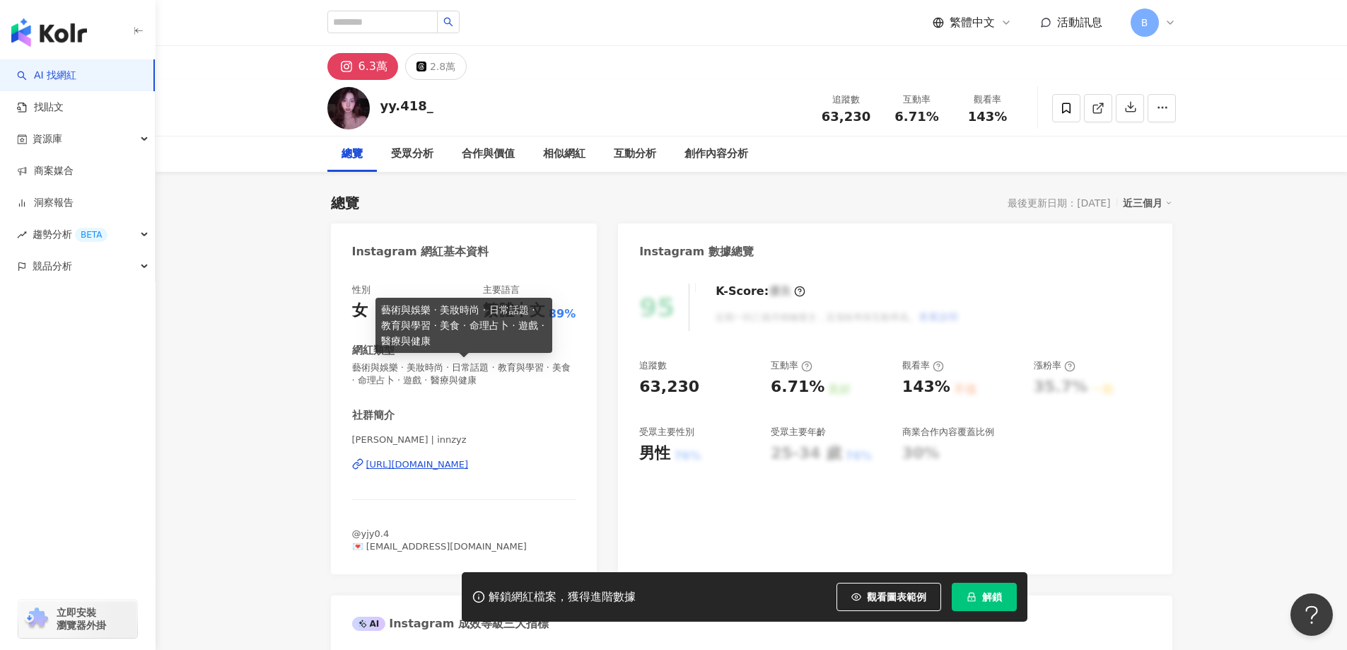
click at [527, 363] on span "藝術與娛樂 · 美妝時尚 · 日常話題 · 教育與學習 · 美食 · 命理占卜 · 遊戲 · 醫療與健康" at bounding box center [464, 373] width 224 height 25
click at [527, 364] on span "藝術與娛樂 · 美妝時尚 · 日常話題 · 教育與學習 · 美食 · 命理占卜 · 遊戲 · 醫療與健康" at bounding box center [464, 373] width 224 height 25
copy span "藝術與娛樂 · 美妝時尚 · 日常話題 · 教育與學習 · 美食 · 命理占卜 · 遊戲 · 醫療與健康"
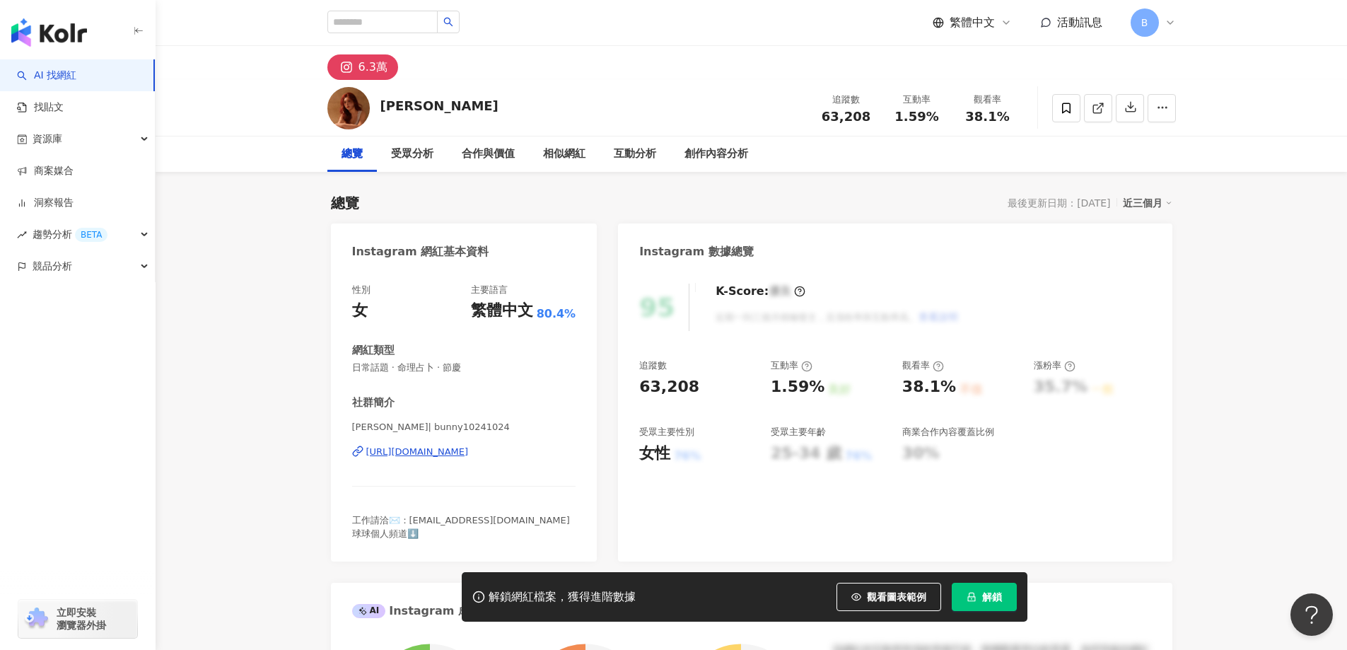
click at [1100, 110] on icon at bounding box center [1098, 108] width 13 height 13
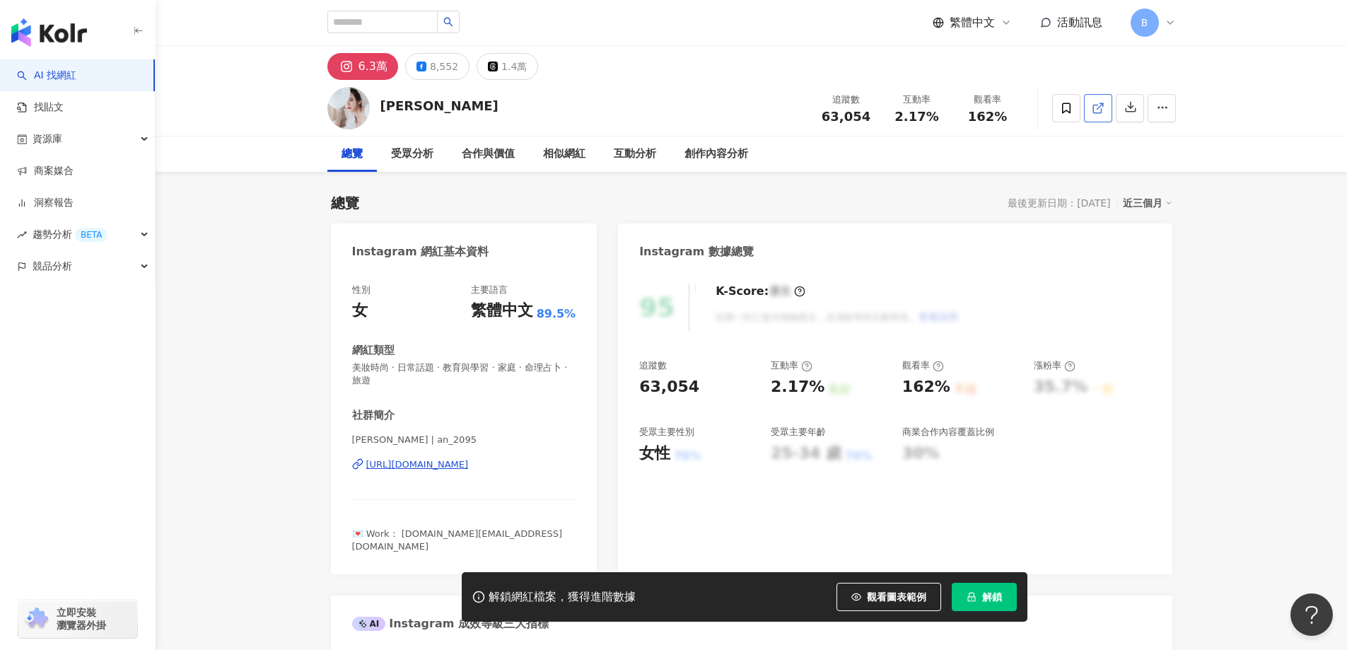
click at [1097, 106] on icon at bounding box center [1098, 108] width 13 height 13
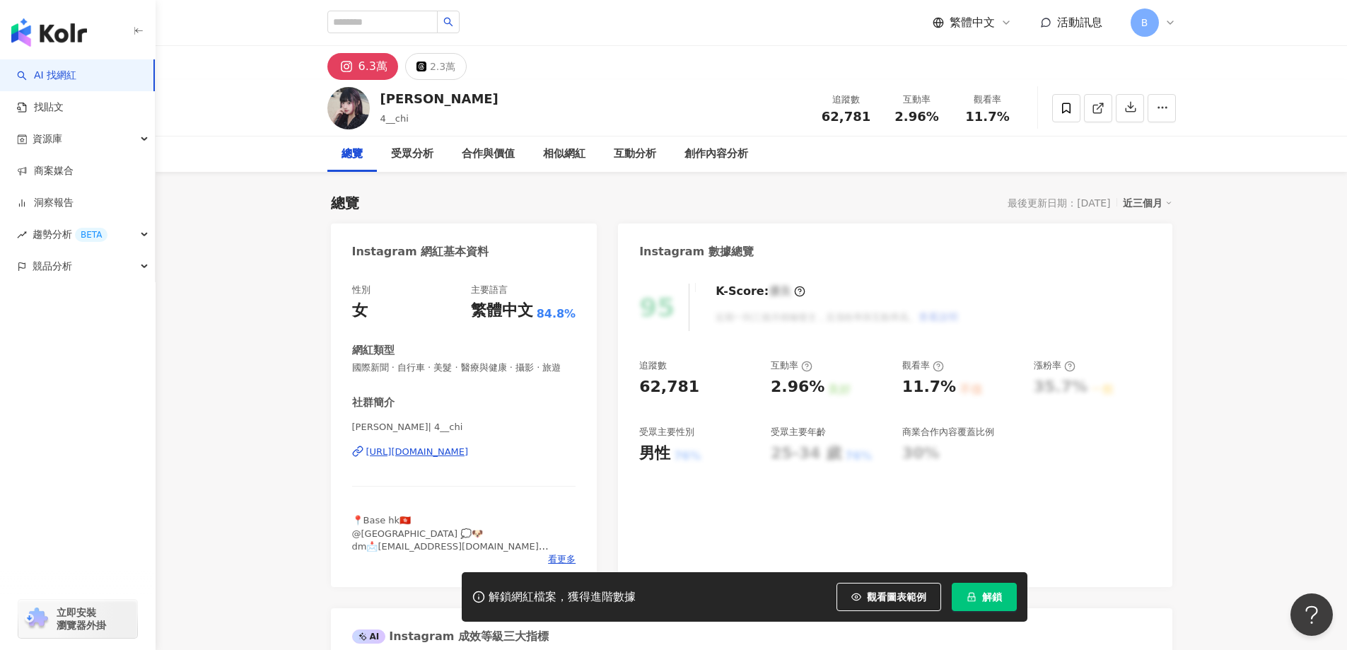
click at [1102, 107] on icon at bounding box center [1098, 108] width 13 height 13
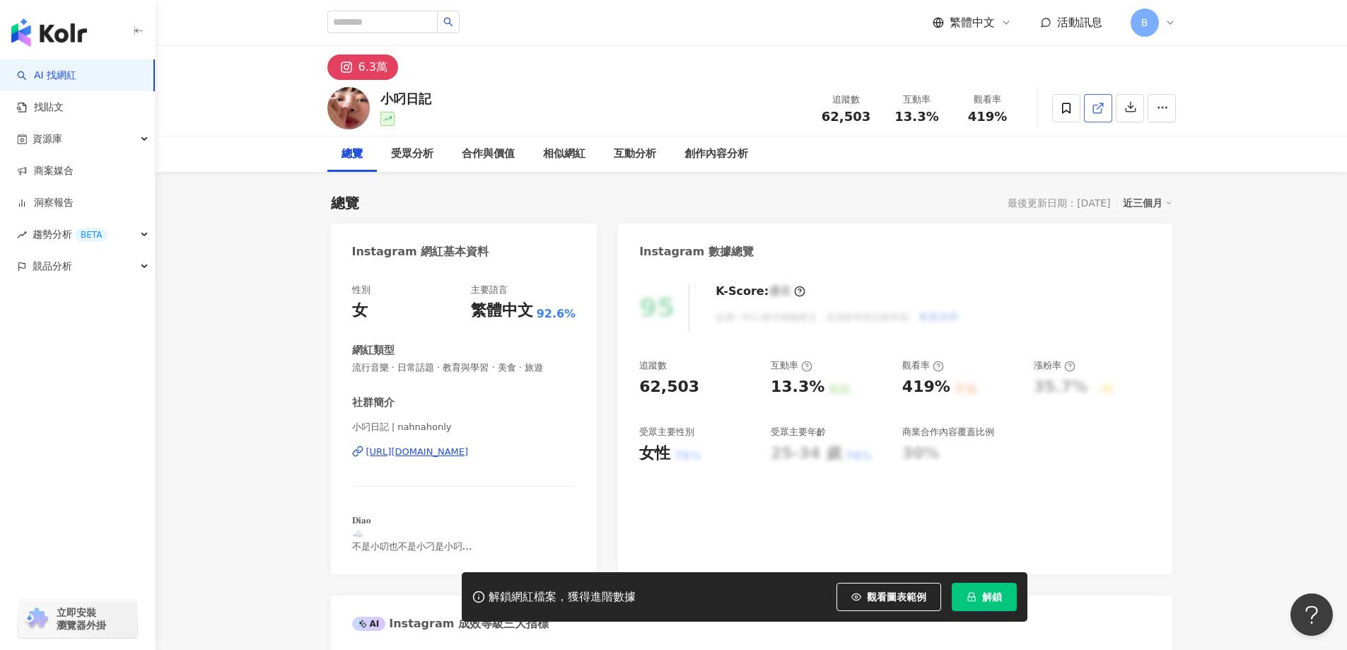
click at [1098, 111] on icon at bounding box center [1098, 108] width 13 height 13
click at [1099, 105] on icon at bounding box center [1098, 108] width 13 height 13
click at [1098, 112] on icon at bounding box center [1098, 108] width 13 height 13
